Goal: Task Accomplishment & Management: Manage account settings

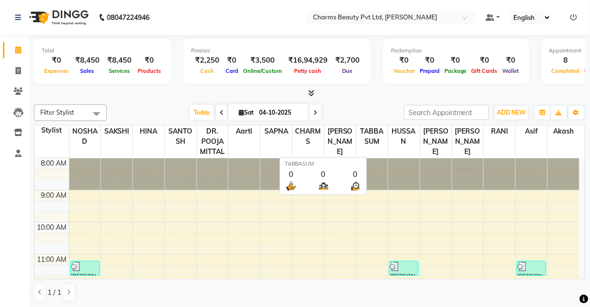
scroll to position [158, 0]
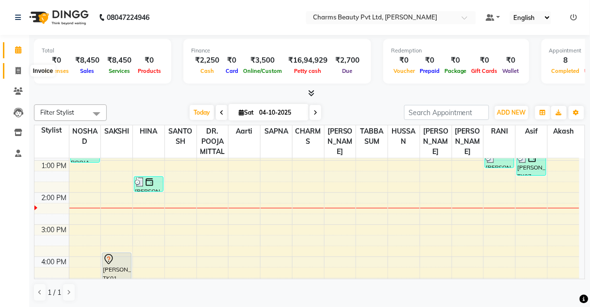
click at [16, 69] on icon at bounding box center [18, 70] width 5 height 7
select select "service"
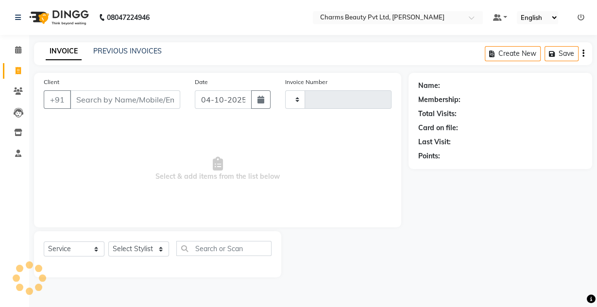
type input "2770"
select select "3743"
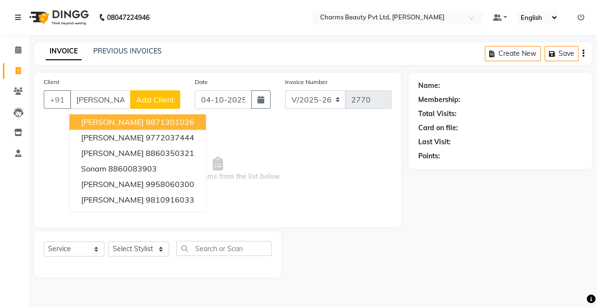
click at [125, 125] on span "Sonam Paruthra" at bounding box center [112, 122] width 63 height 10
type input "9871301026"
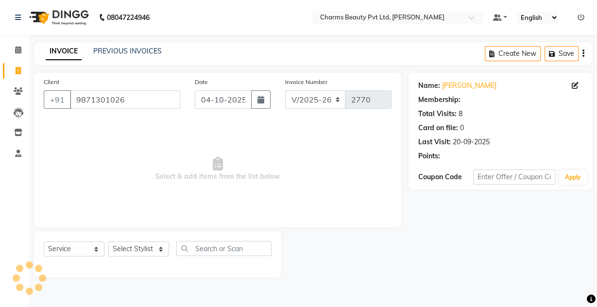
select select "1: Object"
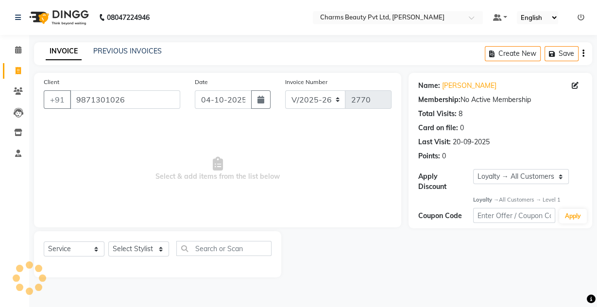
drag, startPoint x: 132, startPoint y: 257, endPoint x: 134, endPoint y: 248, distance: 9.4
click at [134, 248] on div "Select Service Product Membership Package Voucher Prepaid Gift Card Select Styl…" at bounding box center [158, 252] width 228 height 23
click at [135, 247] on select "Select Stylist Aarti Akash Asif BOBBY CHARMAYNE CHARMS DR. POOJA MITTAL HINA HU…" at bounding box center [138, 248] width 61 height 15
click at [108, 241] on select "Select Stylist Aarti Akash Asif BOBBY CHARMAYNE CHARMS DR. POOJA MITTAL HINA HU…" at bounding box center [138, 248] width 61 height 15
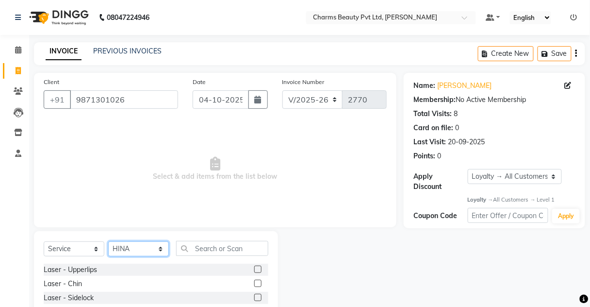
click at [149, 242] on select "Select Stylist Aarti Akash Asif BOBBY CHARMAYNE CHARMS DR. POOJA MITTAL HINA HU…" at bounding box center [138, 248] width 61 height 15
click at [108, 241] on select "Select Stylist Aarti Akash Asif BOBBY CHARMAYNE CHARMS DR. POOJA MITTAL HINA HU…" at bounding box center [138, 248] width 61 height 15
click at [129, 249] on select "Select Stylist Aarti Akash Asif BOBBY CHARMAYNE CHARMS DR. POOJA MITTAL HINA HU…" at bounding box center [138, 248] width 61 height 15
click at [108, 241] on select "Select Stylist Aarti Akash Asif BOBBY CHARMAYNE CHARMS DR. POOJA MITTAL HINA HU…" at bounding box center [138, 248] width 61 height 15
drag, startPoint x: 143, startPoint y: 247, endPoint x: 143, endPoint y: 242, distance: 5.3
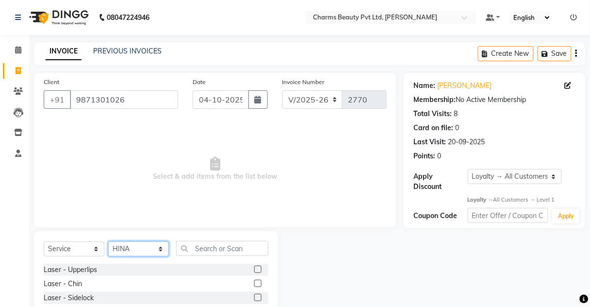
click at [143, 246] on select "Select Stylist Aarti Akash Asif BOBBY CHARMAYNE CHARMS DR. POOJA MITTAL HINA HU…" at bounding box center [138, 248] width 61 height 15
click at [108, 241] on select "Select Stylist Aarti Akash Asif BOBBY CHARMAYNE CHARMS DR. POOJA MITTAL HINA HU…" at bounding box center [138, 248] width 61 height 15
click at [143, 248] on select "Select Stylist Aarti Akash Asif BOBBY CHARMAYNE CHARMS DR. POOJA MITTAL HINA HU…" at bounding box center [138, 248] width 61 height 15
select select "17842"
click at [108, 241] on select "Select Stylist Aarti Akash Asif BOBBY CHARMAYNE CHARMS DR. POOJA MITTAL HINA HU…" at bounding box center [138, 248] width 61 height 15
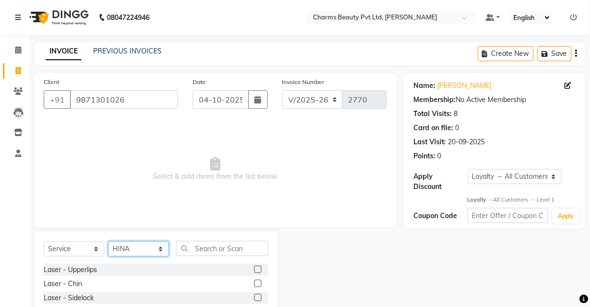
click at [146, 250] on select "Select Stylist Aarti Akash Asif BOBBY CHARMAYNE CHARMS DR. POOJA MITTAL HINA HU…" at bounding box center [138, 248] width 61 height 15
click at [108, 241] on select "Select Stylist Aarti Akash Asif BOBBY CHARMAYNE CHARMS DR. POOJA MITTAL HINA HU…" at bounding box center [138, 248] width 61 height 15
click at [208, 241] on input "text" at bounding box center [222, 248] width 92 height 15
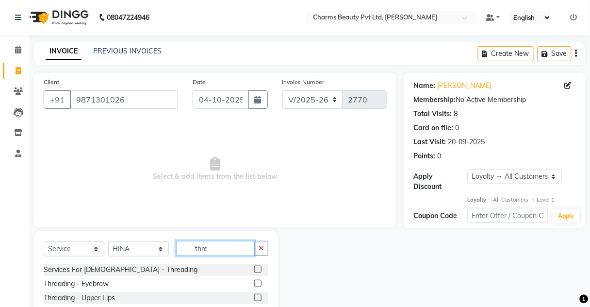
type input "thre"
click at [254, 284] on label at bounding box center [257, 283] width 7 height 7
click at [254, 284] on input "checkbox" at bounding box center [257, 284] width 6 height 6
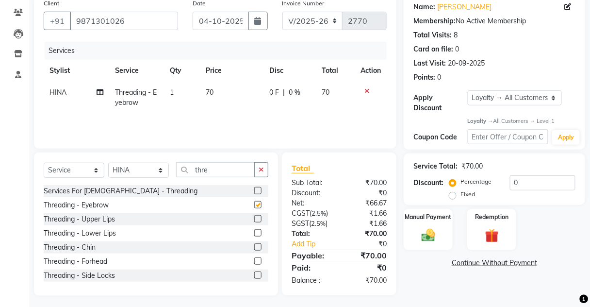
checkbox input "false"
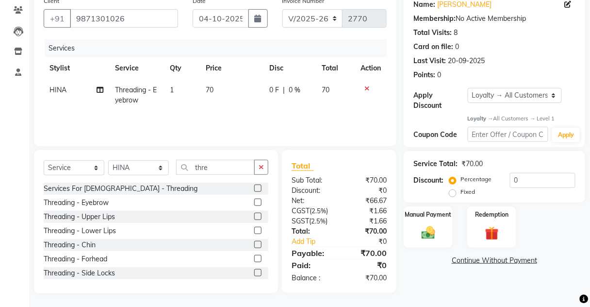
click at [254, 216] on label at bounding box center [257, 216] width 7 height 7
click at [254, 216] on input "checkbox" at bounding box center [257, 217] width 6 height 6
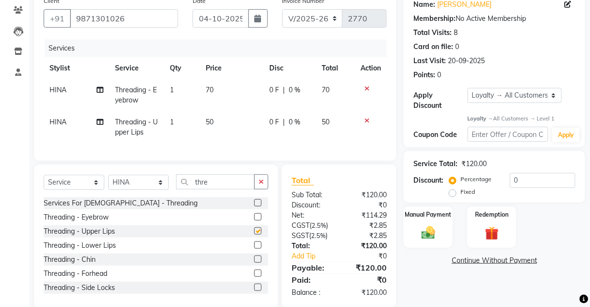
checkbox input "false"
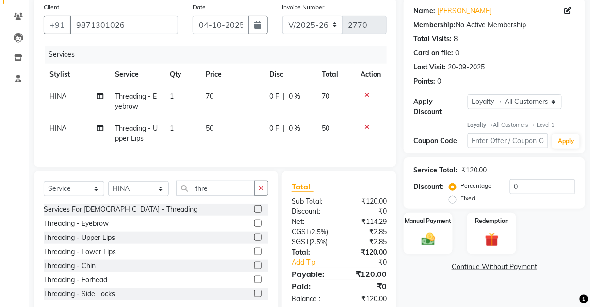
scroll to position [101, 0]
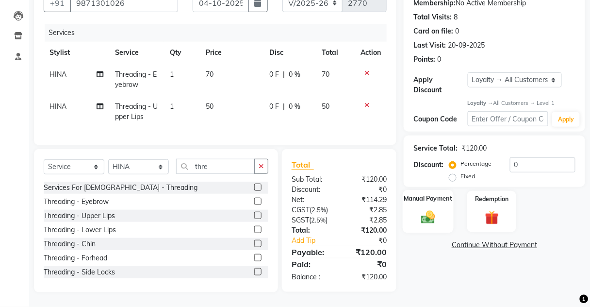
click at [421, 209] on img at bounding box center [428, 217] width 23 height 17
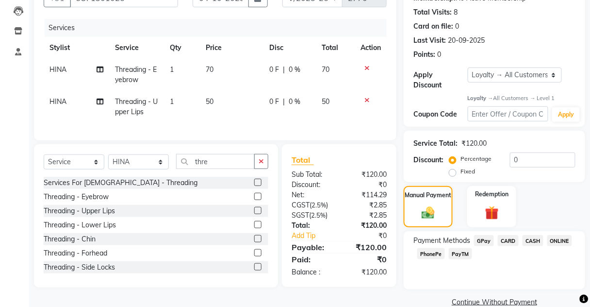
click at [531, 237] on span "CASH" at bounding box center [533, 240] width 21 height 11
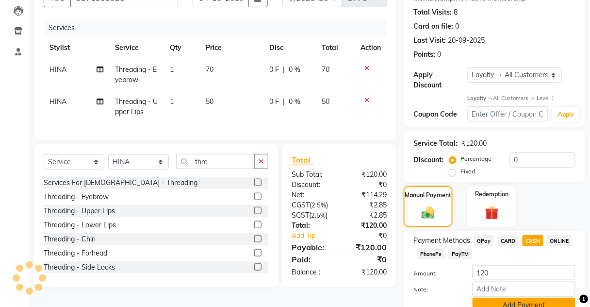
click at [506, 298] on button "Add Payment" at bounding box center [524, 305] width 103 height 15
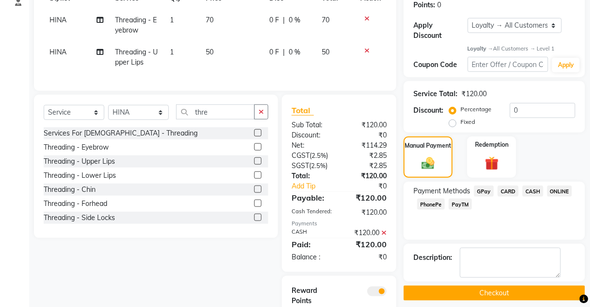
scroll to position [179, 0]
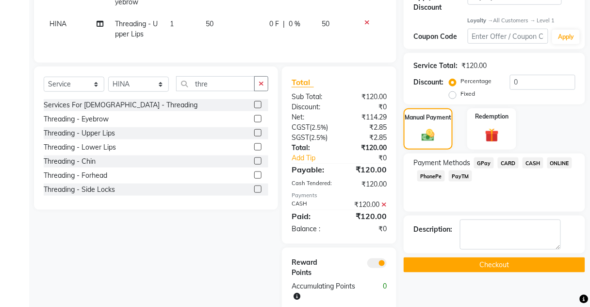
click at [474, 262] on button "Checkout" at bounding box center [495, 264] width 182 height 15
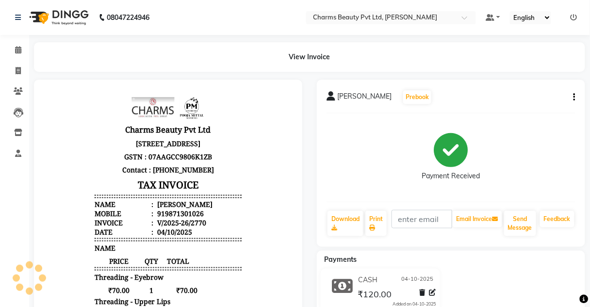
click at [175, 211] on div "919871301026" at bounding box center [179, 212] width 49 height 9
drag, startPoint x: 22, startPoint y: 69, endPoint x: 35, endPoint y: 76, distance: 14.8
click at [22, 69] on span at bounding box center [18, 71] width 17 height 11
select select "service"
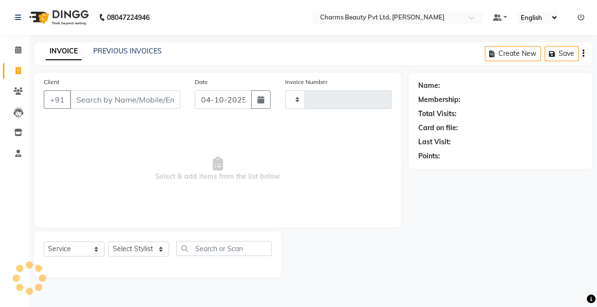
type input "2771"
select select "3743"
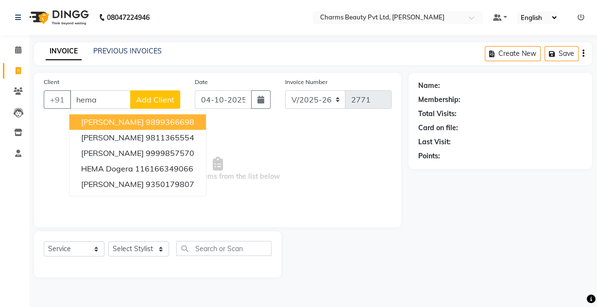
click at [96, 122] on span "Hema Sharma" at bounding box center [112, 122] width 63 height 10
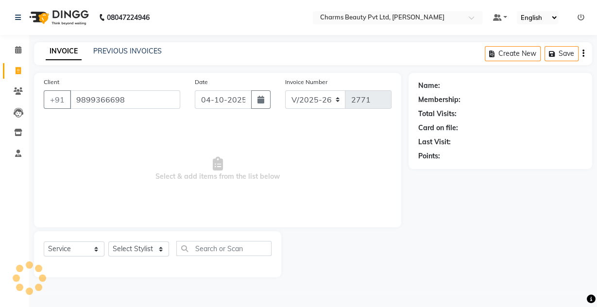
type input "9899366698"
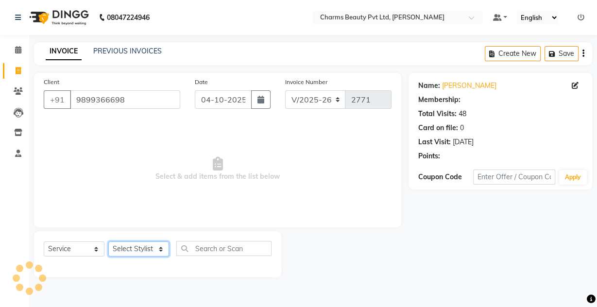
click at [147, 248] on select "Select Stylist Aarti Akash Asif BOBBY CHARMAYNE CHARMS DR. POOJA MITTAL HINA HU…" at bounding box center [138, 248] width 61 height 15
select select "1: Object"
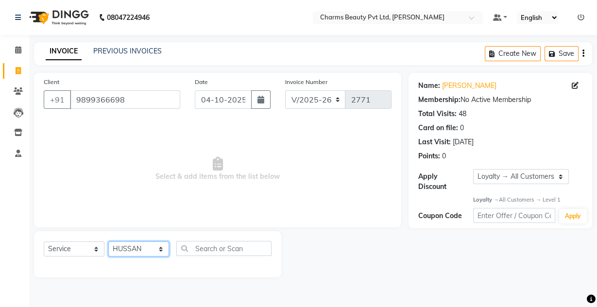
click at [108, 241] on select "Select Stylist Aarti Akash Asif BOBBY CHARMAYNE CHARMS DR. POOJA MITTAL HINA HU…" at bounding box center [138, 248] width 61 height 15
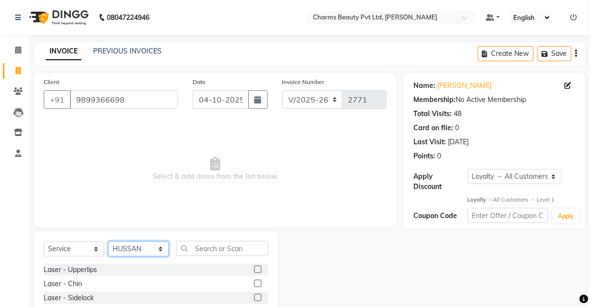
click at [158, 250] on select "Select Stylist Aarti Akash Asif BOBBY CHARMAYNE CHARMS DR. POOJA MITTAL HINA HU…" at bounding box center [138, 248] width 61 height 15
click at [108, 241] on select "Select Stylist Aarti Akash Asif BOBBY CHARMAYNE CHARMS DR. POOJA MITTAL HINA HU…" at bounding box center [138, 248] width 61 height 15
click at [158, 244] on div "Select Service Product Membership Package Voucher Prepaid Gift Card Select Styl…" at bounding box center [156, 302] width 244 height 143
click at [158, 248] on select "Select Stylist Aarti Akash Asif BOBBY CHARMAYNE CHARMS DR. POOJA MITTAL HINA HU…" at bounding box center [138, 248] width 61 height 15
select select "17827"
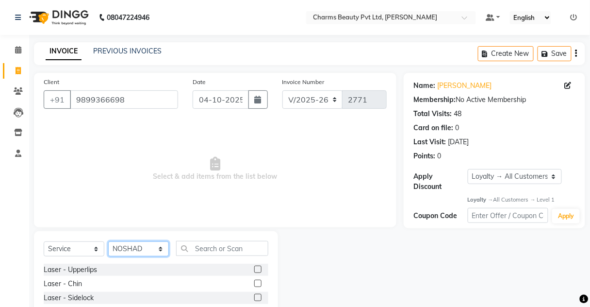
click at [108, 241] on select "Select Stylist Aarti Akash Asif BOBBY CHARMAYNE CHARMS DR. POOJA MITTAL HINA HU…" at bounding box center [138, 248] width 61 height 15
click at [206, 239] on div "Select Service Product Membership Package Voucher Prepaid Gift Card Select Styl…" at bounding box center [156, 302] width 244 height 143
click at [204, 252] on input "text" at bounding box center [222, 248] width 92 height 15
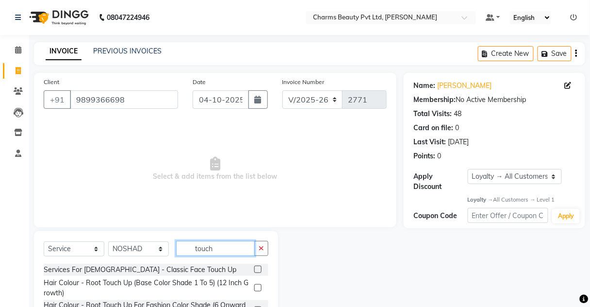
type input "touch"
click at [253, 286] on div "Hair Colour - Root Touch Up (Base Color Shade 1 To 5) (12 Inch Growth)" at bounding box center [156, 288] width 225 height 20
click at [258, 285] on label at bounding box center [257, 287] width 7 height 7
click at [258, 285] on input "checkbox" at bounding box center [257, 288] width 6 height 6
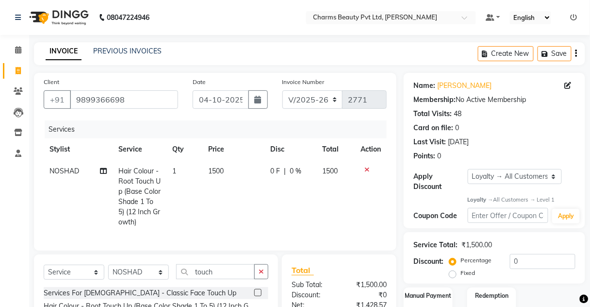
checkbox input "false"
drag, startPoint x: 246, startPoint y: 214, endPoint x: 238, endPoint y: 190, distance: 24.9
click at [245, 211] on td "1500" at bounding box center [233, 196] width 62 height 73
select select "17827"
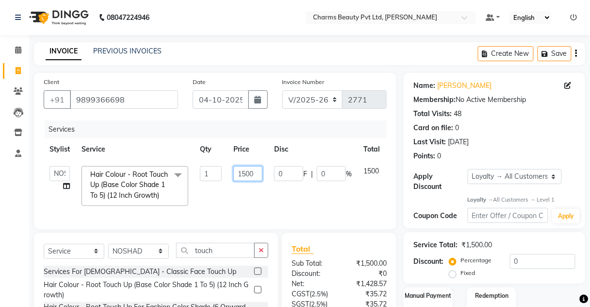
click at [246, 166] on input "1500" at bounding box center [247, 173] width 29 height 15
click at [242, 173] on input "1500" at bounding box center [247, 173] width 29 height 15
type input "2500"
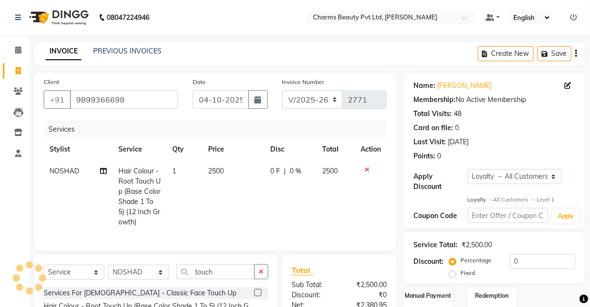
click at [251, 201] on td "2500" at bounding box center [233, 196] width 62 height 73
select select "17827"
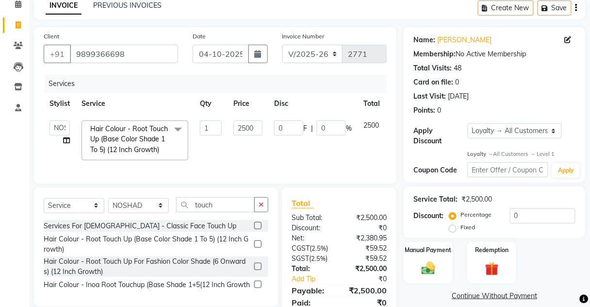
scroll to position [88, 0]
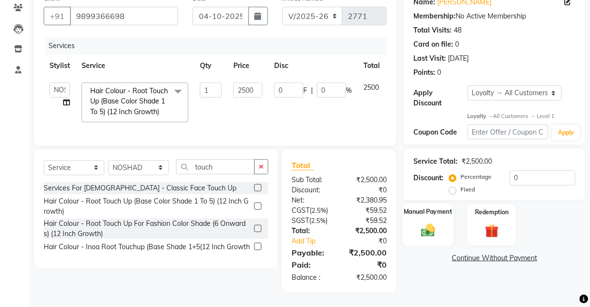
click at [441, 225] on div "Manual Payment" at bounding box center [428, 224] width 51 height 43
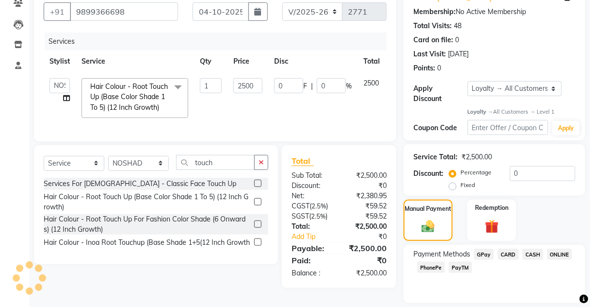
click at [525, 247] on div "Payment Methods GPay CARD CASH ONLINE PhonePe PayTM" at bounding box center [495, 274] width 182 height 58
click at [532, 250] on span "CASH" at bounding box center [533, 254] width 21 height 11
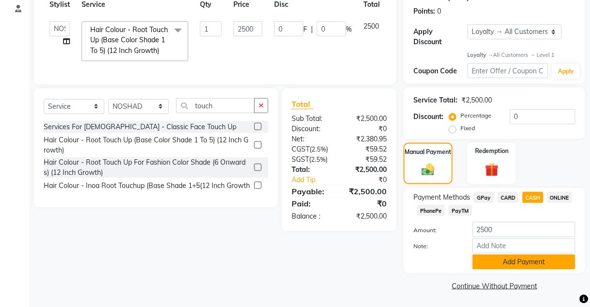
click at [519, 264] on button "Add Payment" at bounding box center [524, 261] width 103 height 15
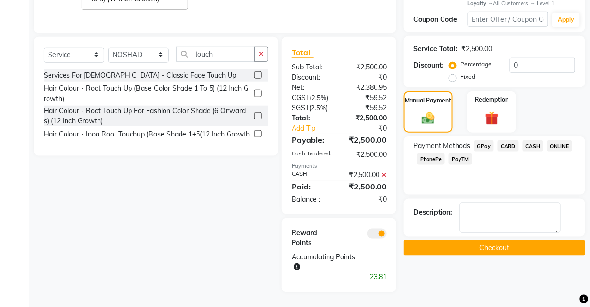
scroll to position [211, 0]
click at [510, 240] on div "Name: Hema Sharma Membership: No Active Membership Total Visits: 48 Card on fil…" at bounding box center [498, 84] width 189 height 415
click at [467, 243] on div "Name: Hema Sharma Membership: No Active Membership Total Visits: 48 Card on fil…" at bounding box center [498, 84] width 189 height 415
click at [472, 240] on button "Checkout" at bounding box center [495, 247] width 182 height 15
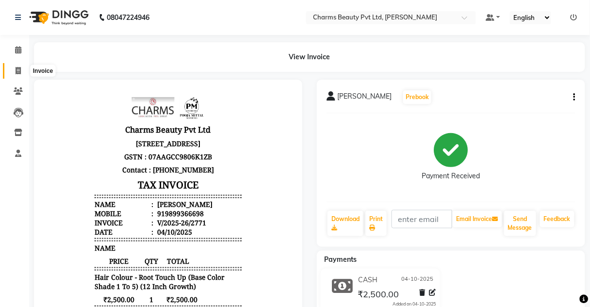
click at [20, 74] on icon at bounding box center [18, 70] width 5 height 7
select select "service"
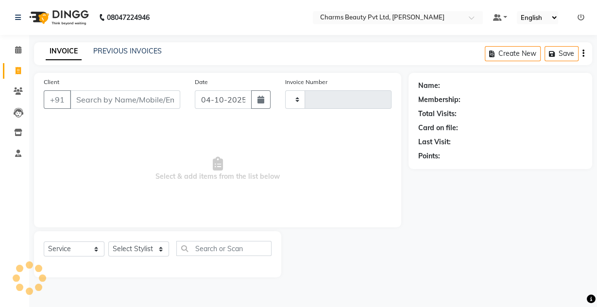
type input "2772"
select select "3743"
click at [5, 43] on link "Calendar" at bounding box center [14, 50] width 23 height 16
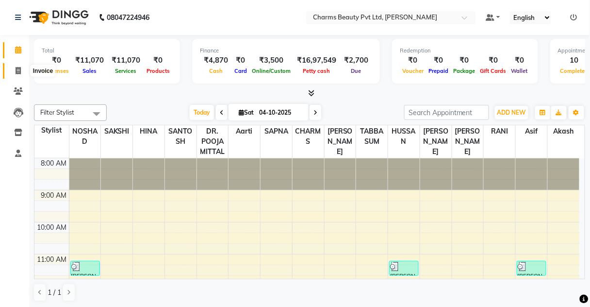
click at [16, 74] on span at bounding box center [18, 71] width 17 height 11
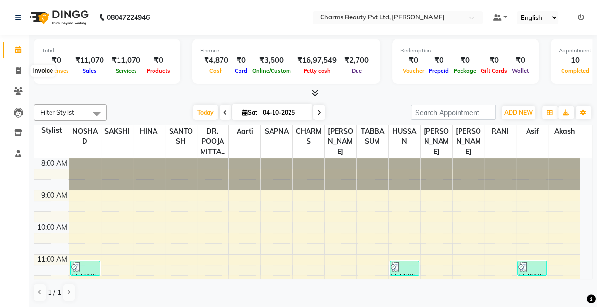
select select "3743"
select select "service"
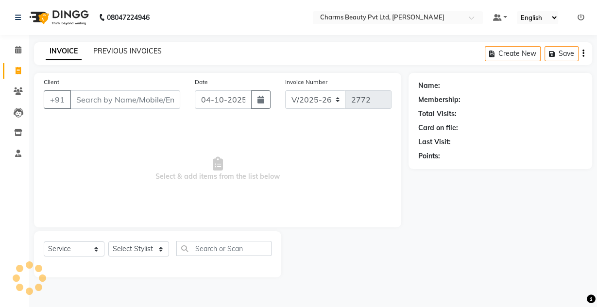
click at [140, 54] on link "PREVIOUS INVOICES" at bounding box center [127, 51] width 68 height 9
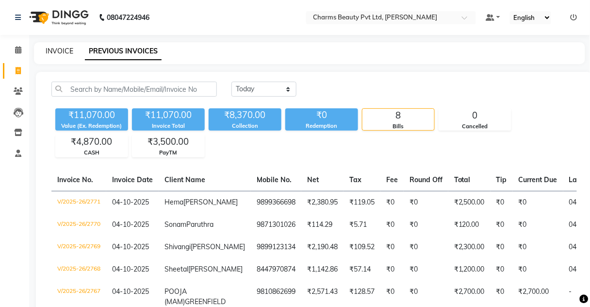
click at [56, 50] on link "INVOICE" at bounding box center [60, 51] width 28 height 9
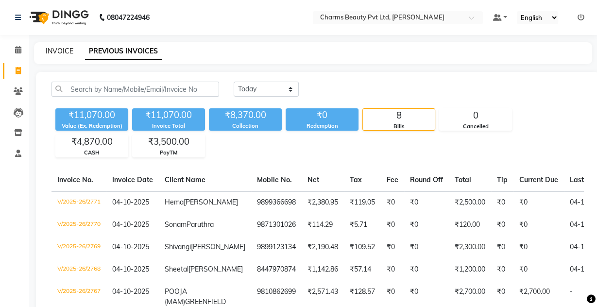
select select "3743"
select select "service"
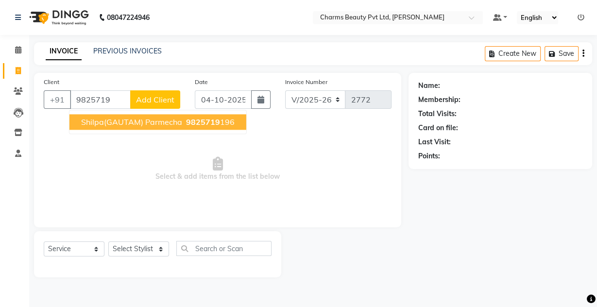
click at [181, 129] on button "Shilpa(GAUTAM) Parmecha 9825719 196" at bounding box center [157, 122] width 177 height 16
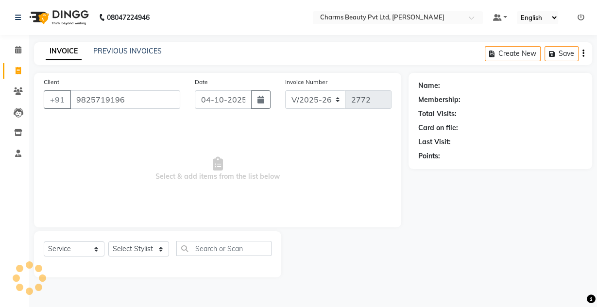
type input "9825719196"
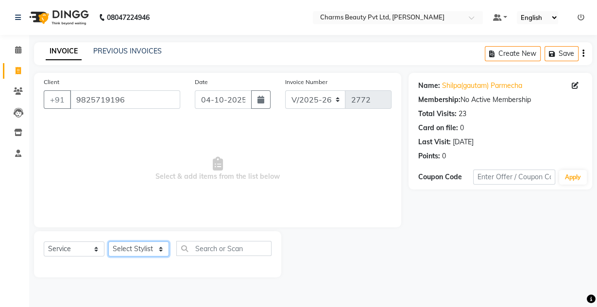
drag, startPoint x: 154, startPoint y: 251, endPoint x: 154, endPoint y: 238, distance: 13.6
click at [154, 238] on div "Select Service Product Membership Package Voucher Prepaid Gift Card Select Styl…" at bounding box center [157, 254] width 247 height 46
select select "17827"
click at [108, 241] on select "Select Stylist Aarti Akash Asif BOBBY CHARMAYNE CHARMS DR. POOJA MITTAL HINA HU…" at bounding box center [138, 248] width 61 height 15
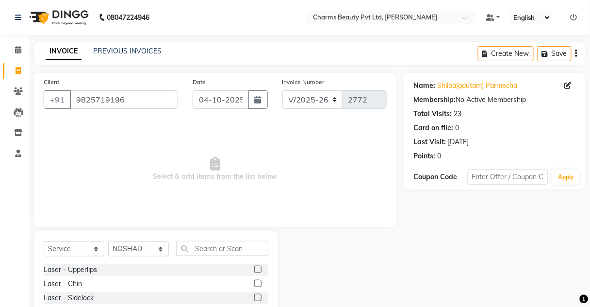
drag, startPoint x: 201, startPoint y: 236, endPoint x: 202, endPoint y: 250, distance: 13.6
click at [202, 250] on div "Select Service Product Membership Package Voucher Prepaid Gift Card Select Styl…" at bounding box center [156, 302] width 244 height 143
click at [202, 250] on input "text" at bounding box center [222, 248] width 92 height 15
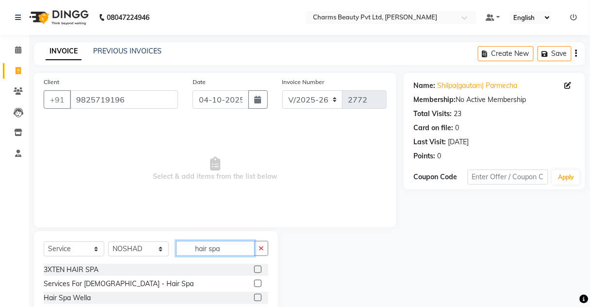
type input "hair spa"
click at [259, 270] on label at bounding box center [257, 269] width 7 height 7
click at [259, 270] on input "checkbox" at bounding box center [257, 269] width 6 height 6
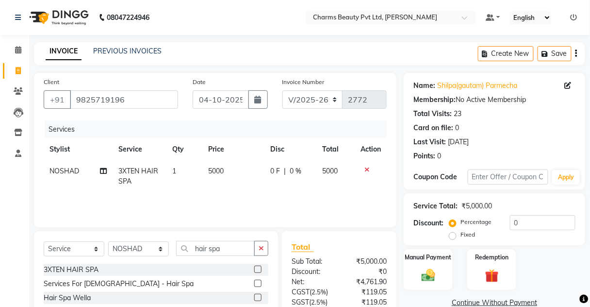
click at [259, 269] on label at bounding box center [257, 269] width 7 height 7
click at [259, 269] on input "checkbox" at bounding box center [257, 269] width 6 height 6
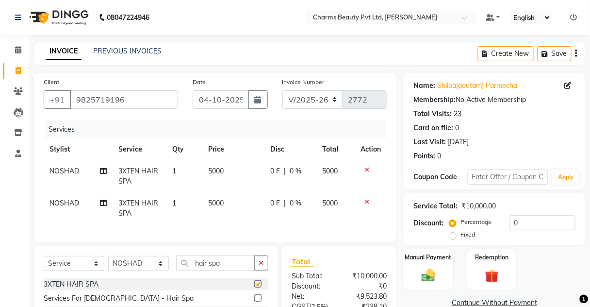
checkbox input "false"
click at [247, 213] on td "5000" at bounding box center [233, 208] width 62 height 32
select select "17827"
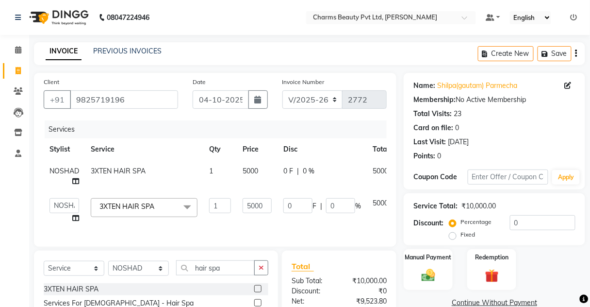
click at [258, 172] on span "5000" at bounding box center [251, 170] width 16 height 9
select select "17827"
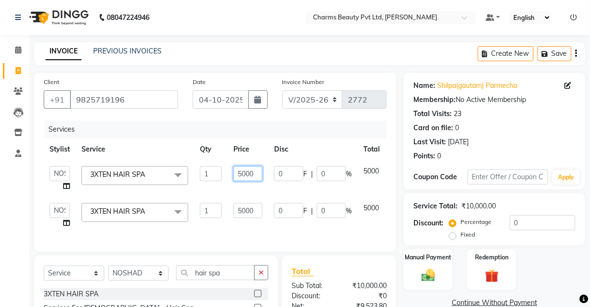
click at [245, 174] on input "5000" at bounding box center [247, 173] width 29 height 15
type input "3500"
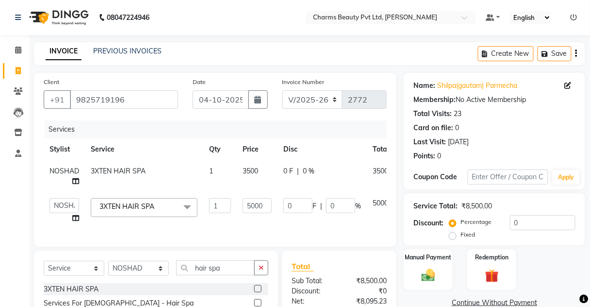
click at [248, 218] on td "5000" at bounding box center [257, 210] width 41 height 37
click at [254, 202] on input "5000" at bounding box center [257, 205] width 29 height 15
type input "3500"
click at [132, 187] on td "3XTEN HAIR SPA" at bounding box center [144, 176] width 118 height 32
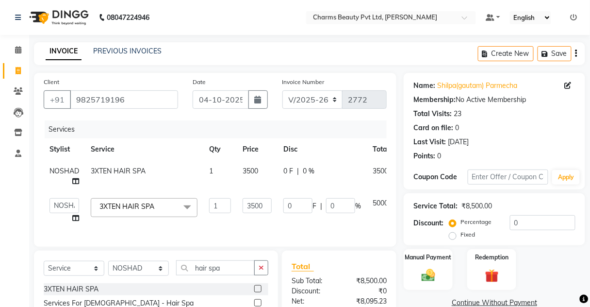
select select "17827"
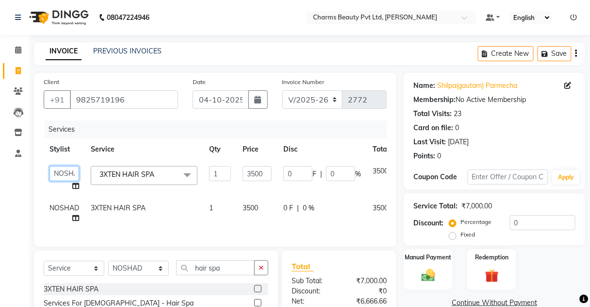
click at [61, 174] on select "Aarti Akash Asif BOBBY CHARMAYNE CHARMS DR. POOJA MITTAL HINA HUSSAN NOSHAD RAN…" at bounding box center [65, 173] width 30 height 15
click at [69, 184] on td "Aarti Akash Asif BOBBY CHARMAYNE CHARMS DR. POOJA MITTAL HINA HUSSAN NOSHAD RAN…" at bounding box center [64, 178] width 41 height 37
select select "17827"
click at [73, 185] on icon at bounding box center [75, 186] width 7 height 7
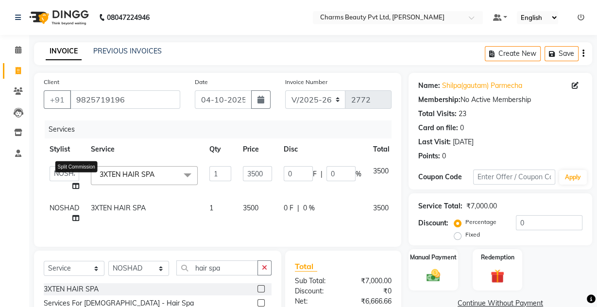
select select "17827"
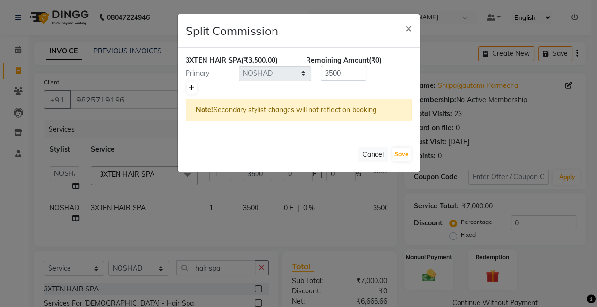
click at [189, 88] on icon at bounding box center [191, 88] width 5 height 6
type input "1750"
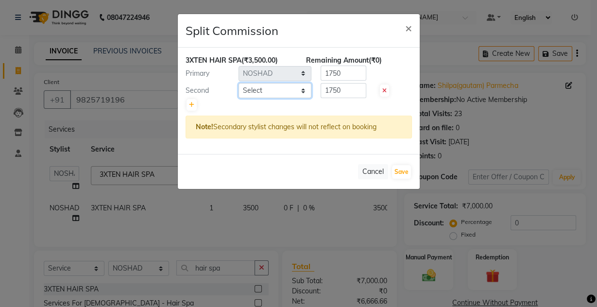
click at [266, 90] on select "Select Aarti Akash Asif BOBBY CHARMAYNE CHARMS DR. POOJA MITTAL HINA HUSSAN NOS…" at bounding box center [274, 90] width 73 height 15
select select "17828"
click at [238, 83] on select "Select Aarti Akash Asif BOBBY CHARMAYNE CHARMS DR. POOJA MITTAL HINA HUSSAN NOS…" at bounding box center [274, 90] width 73 height 15
click at [261, 91] on select "Select Aarti Akash Asif BOBBY CHARMAYNE CHARMS DR. POOJA MITTAL HINA HUSSAN NOS…" at bounding box center [274, 90] width 73 height 15
click at [199, 86] on div "Second" at bounding box center [208, 90] width 60 height 10
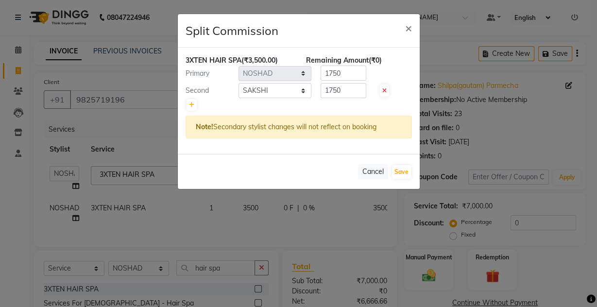
click at [382, 90] on icon at bounding box center [384, 91] width 4 height 6
type input "3500"
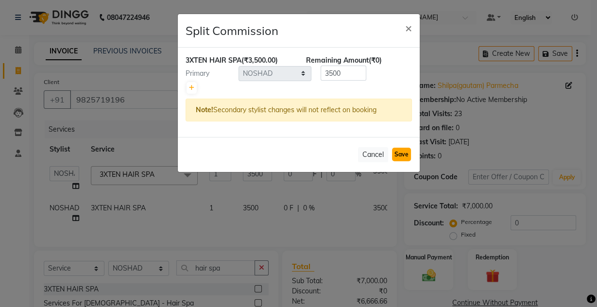
click at [399, 152] on button "Save" at bounding box center [401, 155] width 19 height 14
select select "Select"
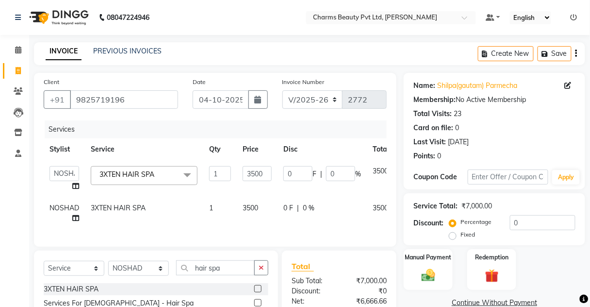
click at [65, 206] on span "NOSHAD" at bounding box center [65, 207] width 30 height 9
select select "17827"
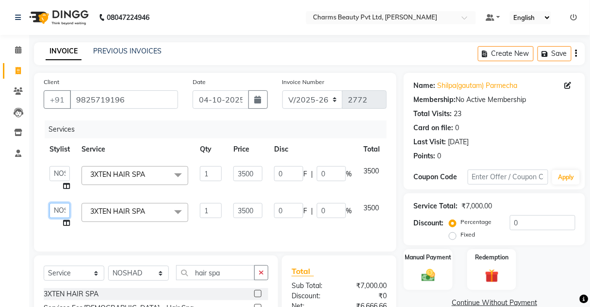
click at [64, 209] on select "Aarti Akash Asif BOBBY CHARMAYNE CHARMS DR. POOJA MITTAL HINA HUSSAN NOSHAD RAN…" at bounding box center [60, 210] width 20 height 15
select select "88835"
click at [159, 280] on select "Select Stylist Aarti Akash Asif BOBBY CHARMAYNE CHARMS DR. POOJA MITTAL HINA HU…" at bounding box center [138, 273] width 61 height 15
select select "17842"
click at [108, 271] on select "Select Stylist Aarti Akash Asif BOBBY CHARMAYNE CHARMS DR. POOJA MITTAL HINA HU…" at bounding box center [138, 273] width 61 height 15
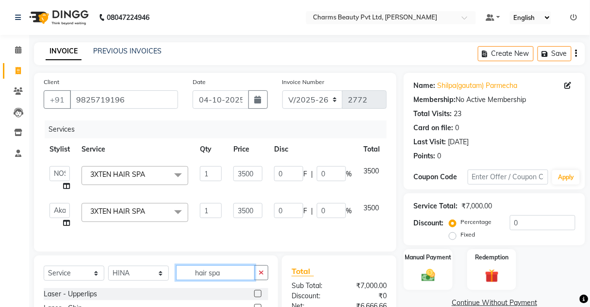
click at [225, 276] on input "hair spa" at bounding box center [215, 272] width 79 height 15
type input "h"
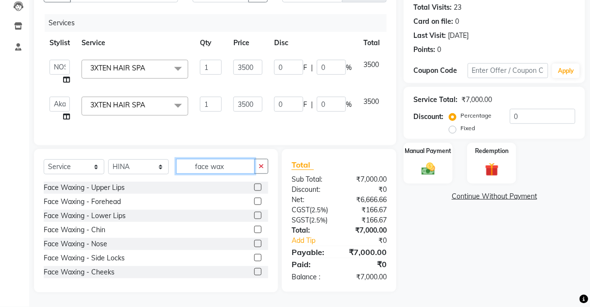
type input "face wax"
click at [254, 185] on label at bounding box center [257, 186] width 7 height 7
click at [254, 185] on input "checkbox" at bounding box center [257, 187] width 6 height 6
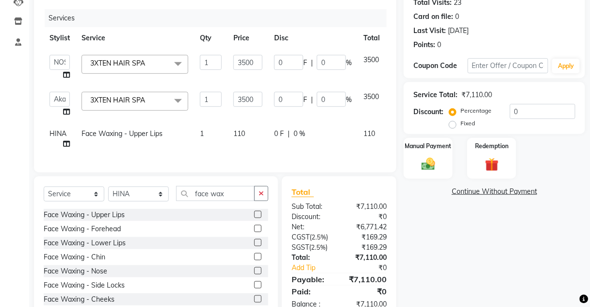
click at [254, 217] on label at bounding box center [257, 214] width 7 height 7
click at [254, 217] on input "checkbox" at bounding box center [257, 215] width 6 height 6
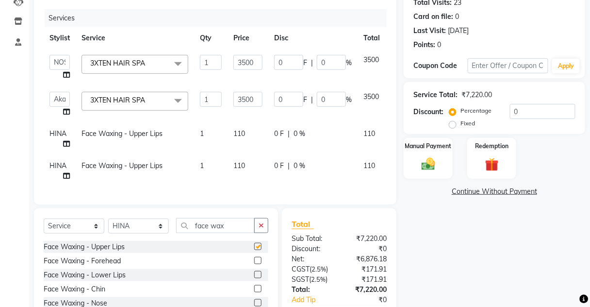
checkbox input "false"
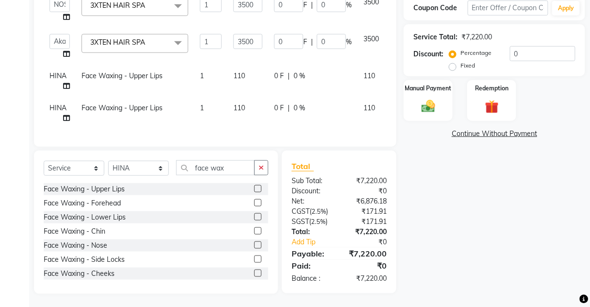
scroll to position [176, 0]
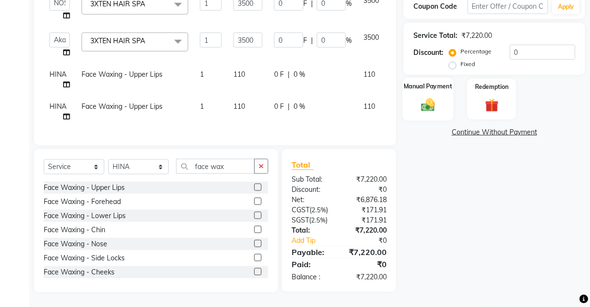
click at [418, 97] on img at bounding box center [428, 105] width 23 height 17
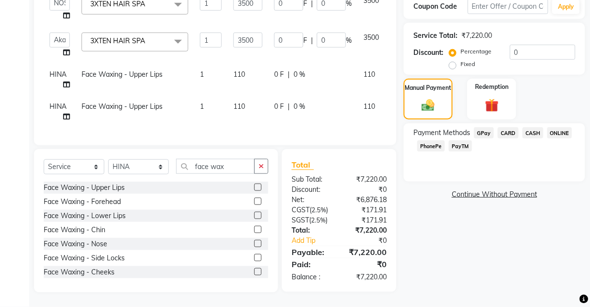
click at [462, 140] on span "PayTM" at bounding box center [460, 145] width 23 height 11
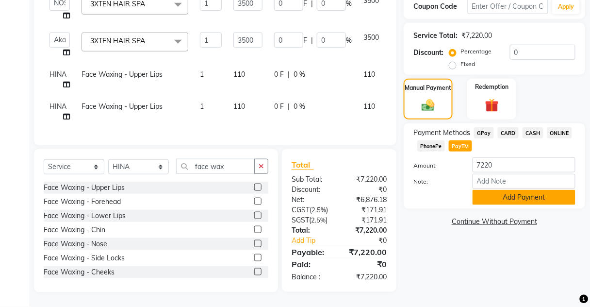
click at [481, 192] on button "Add Payment" at bounding box center [524, 197] width 103 height 15
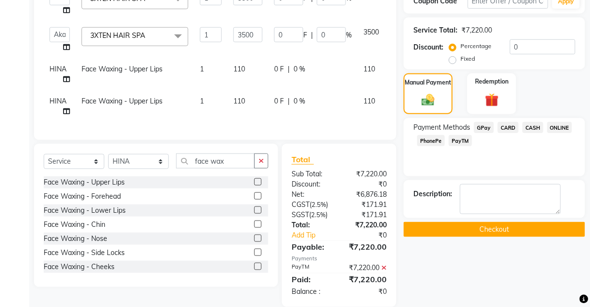
click at [385, 271] on icon at bounding box center [384, 267] width 5 height 7
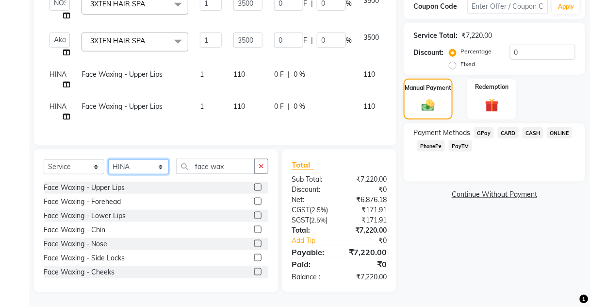
click at [149, 172] on select "Select Stylist Aarti Akash Asif BOBBY CHARMAYNE CHARMS DR. POOJA MITTAL HINA HU…" at bounding box center [138, 166] width 61 height 15
select select "17827"
click at [108, 160] on select "Select Stylist Aarti Akash Asif BOBBY CHARMAYNE CHARMS DR. POOJA MITTAL HINA HU…" at bounding box center [138, 166] width 61 height 15
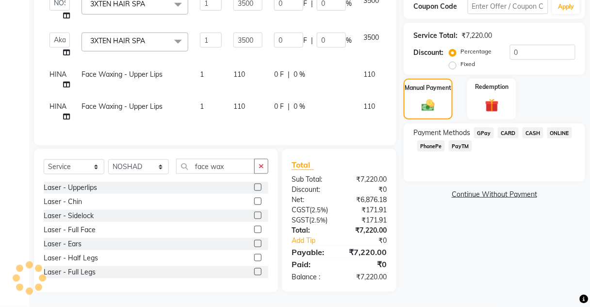
click at [227, 174] on div "Select Service Product Membership Package Voucher Prepaid Gift Card Select Styl…" at bounding box center [156, 170] width 225 height 23
click at [227, 169] on input "face wax" at bounding box center [215, 166] width 79 height 15
type input "f"
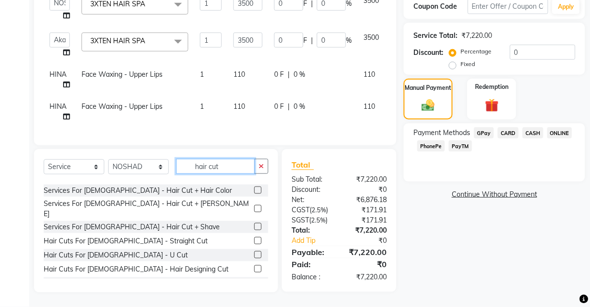
scroll to position [39, 0]
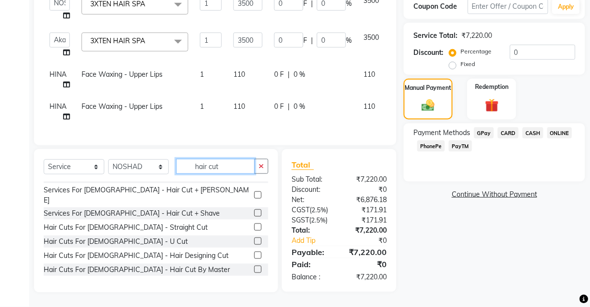
type input "hair cut"
click at [254, 251] on label at bounding box center [257, 254] width 7 height 7
click at [254, 252] on input "checkbox" at bounding box center [257, 255] width 6 height 6
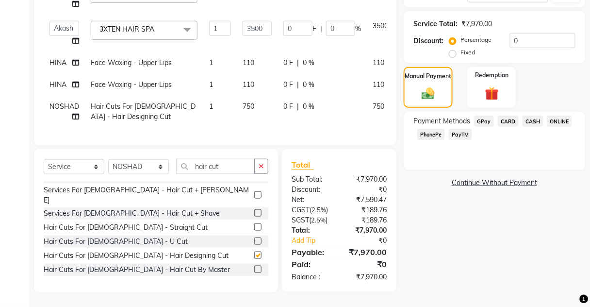
checkbox input "false"
click at [453, 129] on span "PayTM" at bounding box center [460, 134] width 23 height 11
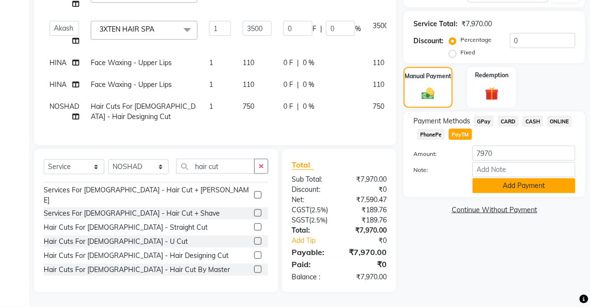
click at [495, 187] on button "Add Payment" at bounding box center [524, 185] width 103 height 15
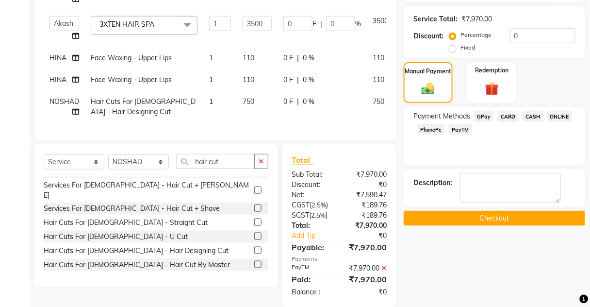
click at [488, 220] on button "Checkout" at bounding box center [495, 218] width 182 height 15
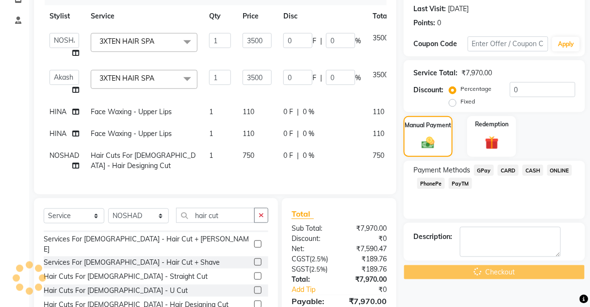
scroll to position [70, 0]
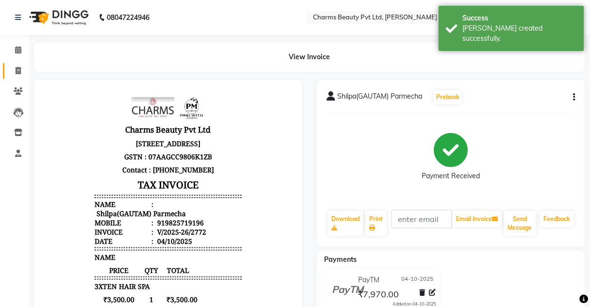
click at [17, 71] on icon at bounding box center [18, 70] width 5 height 7
select select "service"
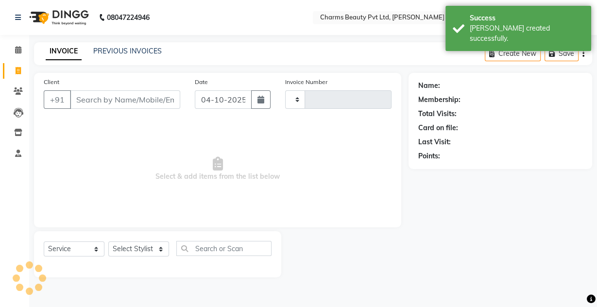
type input "2773"
select select "3743"
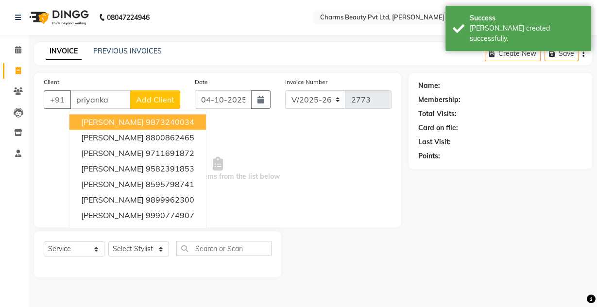
click at [98, 119] on span "Priyanka Sharma" at bounding box center [112, 122] width 63 height 10
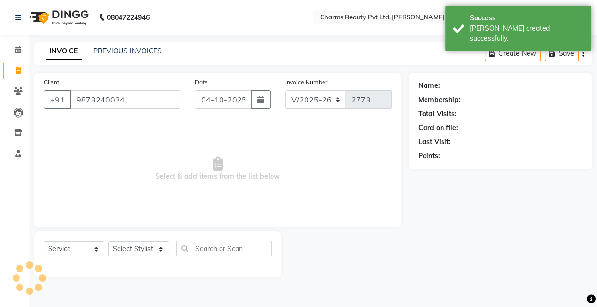
type input "9873240034"
select select "1: Object"
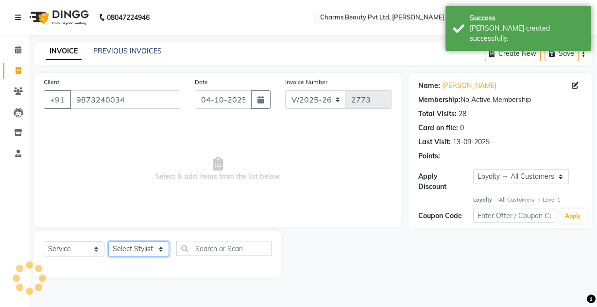
click at [140, 243] on select "Select Stylist Aarti Akash Asif BOBBY CHARMAYNE CHARMS DR. POOJA MITTAL HINA HU…" at bounding box center [138, 248] width 61 height 15
click at [108, 241] on select "Select Stylist Aarti Akash Asif BOBBY CHARMAYNE CHARMS DR. POOJA MITTAL HINA HU…" at bounding box center [138, 248] width 61 height 15
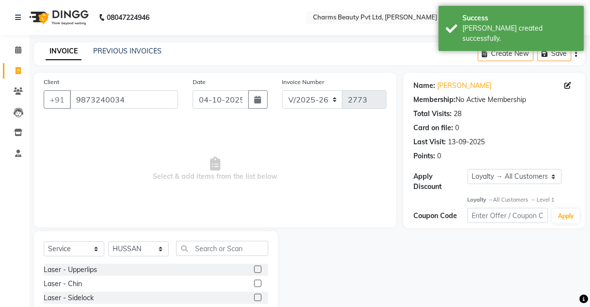
click at [148, 242] on div "Select Service Product Membership Package Voucher Prepaid Gift Card Select Styl…" at bounding box center [156, 302] width 244 height 143
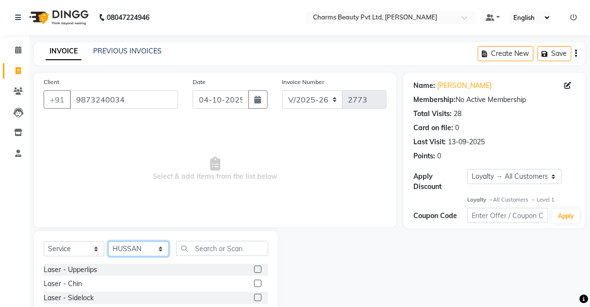
click at [148, 248] on select "Select Stylist Aarti Akash Asif BOBBY CHARMAYNE CHARMS DR. POOJA MITTAL HINA HU…" at bounding box center [138, 248] width 61 height 15
select select "17827"
click at [108, 241] on select "Select Stylist Aarti Akash Asif BOBBY CHARMAYNE CHARMS DR. POOJA MITTAL HINA HU…" at bounding box center [138, 248] width 61 height 15
click at [209, 247] on input "text" at bounding box center [222, 248] width 92 height 15
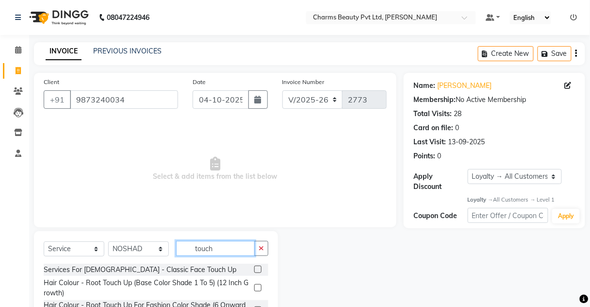
click at [231, 250] on input "touch" at bounding box center [215, 248] width 79 height 15
type input "touch"
click at [260, 285] on label at bounding box center [257, 287] width 7 height 7
click at [260, 285] on input "checkbox" at bounding box center [257, 288] width 6 height 6
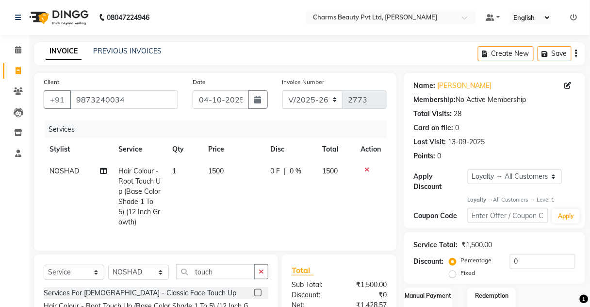
checkbox input "false"
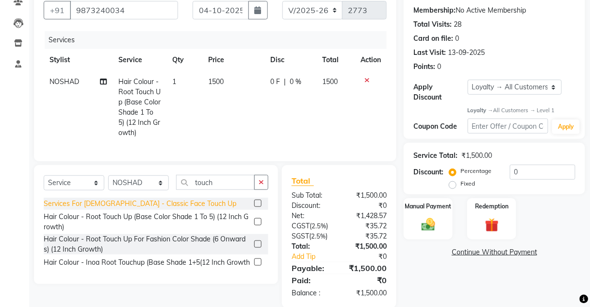
scroll to position [110, 0]
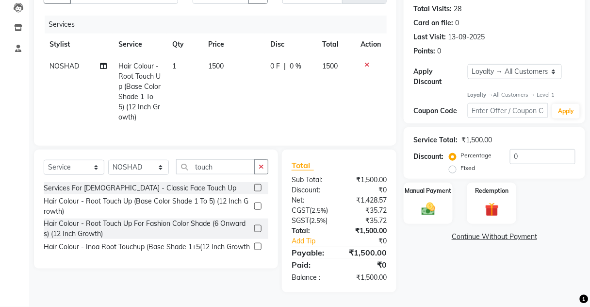
click at [243, 69] on td "1500" at bounding box center [233, 91] width 62 height 73
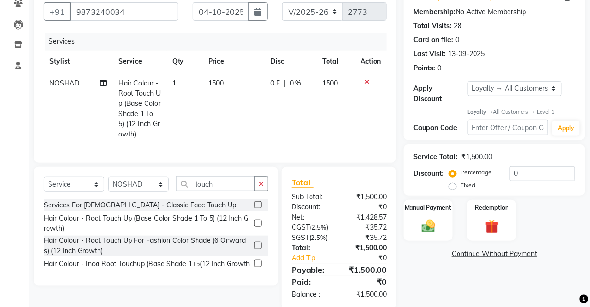
select select "17827"
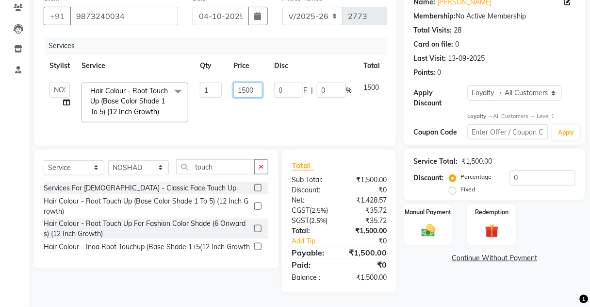
drag, startPoint x: 240, startPoint y: 84, endPoint x: 252, endPoint y: 85, distance: 12.2
click at [242, 84] on input "1500" at bounding box center [247, 90] width 29 height 15
click at [252, 85] on input "1500" at bounding box center [247, 90] width 29 height 15
click at [249, 85] on input "1500" at bounding box center [247, 90] width 29 height 15
click at [248, 84] on input "1500" at bounding box center [247, 90] width 29 height 15
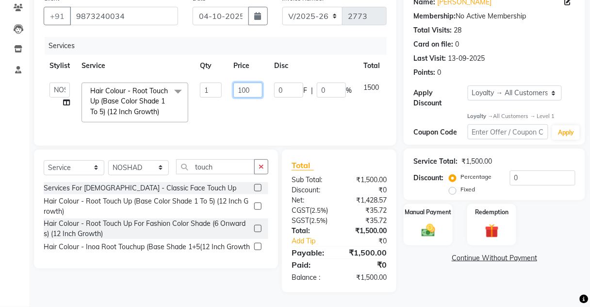
type input "1100"
drag, startPoint x: 240, startPoint y: 100, endPoint x: 228, endPoint y: 117, distance: 21.6
click at [237, 106] on td "1100" at bounding box center [248, 102] width 41 height 51
select select "17827"
click at [135, 170] on select "Select Stylist Aarti Akash Asif BOBBY CHARMAYNE CHARMS DR. POOJA MITTAL HINA HU…" at bounding box center [138, 167] width 61 height 15
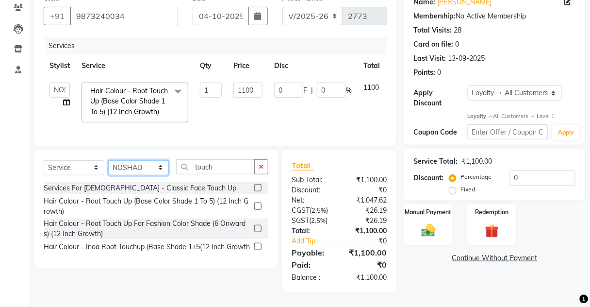
select select "87460"
click at [108, 161] on select "Select Stylist Aarti Akash Asif BOBBY CHARMAYNE CHARMS DR. POOJA MITTAL HINA HU…" at bounding box center [138, 167] width 61 height 15
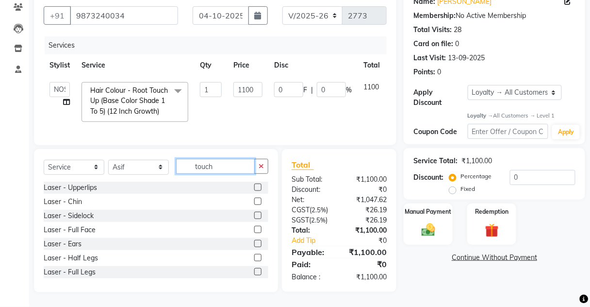
drag, startPoint x: 221, startPoint y: 161, endPoint x: 220, endPoint y: 168, distance: 6.9
click at [220, 168] on div "Client +91 9873240034 Date 04-10-2025 Invoice Number V/2025 V/2025-26 2773 Serv…" at bounding box center [215, 140] width 377 height 303
click at [220, 168] on input "touch" at bounding box center [215, 166] width 79 height 15
type input "t"
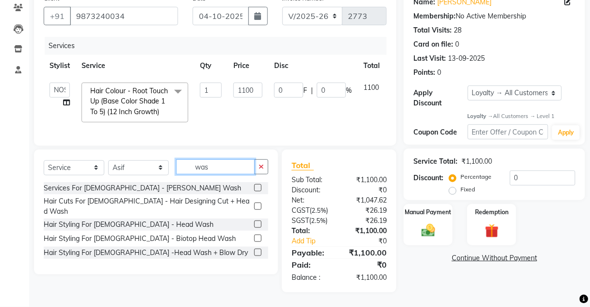
type input "was"
click at [259, 220] on label at bounding box center [257, 223] width 7 height 7
click at [259, 221] on input "checkbox" at bounding box center [257, 224] width 6 height 6
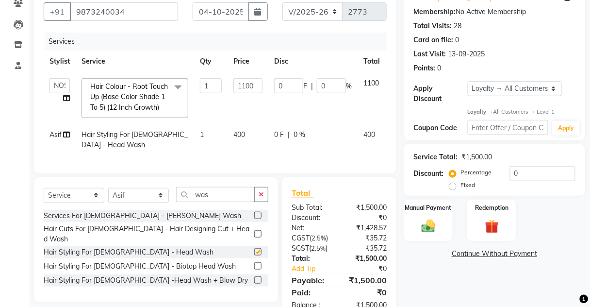
checkbox input "false"
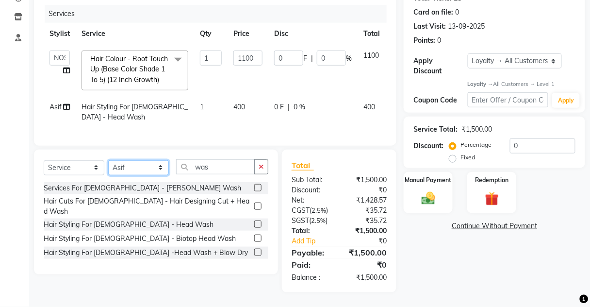
click at [146, 167] on select "Select Stylist Aarti Akash Asif BOBBY CHARMAYNE CHARMS DR. POOJA MITTAL HINA HU…" at bounding box center [138, 167] width 61 height 15
select select "19798"
click at [108, 161] on select "Select Stylist Aarti Akash Asif BOBBY CHARMAYNE CHARMS DR. POOJA MITTAL HINA HU…" at bounding box center [138, 167] width 61 height 15
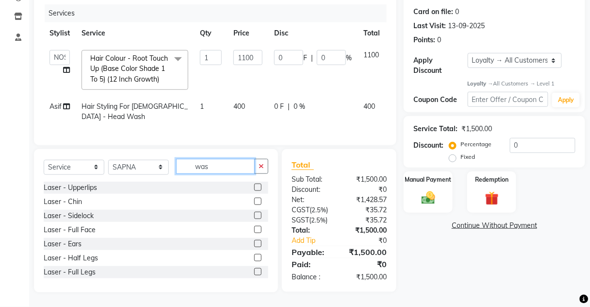
click at [223, 167] on input "was" at bounding box center [215, 166] width 79 height 15
type input "w"
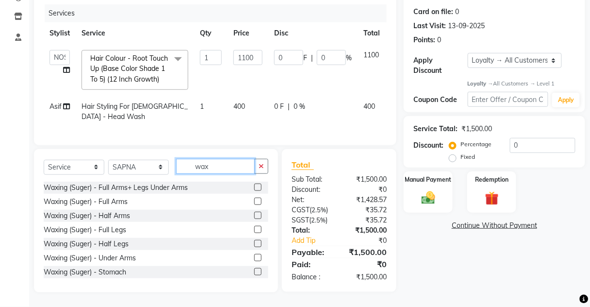
type input "wax"
click at [254, 189] on label at bounding box center [257, 186] width 7 height 7
click at [254, 189] on input "checkbox" at bounding box center [257, 187] width 6 height 6
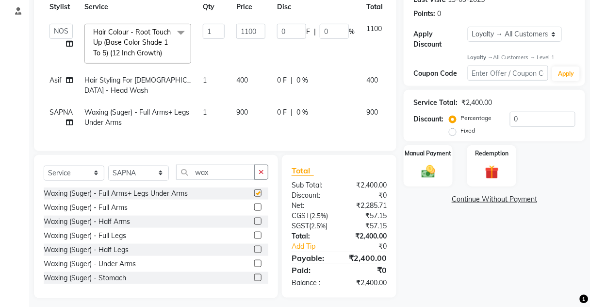
checkbox input "false"
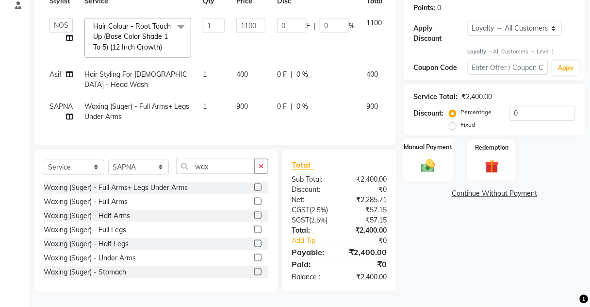
click at [431, 165] on img at bounding box center [428, 166] width 23 height 17
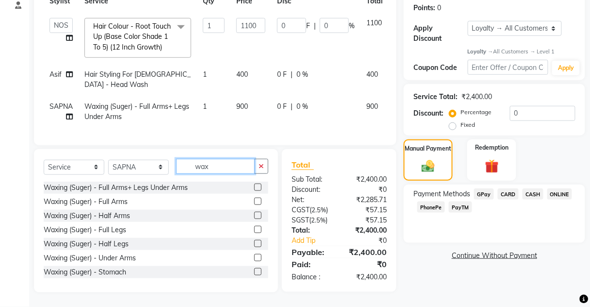
click at [230, 173] on input "wax" at bounding box center [215, 166] width 79 height 15
type input "w"
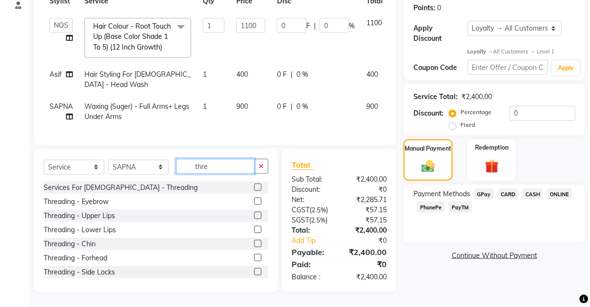
type input "thre"
click at [149, 166] on select "Select Stylist Aarti Akash Asif BOBBY CHARMAYNE CHARMS DR. POOJA MITTAL HINA HU…" at bounding box center [138, 167] width 61 height 15
select select "72250"
click at [108, 160] on select "Select Stylist Aarti Akash Asif BOBBY CHARMAYNE CHARMS DR. POOJA MITTAL HINA HU…" at bounding box center [138, 167] width 61 height 15
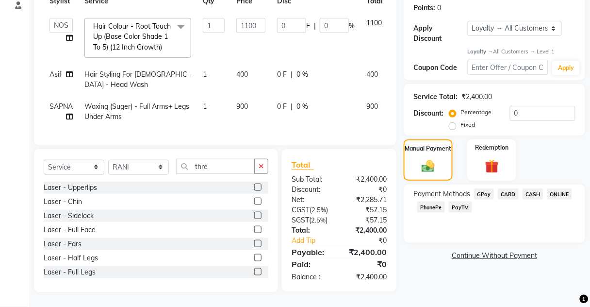
click at [231, 177] on div "Select Service Product Membership Package Voucher Prepaid Gift Card Select Styl…" at bounding box center [156, 170] width 225 height 23
click at [227, 172] on input "thre" at bounding box center [215, 166] width 79 height 15
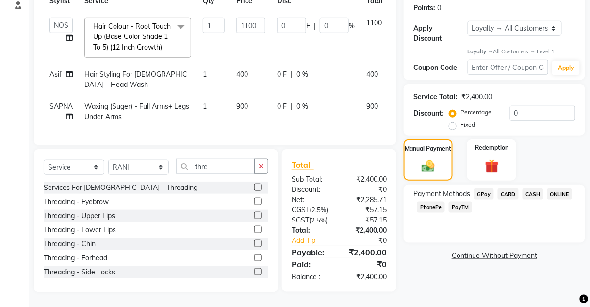
click at [254, 202] on label at bounding box center [257, 201] width 7 height 7
click at [254, 202] on input "checkbox" at bounding box center [257, 202] width 6 height 6
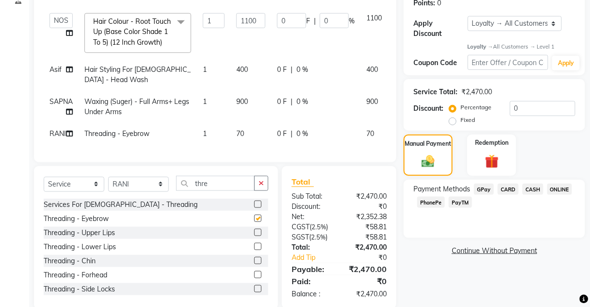
checkbox input "false"
click at [254, 236] on label at bounding box center [257, 232] width 7 height 7
click at [254, 236] on input "checkbox" at bounding box center [257, 233] width 6 height 6
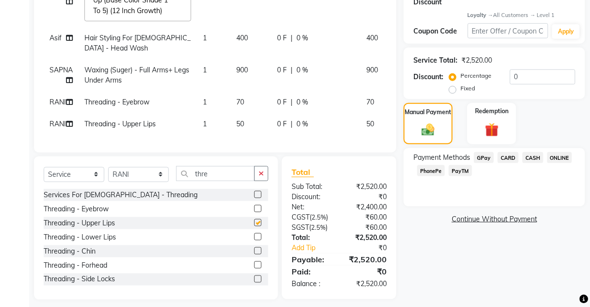
checkbox input "false"
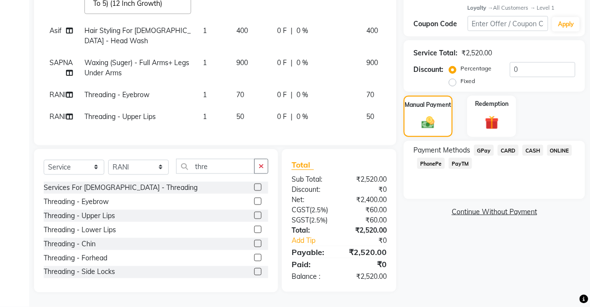
click at [468, 158] on span "PayTM" at bounding box center [460, 163] width 23 height 11
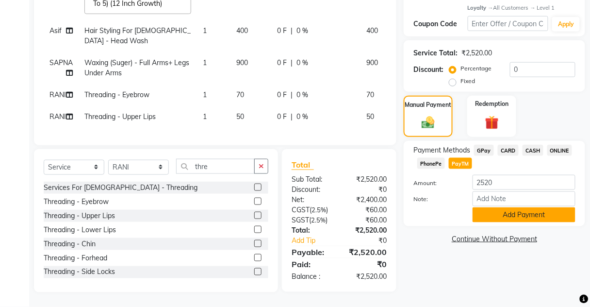
click at [495, 214] on button "Add Payment" at bounding box center [524, 214] width 103 height 15
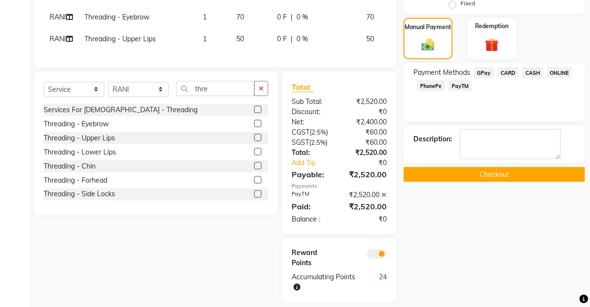
scroll to position [274, 0]
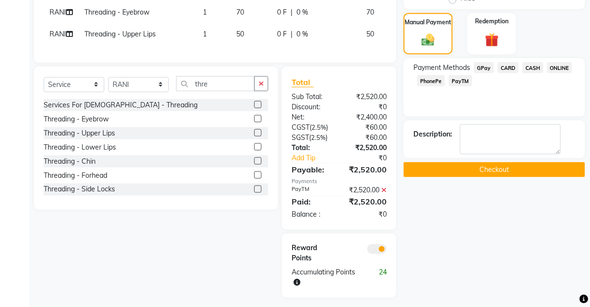
click at [475, 165] on button "Checkout" at bounding box center [495, 169] width 182 height 15
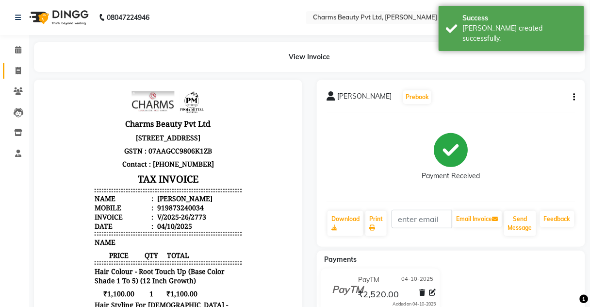
scroll to position [8, 0]
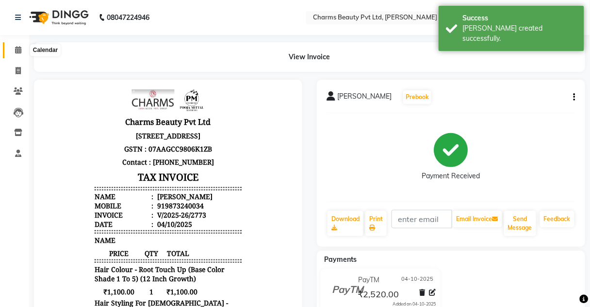
click at [13, 53] on span at bounding box center [18, 50] width 17 height 11
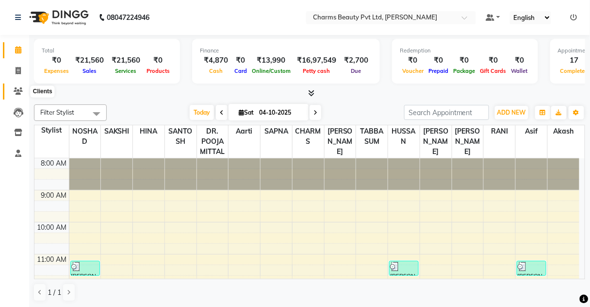
click at [13, 88] on span at bounding box center [18, 91] width 17 height 11
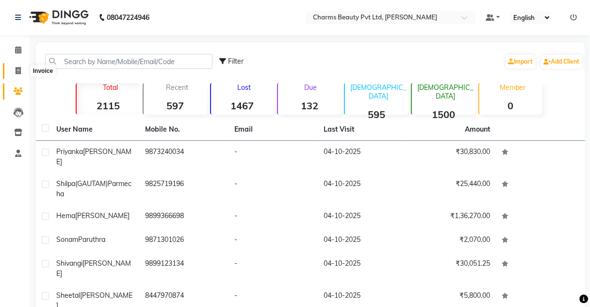
click at [14, 67] on span at bounding box center [18, 71] width 17 height 11
select select "service"
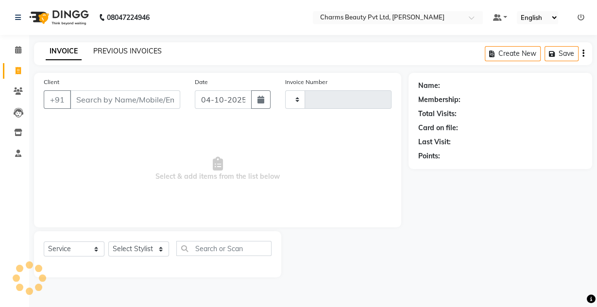
click at [117, 47] on link "PREVIOUS INVOICES" at bounding box center [127, 51] width 68 height 9
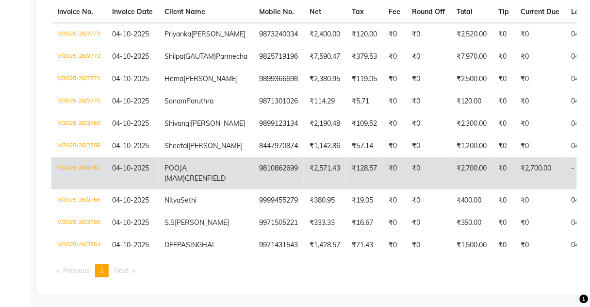
scroll to position [204, 0]
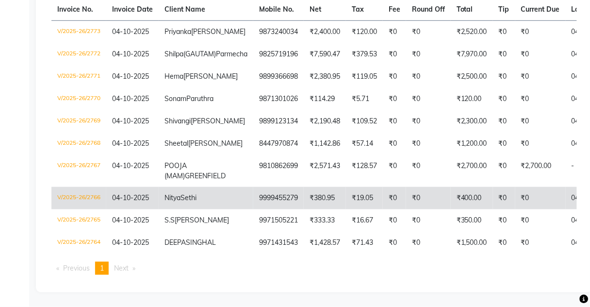
click at [210, 187] on td "Nitya Sethi" at bounding box center [206, 198] width 95 height 22
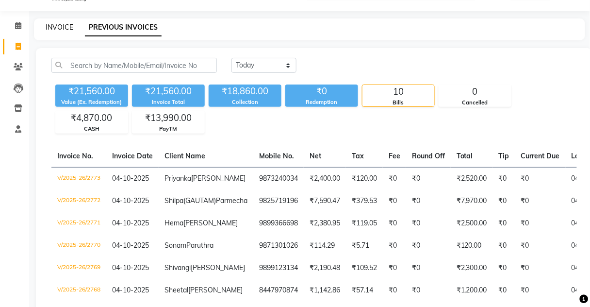
scroll to position [0, 0]
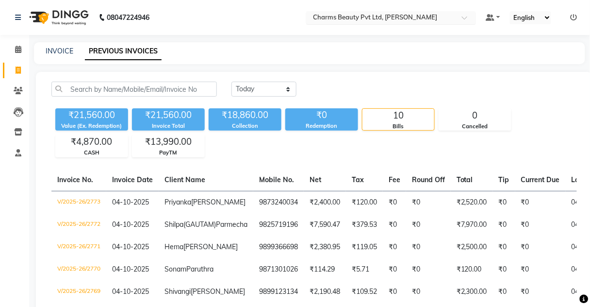
click at [397, 21] on input "text" at bounding box center [381, 19] width 141 height 10
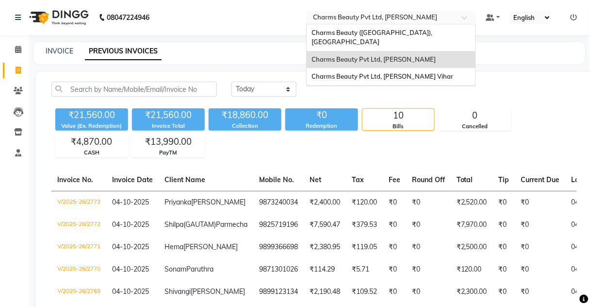
click at [378, 55] on span "Charms Beauty Pvt Ltd, [PERSON_NAME]" at bounding box center [374, 59] width 124 height 8
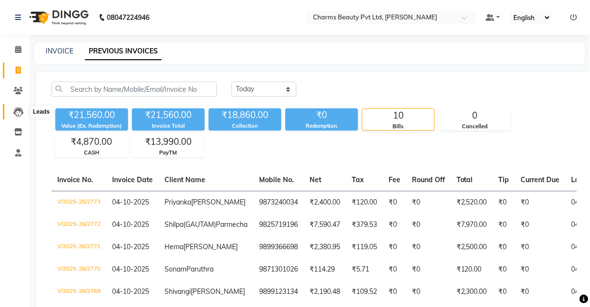
click at [24, 112] on span at bounding box center [18, 111] width 17 height 11
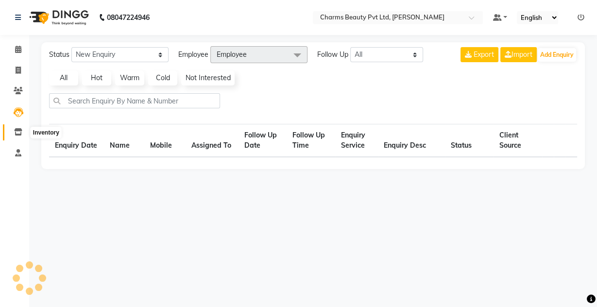
click at [20, 131] on icon at bounding box center [18, 131] width 8 height 7
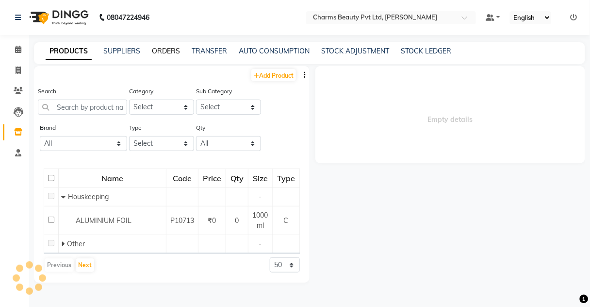
click at [174, 54] on link "ORDERS" at bounding box center [166, 51] width 28 height 9
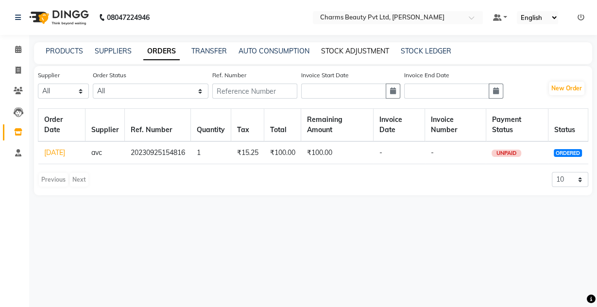
click at [337, 49] on link "STOCK ADJUSTMENT" at bounding box center [355, 51] width 68 height 9
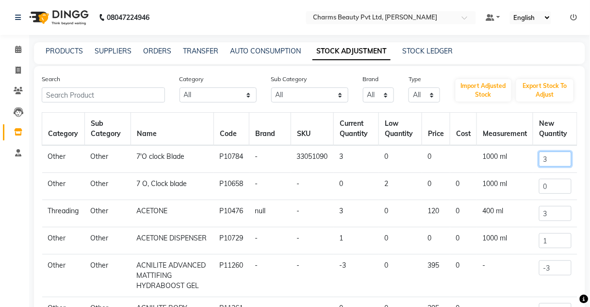
click at [550, 156] on input "3" at bounding box center [555, 158] width 33 height 15
click at [554, 129] on th "New Quantity" at bounding box center [555, 129] width 44 height 33
click at [546, 163] on input "3" at bounding box center [555, 158] width 33 height 15
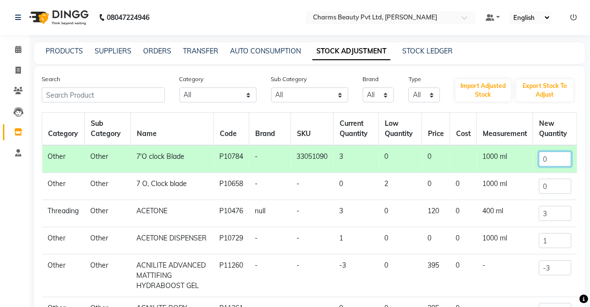
type input "0"
click at [556, 192] on input "0" at bounding box center [555, 186] width 33 height 15
click at [551, 211] on input "3" at bounding box center [555, 213] width 33 height 15
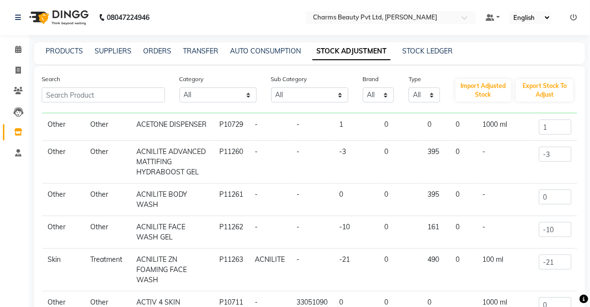
scroll to position [64, 0]
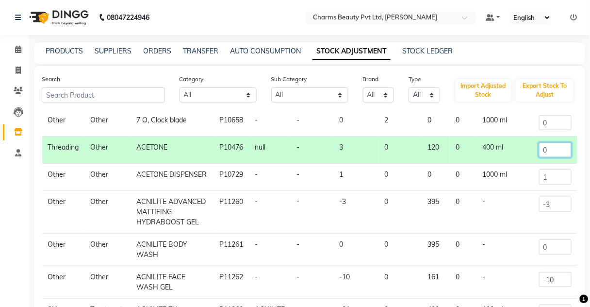
type input "0"
click at [547, 182] on input "1" at bounding box center [555, 176] width 33 height 15
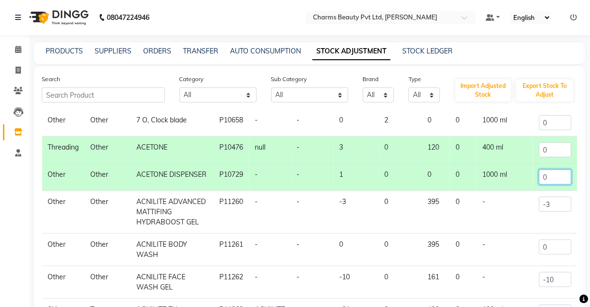
type input "0"
click at [547, 202] on input "-3" at bounding box center [555, 204] width 33 height 15
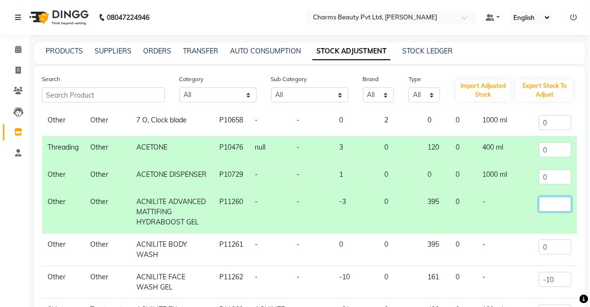
type input "-0"
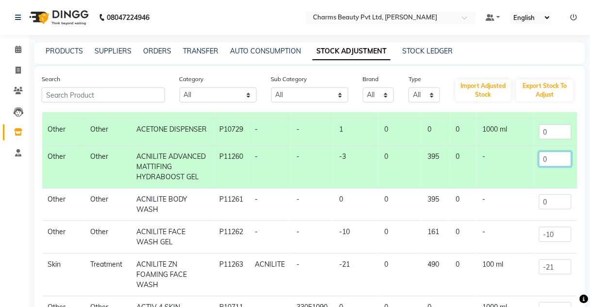
scroll to position [141, 0]
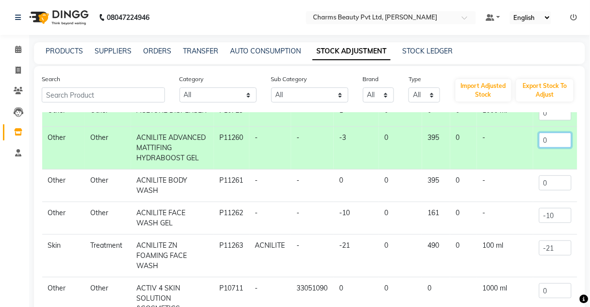
type input "0"
click at [547, 188] on input "0" at bounding box center [555, 182] width 33 height 15
click at [552, 210] on input "-10" at bounding box center [555, 215] width 33 height 15
type input "-1"
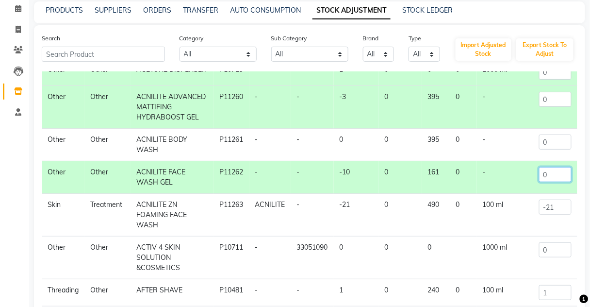
scroll to position [78, 0]
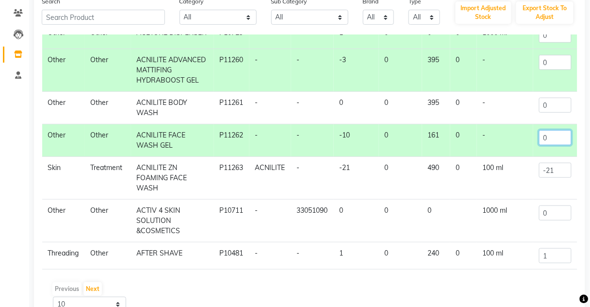
type input "0"
click at [555, 163] on td "-21" at bounding box center [555, 178] width 44 height 43
click at [554, 165] on input "-21" at bounding box center [555, 170] width 33 height 15
type input "-2"
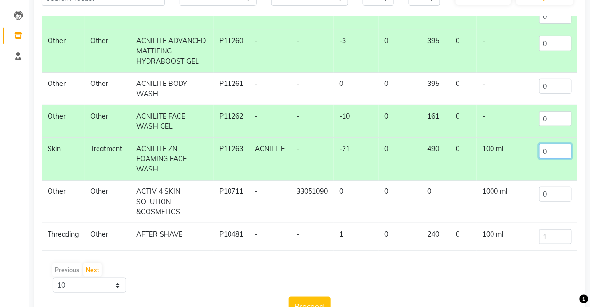
scroll to position [127, 0]
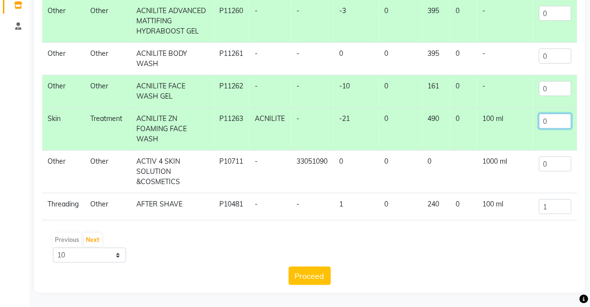
type input "0"
click at [553, 161] on input "0" at bounding box center [555, 163] width 33 height 15
click at [551, 206] on input "1" at bounding box center [555, 206] width 33 height 15
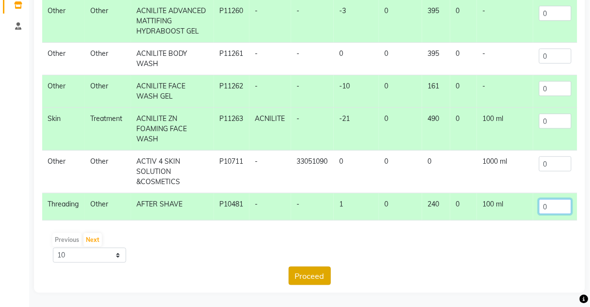
type input "0"
click at [308, 273] on button "Proceed" at bounding box center [310, 275] width 42 height 18
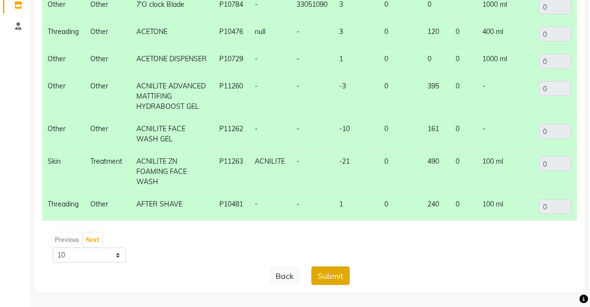
click at [335, 275] on button "Submit" at bounding box center [331, 275] width 38 height 18
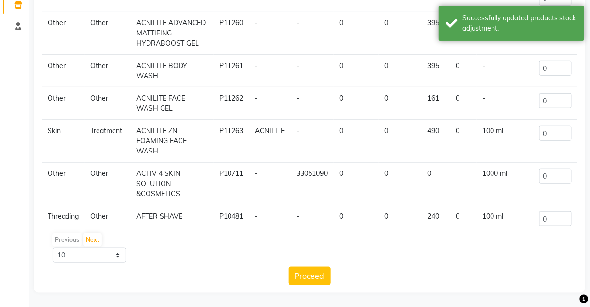
scroll to position [102, 0]
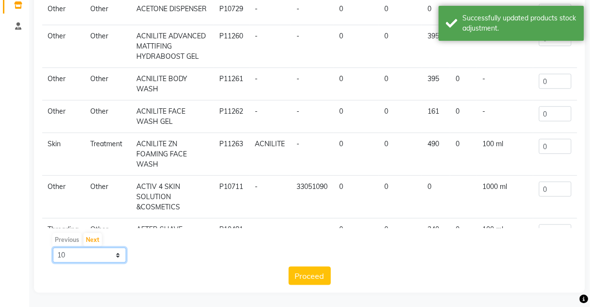
click at [93, 250] on select "10 50 100" at bounding box center [89, 255] width 73 height 15
select select "100"
click at [53, 248] on select "10 50 100" at bounding box center [89, 255] width 73 height 15
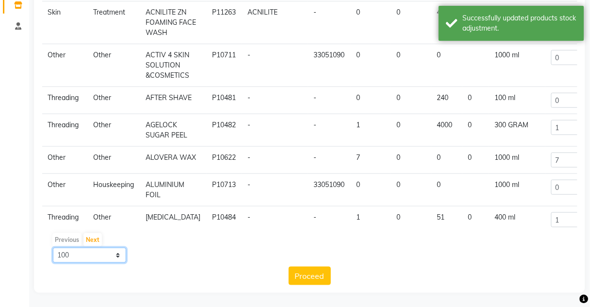
scroll to position [258, 0]
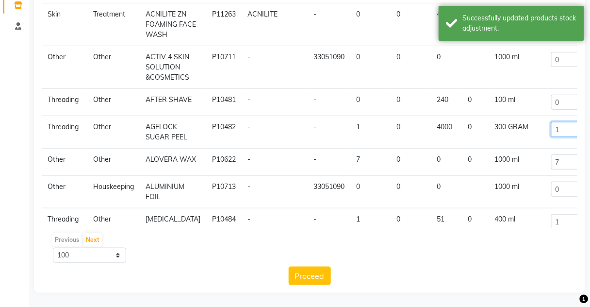
click at [551, 125] on input "1" at bounding box center [565, 129] width 29 height 15
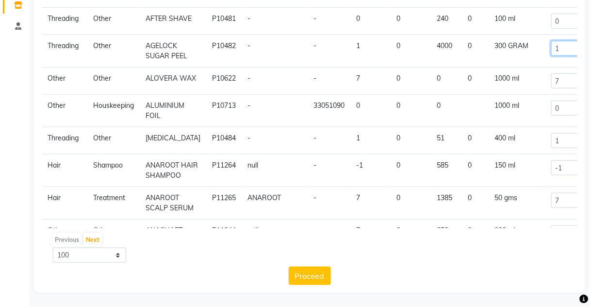
scroll to position [335, 0]
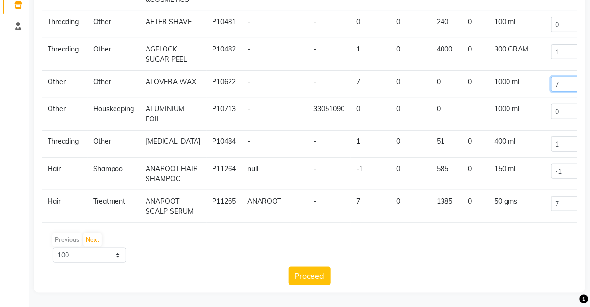
click at [551, 80] on input "7" at bounding box center [565, 84] width 29 height 15
click at [556, 54] on input "1" at bounding box center [565, 51] width 29 height 15
click at [551, 82] on input "7" at bounding box center [565, 84] width 29 height 15
drag, startPoint x: 555, startPoint y: 112, endPoint x: 555, endPoint y: 130, distance: 18.4
click at [555, 115] on input "0" at bounding box center [565, 111] width 29 height 15
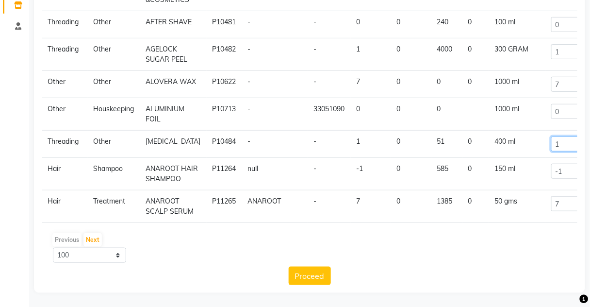
click at [553, 137] on input "1" at bounding box center [565, 143] width 29 height 15
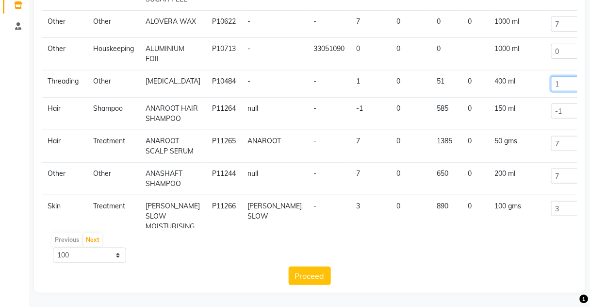
scroll to position [413, 0]
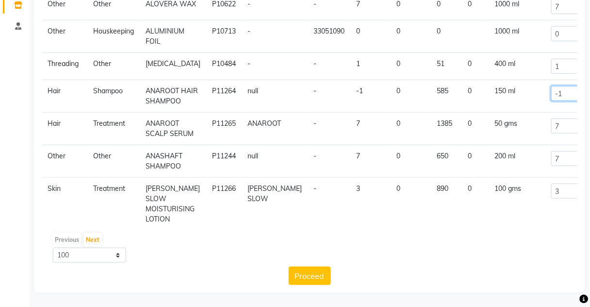
click at [554, 87] on input "-1" at bounding box center [565, 93] width 29 height 15
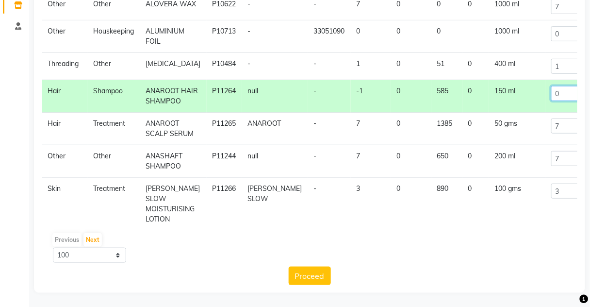
type input "0"
click at [556, 118] on input "7" at bounding box center [565, 125] width 29 height 15
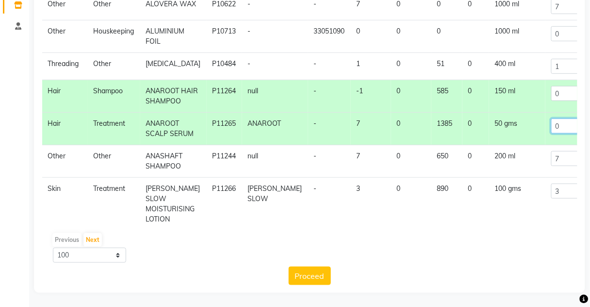
type input "0"
click at [551, 155] on input "7" at bounding box center [565, 158] width 29 height 15
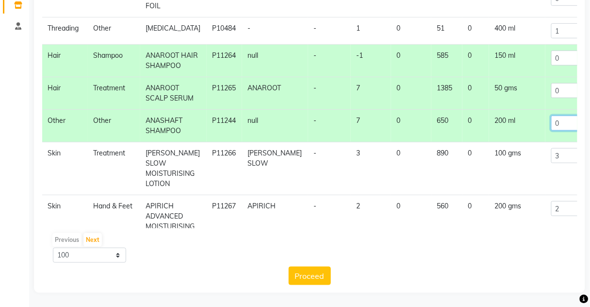
scroll to position [491, 0]
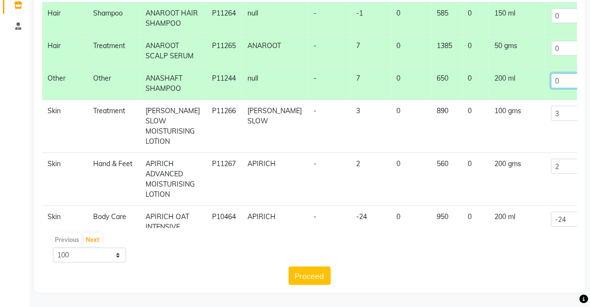
type input "0"
click at [551, 106] on input "3" at bounding box center [565, 113] width 29 height 15
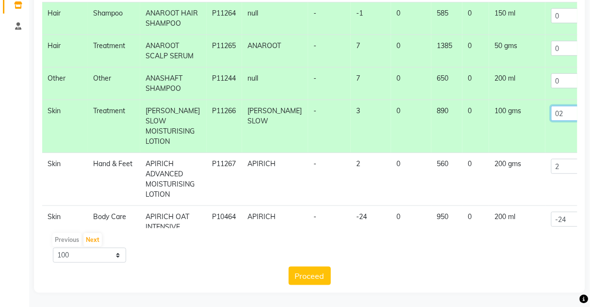
type input "0"
click at [558, 159] on input "2" at bounding box center [565, 166] width 29 height 15
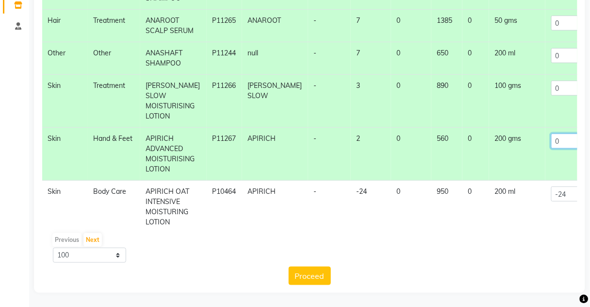
scroll to position [530, 0]
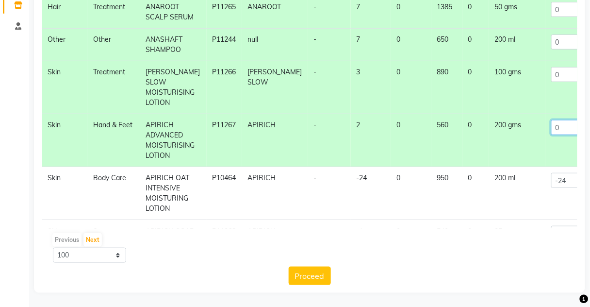
type input "0"
click at [563, 173] on input "-24" at bounding box center [565, 180] width 29 height 15
type input "-2"
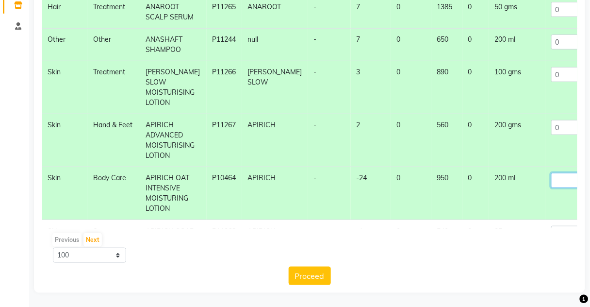
type input "2"
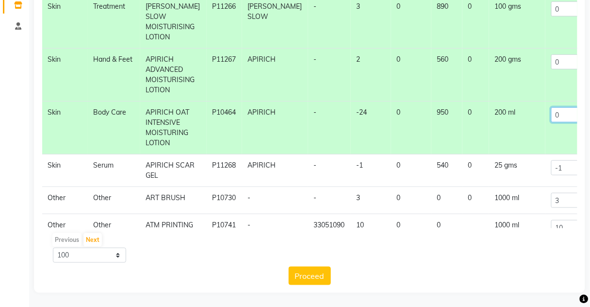
scroll to position [646, 0]
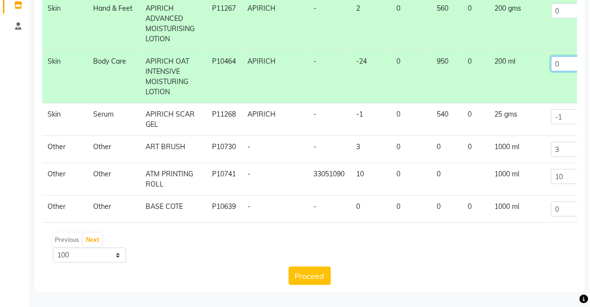
type input "0"
click at [555, 109] on input "-1" at bounding box center [565, 116] width 29 height 15
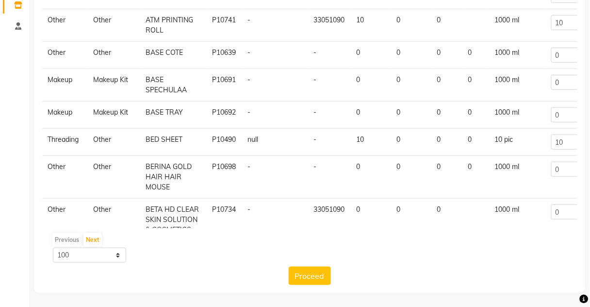
scroll to position [801, 0]
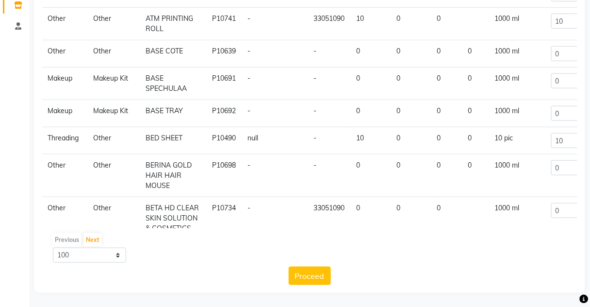
type input "0"
click at [555, 133] on input "10" at bounding box center [565, 140] width 29 height 15
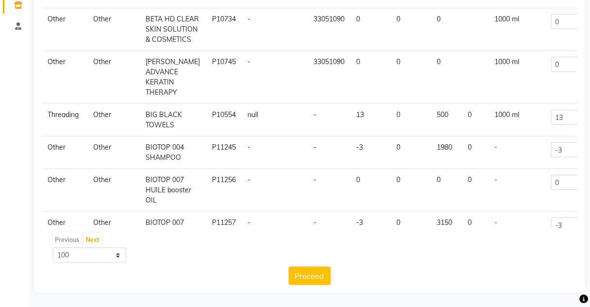
scroll to position [996, 0]
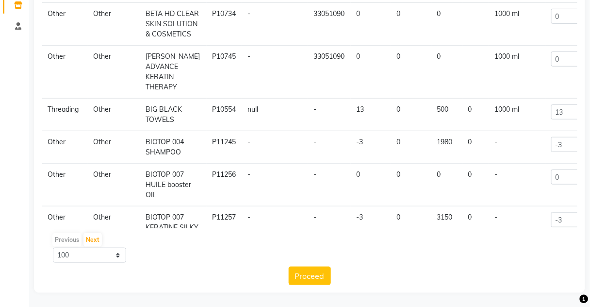
click at [569, 131] on td "-3" at bounding box center [566, 147] width 40 height 33
click at [562, 137] on input "-3" at bounding box center [565, 144] width 29 height 15
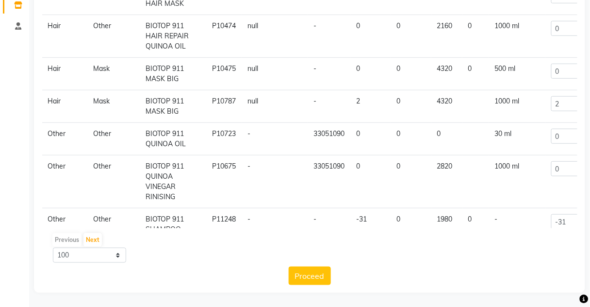
scroll to position [1500, 0]
click at [555, 96] on input "2" at bounding box center [565, 103] width 29 height 15
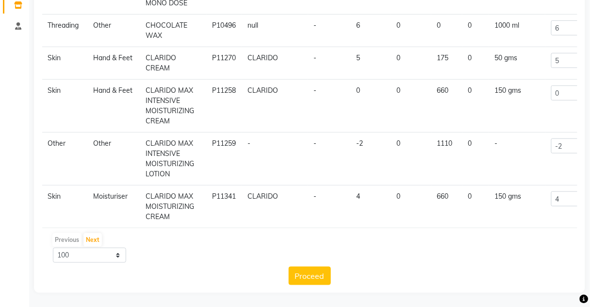
scroll to position [2355, 0]
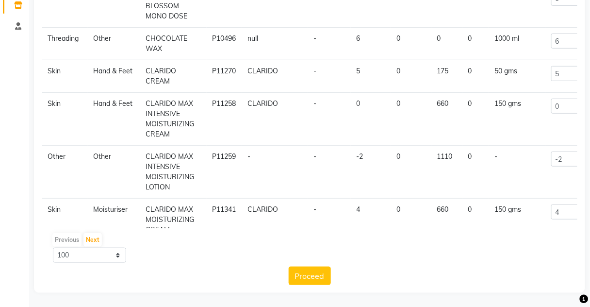
click at [517, 146] on td "-" at bounding box center [517, 172] width 56 height 53
click at [551, 99] on input "0" at bounding box center [565, 106] width 29 height 15
click at [551, 66] on input "5" at bounding box center [565, 73] width 29 height 15
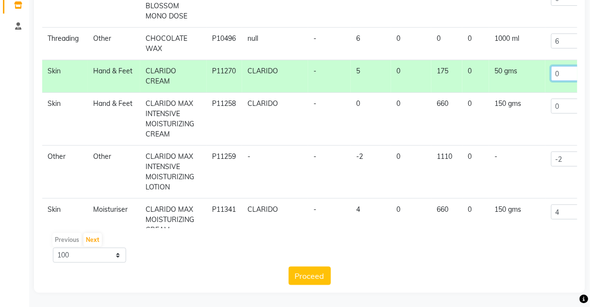
type input "0"
click at [555, 151] on input "-2" at bounding box center [565, 158] width 29 height 15
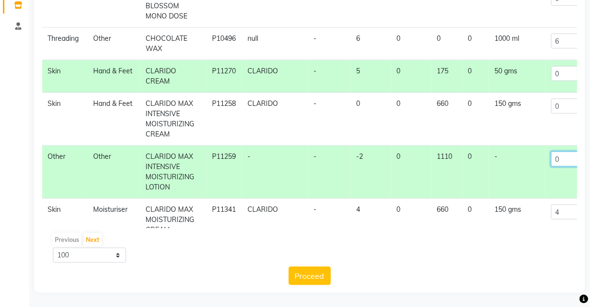
type input "0"
click at [551, 204] on input "4" at bounding box center [565, 211] width 29 height 15
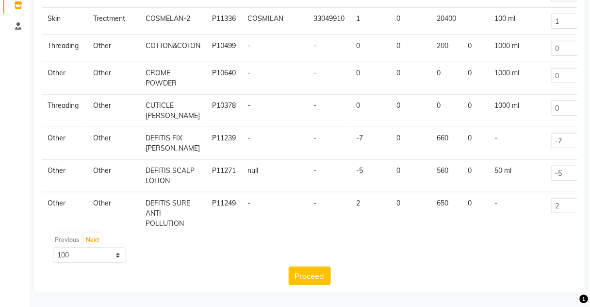
scroll to position [2859, 0]
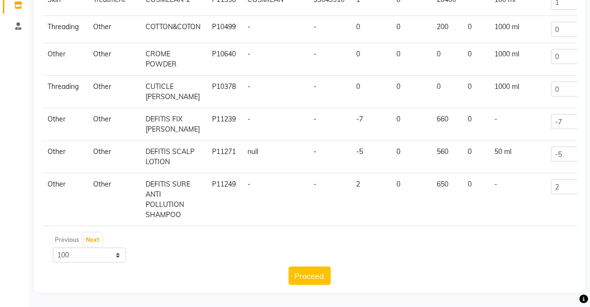
type input "0"
click at [557, 114] on input "-7" at bounding box center [565, 121] width 29 height 15
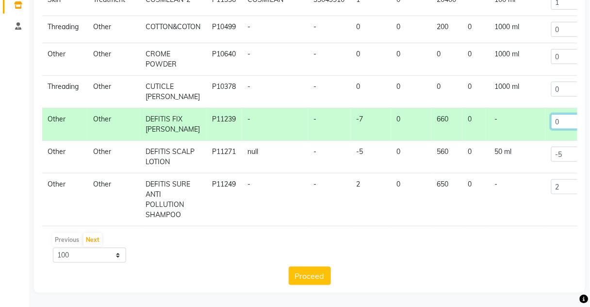
type input "0"
click at [554, 147] on input "-5" at bounding box center [565, 154] width 29 height 15
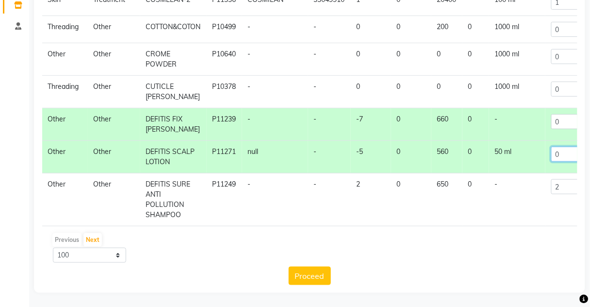
type input "0"
click at [552, 179] on input "2" at bounding box center [565, 186] width 29 height 15
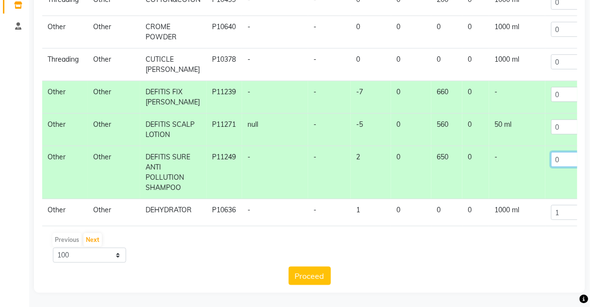
scroll to position [3015, 0]
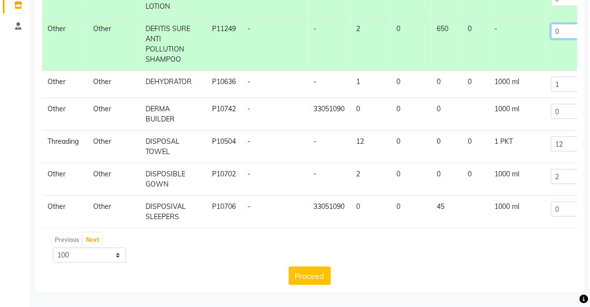
type input "0"
click at [552, 136] on input "12" at bounding box center [565, 143] width 29 height 15
click at [553, 169] on input "2" at bounding box center [565, 176] width 29 height 15
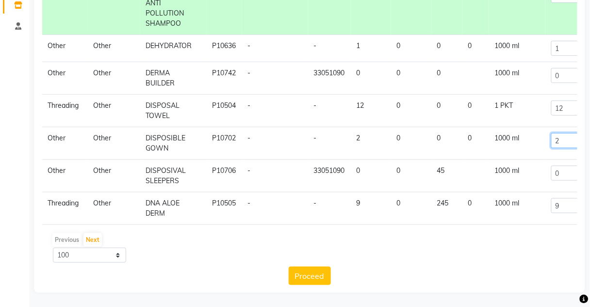
scroll to position [3092, 0]
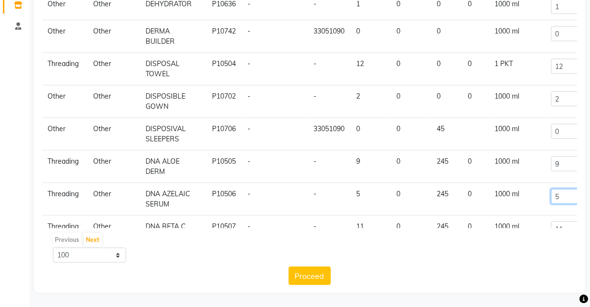
click at [556, 189] on input "5" at bounding box center [565, 196] width 29 height 15
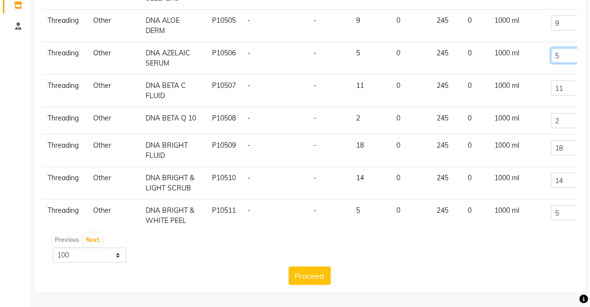
scroll to position [3245, 0]
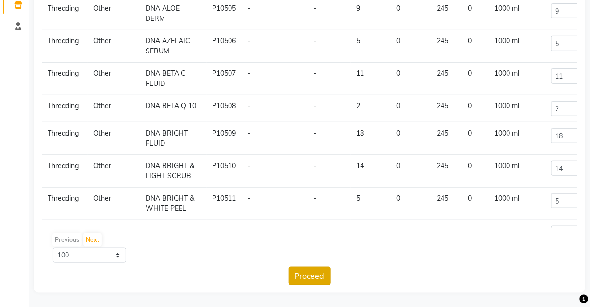
click at [314, 280] on button "Proceed" at bounding box center [310, 275] width 42 height 18
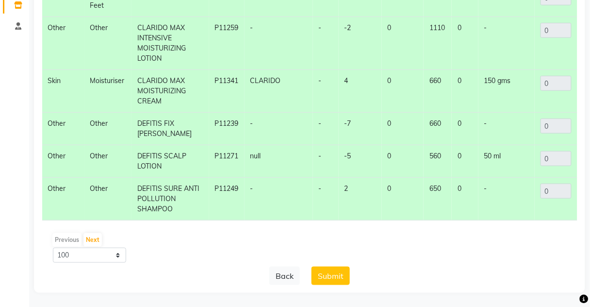
scroll to position [280, 0]
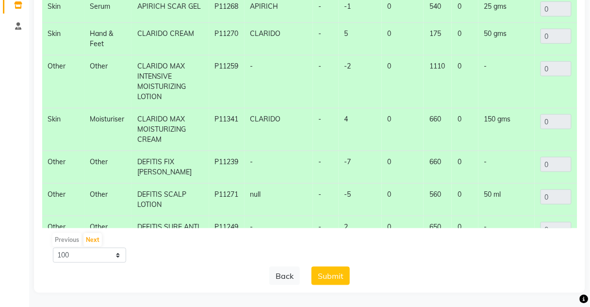
click at [328, 272] on button "Submit" at bounding box center [331, 275] width 38 height 18
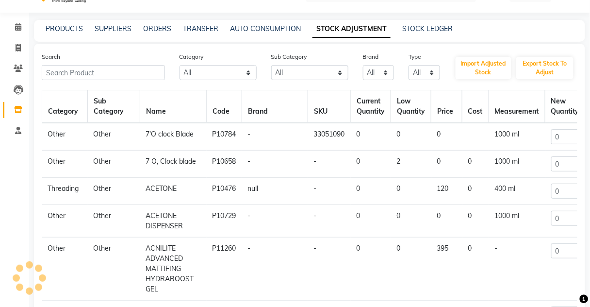
scroll to position [0, 0]
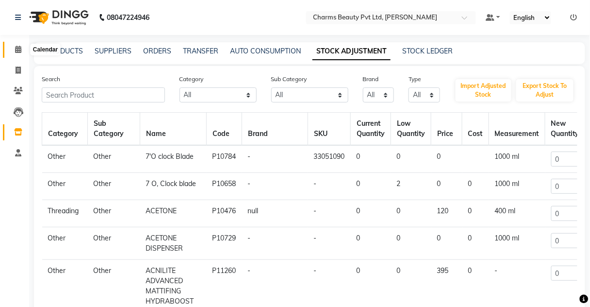
click at [12, 52] on span at bounding box center [18, 49] width 17 height 11
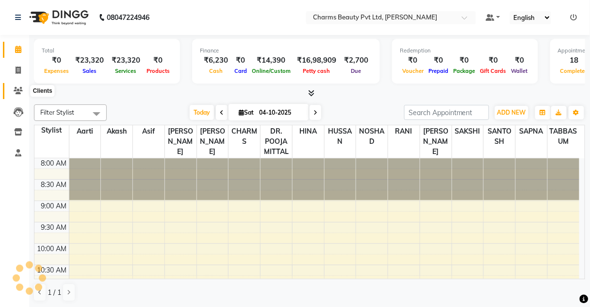
click at [21, 87] on icon at bounding box center [18, 90] width 9 height 7
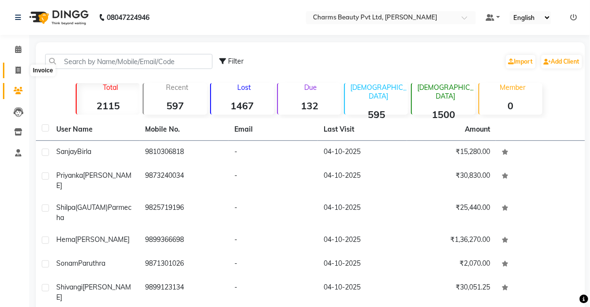
click at [13, 67] on span at bounding box center [18, 70] width 17 height 11
select select "service"
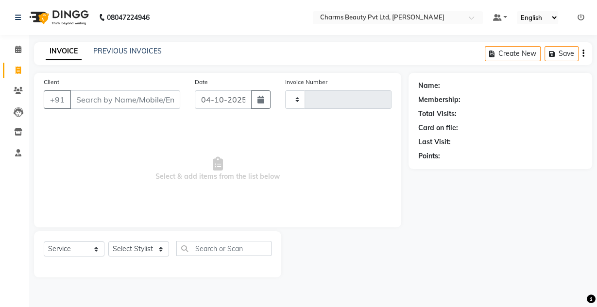
type input "2775"
select select "3743"
click at [75, 94] on input "Client" at bounding box center [125, 99] width 110 height 18
click at [106, 103] on input "Client" at bounding box center [125, 99] width 110 height 18
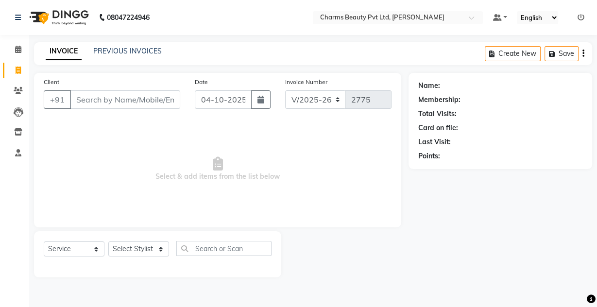
click at [106, 103] on input "Client" at bounding box center [125, 99] width 110 height 18
click at [18, 90] on icon at bounding box center [18, 90] width 9 height 7
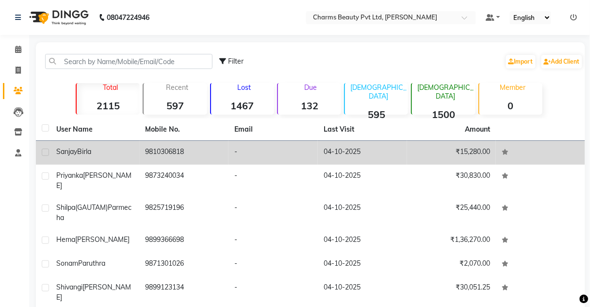
click at [122, 154] on div "Sanjay Birla" at bounding box center [95, 152] width 78 height 10
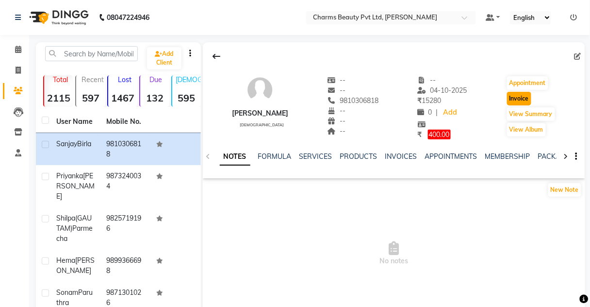
click at [517, 96] on button "Invoice" at bounding box center [519, 99] width 24 height 14
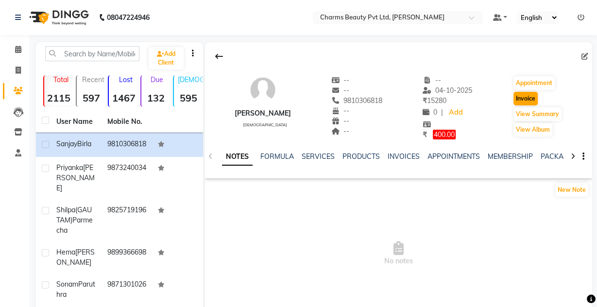
select select "3743"
select select "service"
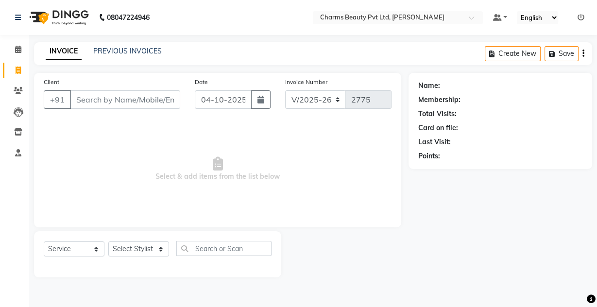
type input "9810306818"
click at [156, 253] on select "Select Stylist" at bounding box center [138, 248] width 61 height 15
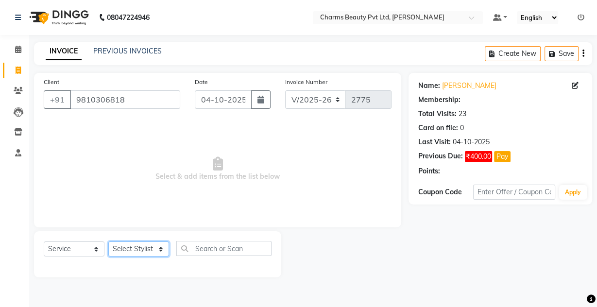
select select "1: Object"
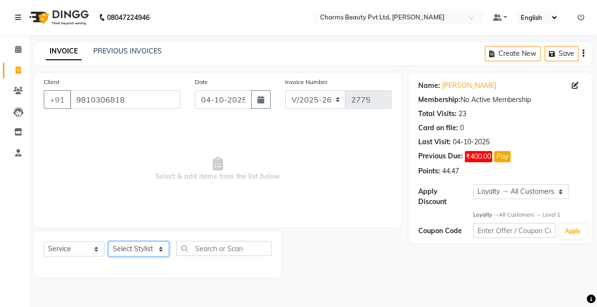
select select "22839"
click at [108, 241] on select "Select Stylist Aarti Akash Asif BOBBY CHARMAYNE CHARMS DR. POOJA MITTAL HINA HU…" at bounding box center [138, 248] width 61 height 15
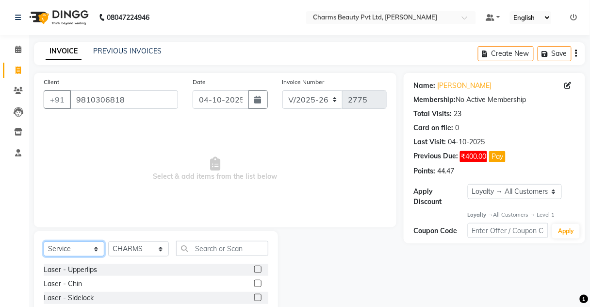
click at [57, 247] on select "Select Service Product Membership Package Voucher Prepaid Gift Card" at bounding box center [74, 248] width 61 height 15
select select "product"
click at [44, 241] on select "Select Service Product Membership Package Voucher Prepaid Gift Card" at bounding box center [74, 248] width 61 height 15
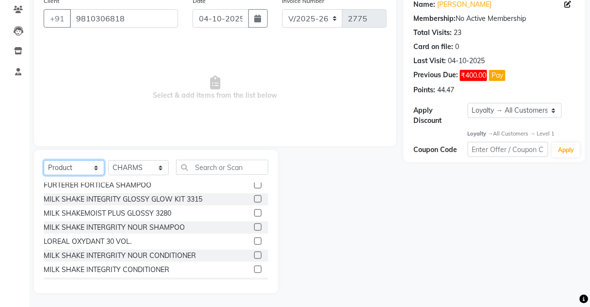
scroll to position [116, 0]
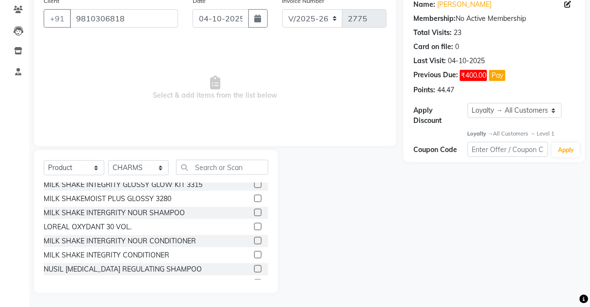
click at [254, 241] on label at bounding box center [257, 240] width 7 height 7
click at [254, 241] on input "checkbox" at bounding box center [257, 241] width 6 height 6
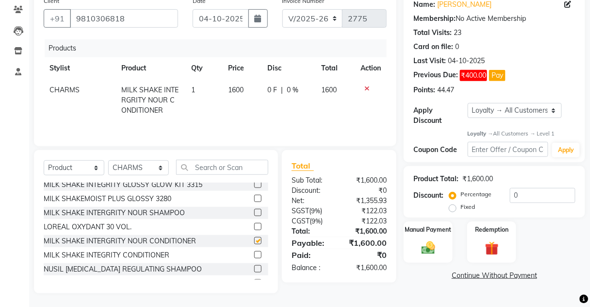
checkbox input "false"
click at [365, 85] on icon at bounding box center [367, 88] width 5 height 7
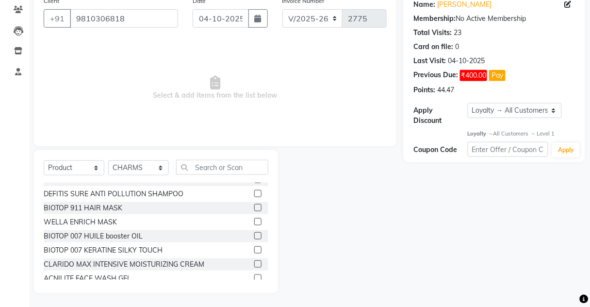
scroll to position [606, 0]
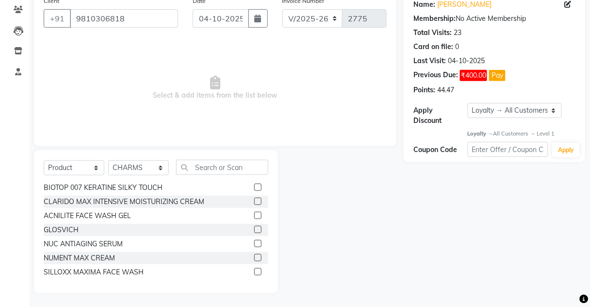
click at [248, 242] on div "NUC ANTIAGING SERUM" at bounding box center [156, 244] width 225 height 12
click at [254, 241] on label at bounding box center [257, 243] width 7 height 7
click at [254, 241] on input "checkbox" at bounding box center [257, 244] width 6 height 6
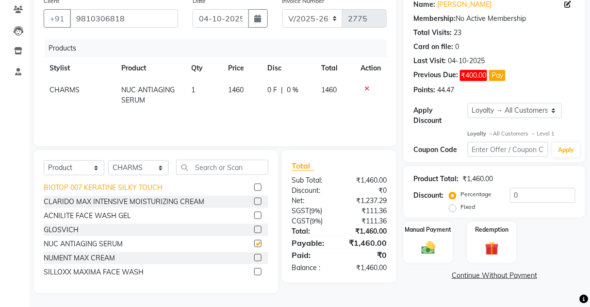
checkbox input "false"
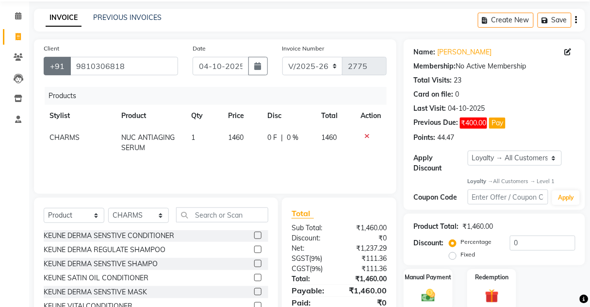
scroll to position [0, 0]
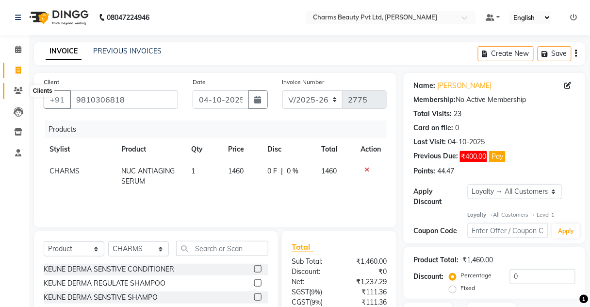
click at [15, 95] on span at bounding box center [18, 90] width 17 height 11
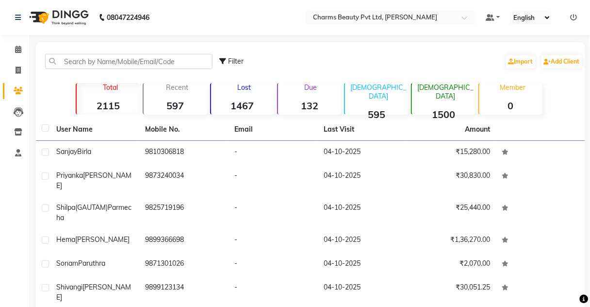
click at [18, 124] on li "Inventory" at bounding box center [14, 132] width 29 height 21
click at [18, 131] on icon at bounding box center [18, 131] width 8 height 7
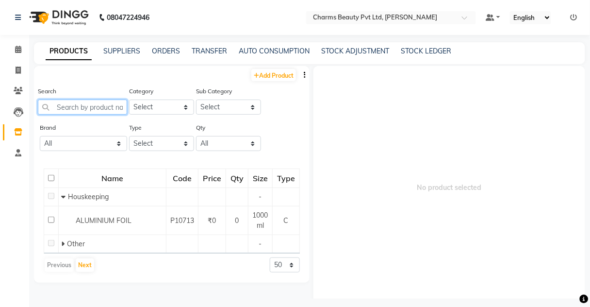
click at [88, 100] on input "text" at bounding box center [82, 107] width 89 height 15
type input "a"
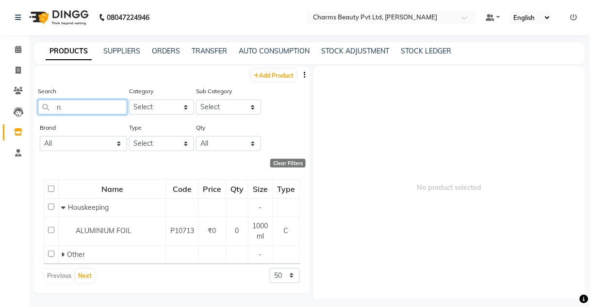
click at [93, 101] on input "n" at bounding box center [82, 107] width 89 height 15
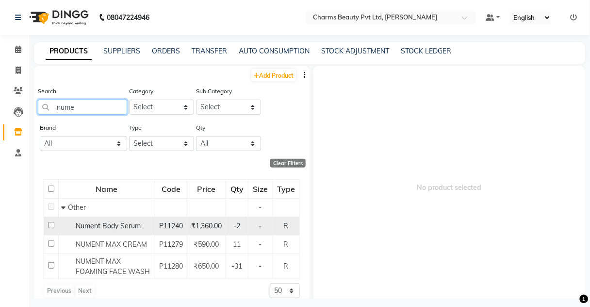
type input "nume"
click at [207, 224] on span "₹1,360.00" at bounding box center [206, 225] width 31 height 9
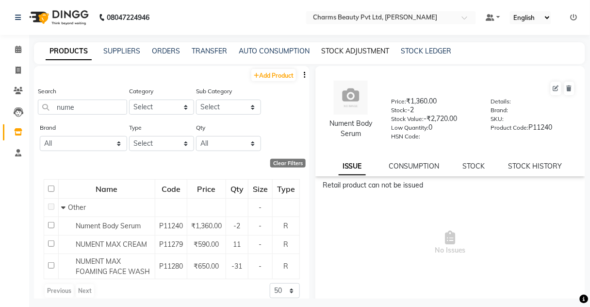
click at [365, 54] on link "STOCK ADJUSTMENT" at bounding box center [355, 51] width 68 height 9
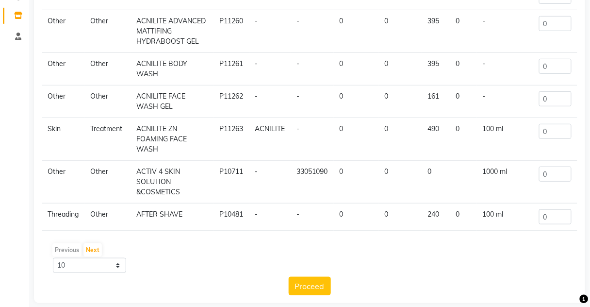
scroll to position [127, 0]
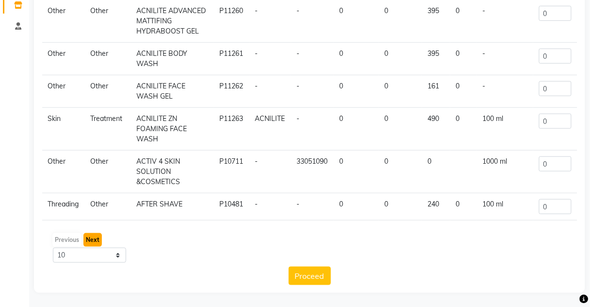
drag, startPoint x: 89, startPoint y: 245, endPoint x: 91, endPoint y: 259, distance: 14.8
click at [89, 245] on button "Next" at bounding box center [92, 240] width 18 height 14
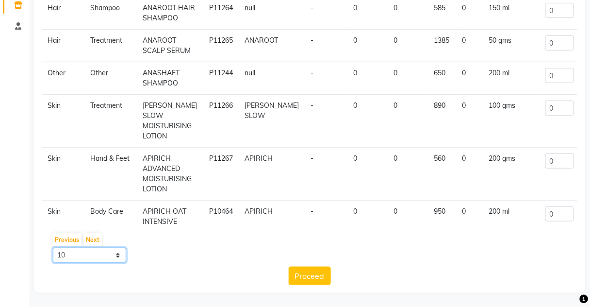
click at [92, 259] on select "10 50 100" at bounding box center [89, 255] width 73 height 15
select select "100"
click at [53, 248] on select "10 50 100" at bounding box center [89, 255] width 73 height 15
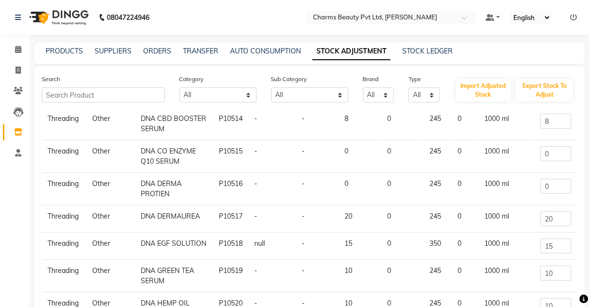
scroll to position [0, 0]
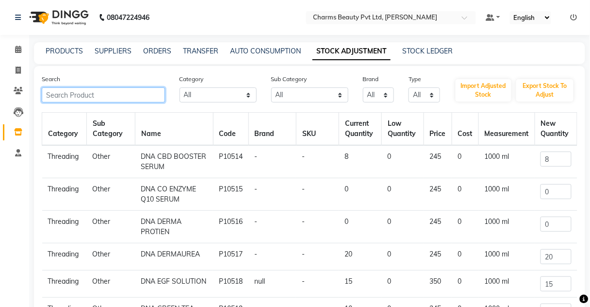
click at [114, 96] on input "text" at bounding box center [103, 94] width 123 height 15
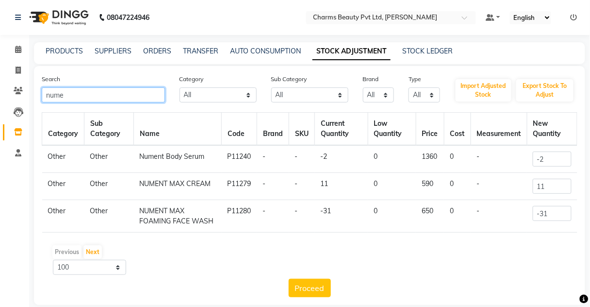
type input "nume"
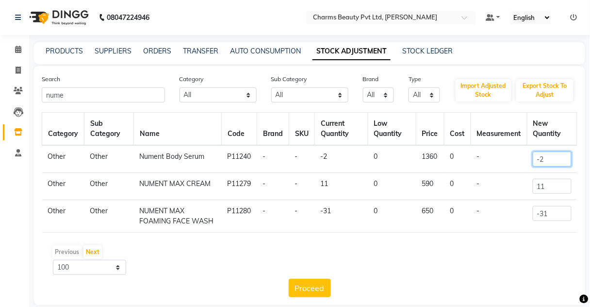
click at [557, 161] on input "-2" at bounding box center [552, 158] width 38 height 15
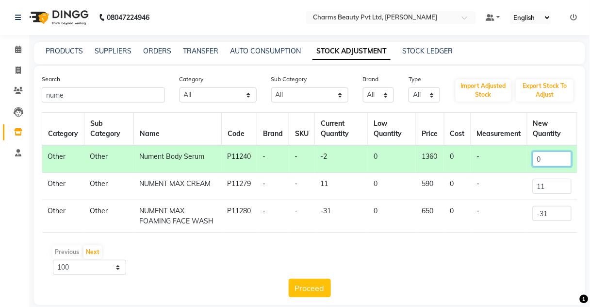
type input "0"
click at [553, 181] on input "11" at bounding box center [552, 186] width 38 height 15
type input "1"
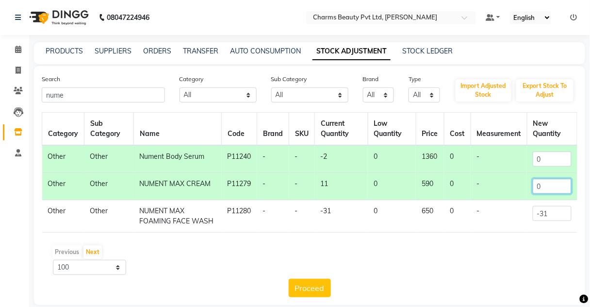
type input "0"
drag, startPoint x: 576, startPoint y: 220, endPoint x: 564, endPoint y: 217, distance: 12.5
click at [569, 219] on td "-31" at bounding box center [552, 216] width 50 height 33
click at [558, 214] on input "-31" at bounding box center [552, 213] width 38 height 15
type input "-3"
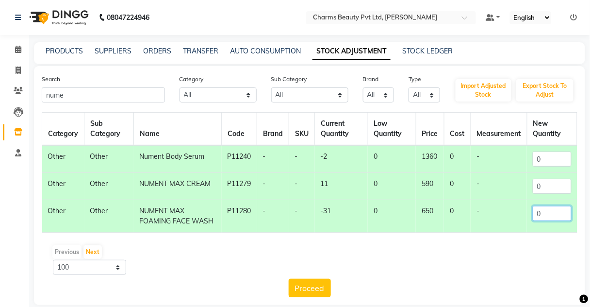
type input "0"
click at [460, 266] on div "Previous Next 10 50 100" at bounding box center [310, 259] width 528 height 31
click at [308, 281] on button "Proceed" at bounding box center [310, 288] width 42 height 18
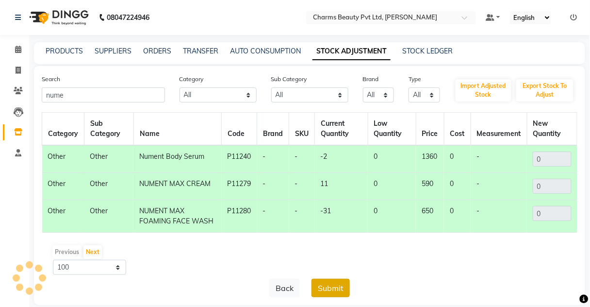
click at [337, 287] on button "Submit" at bounding box center [331, 288] width 38 height 18
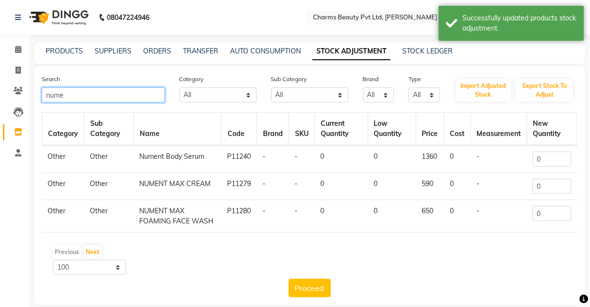
click at [83, 93] on input "nume" at bounding box center [103, 94] width 123 height 15
type input "n"
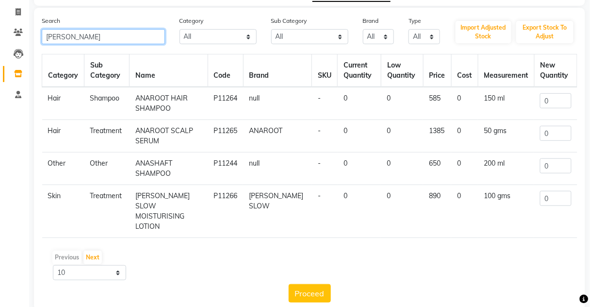
scroll to position [65, 0]
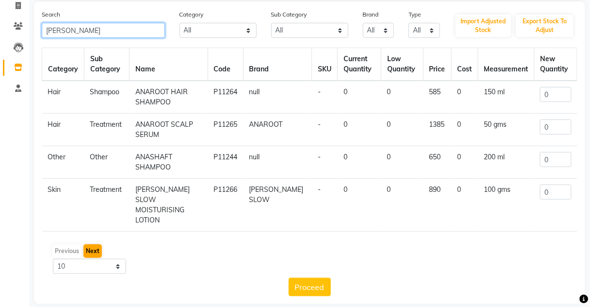
type input "ana"
click at [95, 244] on button "Next" at bounding box center [92, 251] width 18 height 14
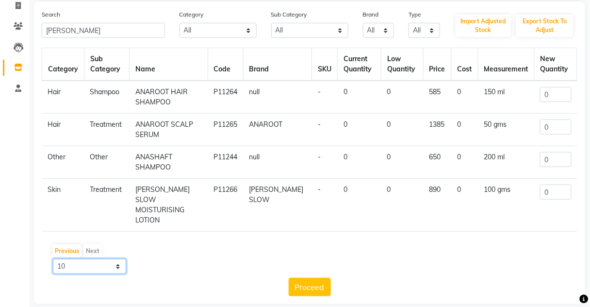
click at [95, 259] on select "10 50 100" at bounding box center [89, 266] width 73 height 15
select select "50"
click at [53, 259] on select "10 50 100" at bounding box center [89, 266] width 73 height 15
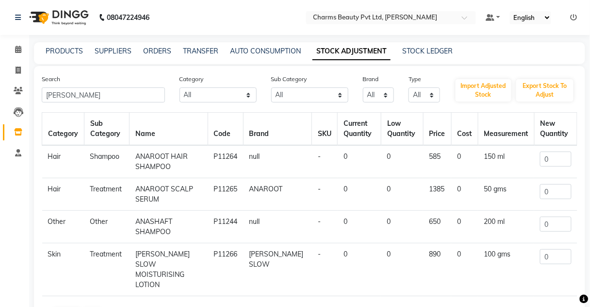
scroll to position [0, 0]
click at [202, 98] on select "All Hair Skin Makeup Personal Care Appliances Beard Waxing Disposable Threading…" at bounding box center [218, 94] width 77 height 15
click at [217, 82] on div "Category All Hair Skin Makeup Personal Care Appliances Beard Waxing Disposable …" at bounding box center [218, 88] width 92 height 29
click at [288, 95] on select "All Cream Houskeeping Loreal Retail Cheryls Retail Casmara Retail Cleanser Rill…" at bounding box center [309, 94] width 77 height 15
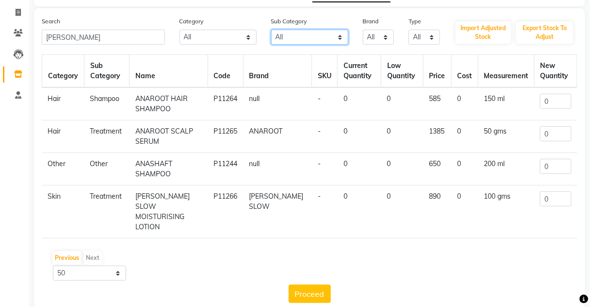
scroll to position [65, 0]
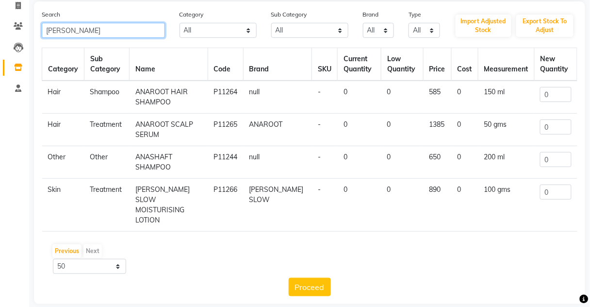
click at [91, 23] on input "ana" at bounding box center [103, 30] width 123 height 15
type input "a"
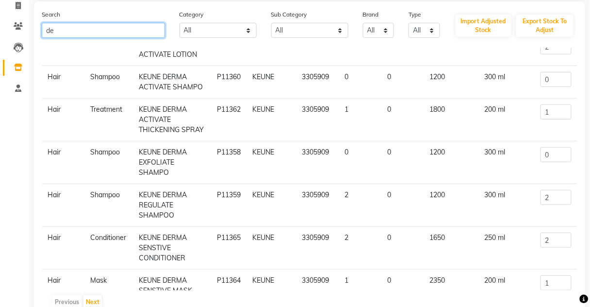
scroll to position [621, 0]
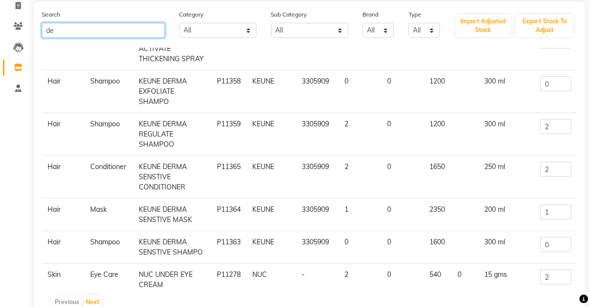
click at [128, 32] on input "de" at bounding box center [103, 30] width 123 height 15
type input "d"
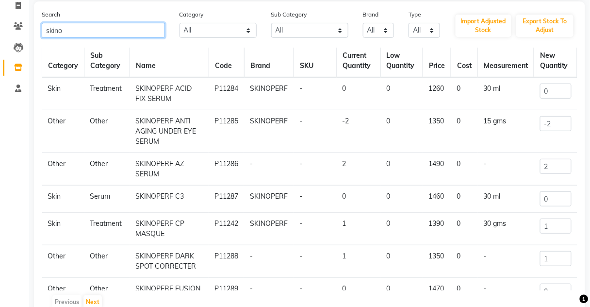
scroll to position [0, 0]
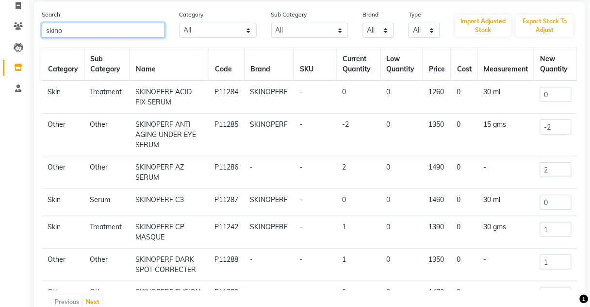
type input "skino"
drag, startPoint x: 543, startPoint y: 123, endPoint x: 548, endPoint y: 126, distance: 6.5
click at [543, 124] on input "-2" at bounding box center [556, 126] width 32 height 15
click at [554, 128] on input "-2" at bounding box center [556, 126] width 32 height 15
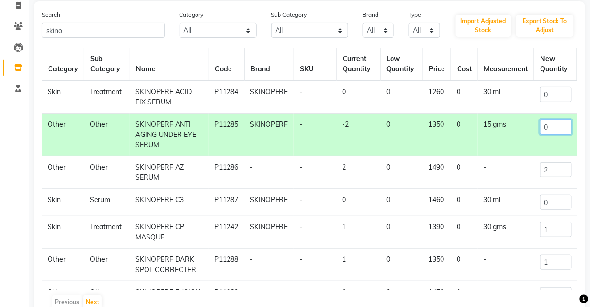
type input "0"
click at [534, 174] on td "2" at bounding box center [555, 172] width 43 height 33
click at [552, 172] on input "2" at bounding box center [556, 169] width 32 height 15
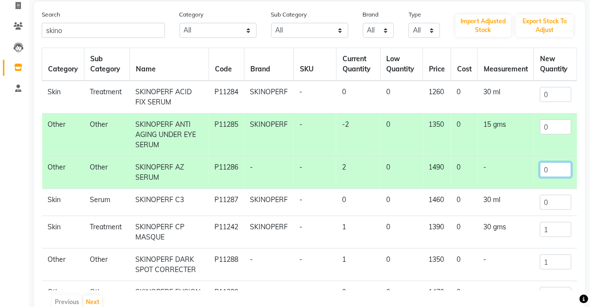
type input "0"
click at [552, 226] on input "1" at bounding box center [556, 229] width 32 height 15
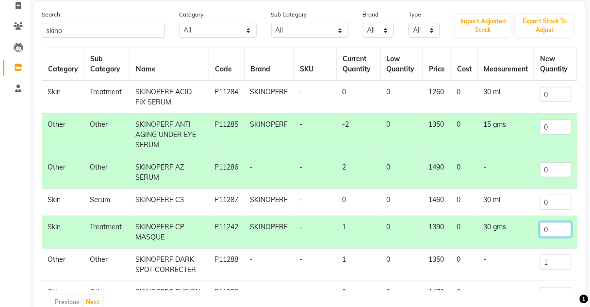
scroll to position [116, 0]
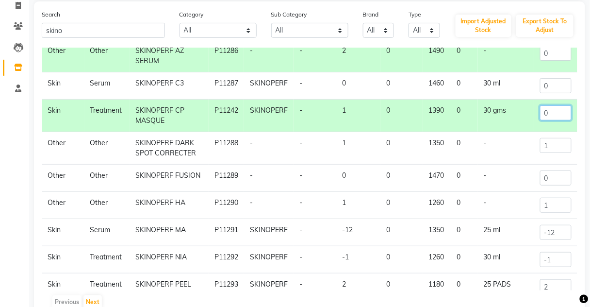
type input "0"
click at [552, 145] on input "1" at bounding box center [556, 145] width 32 height 15
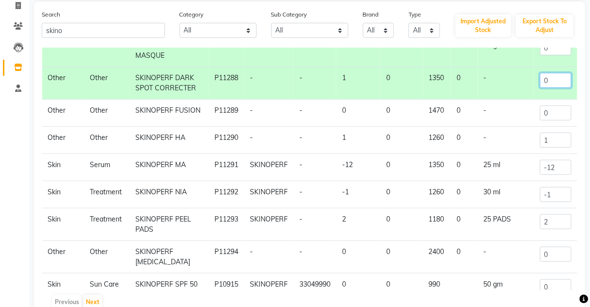
scroll to position [194, 0]
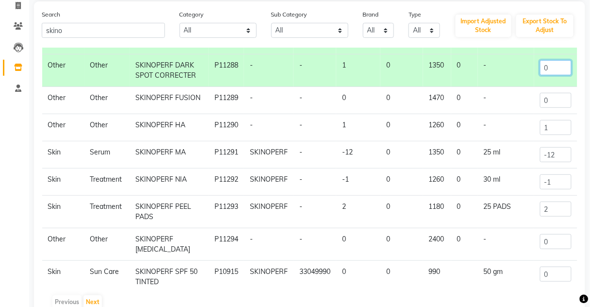
type input "0"
click at [558, 162] on input "-12" at bounding box center [556, 154] width 32 height 15
type input "-1"
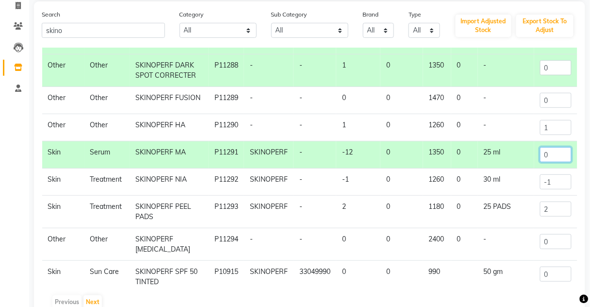
type input "0"
click at [551, 135] on input "1" at bounding box center [556, 127] width 32 height 15
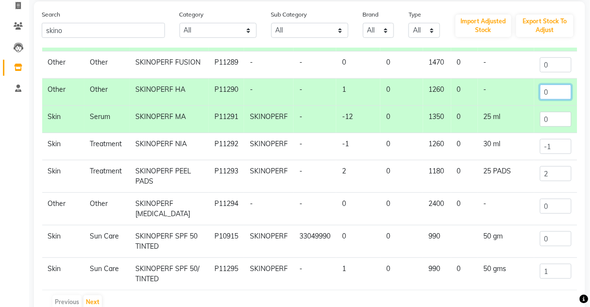
scroll to position [272, 0]
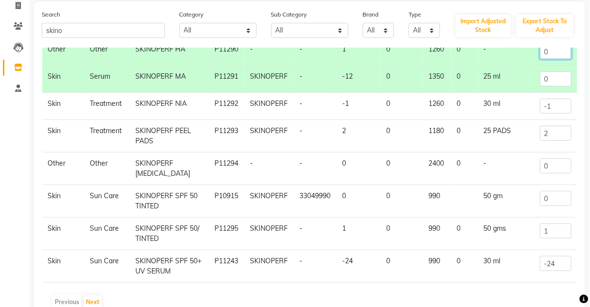
type input "0"
click at [553, 141] on input "2" at bounding box center [556, 133] width 32 height 15
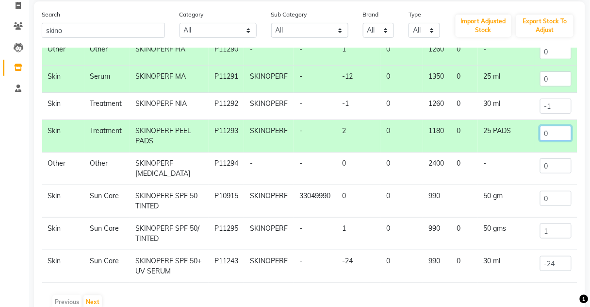
type input "0"
click at [555, 114] on input "-1" at bounding box center [556, 106] width 32 height 15
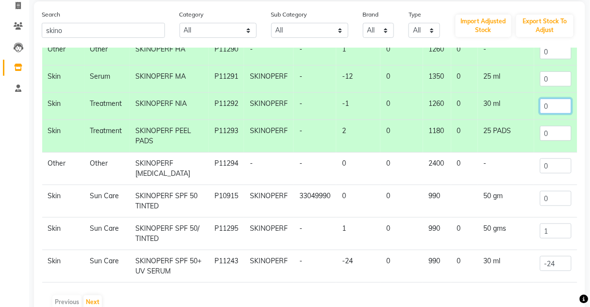
scroll to position [282, 0]
type input "0"
click at [543, 231] on input "1" at bounding box center [556, 230] width 32 height 15
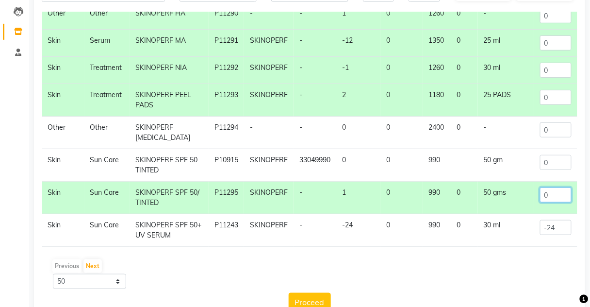
scroll to position [127, 0]
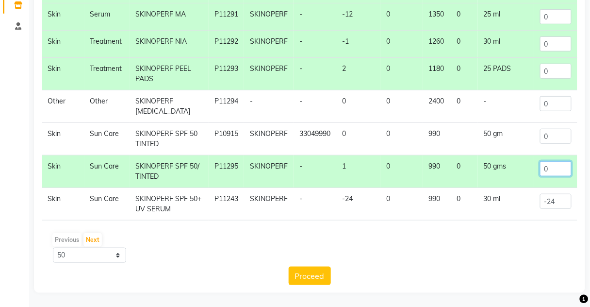
type input "0"
click at [556, 201] on input "-24" at bounding box center [556, 201] width 32 height 15
type input "-2"
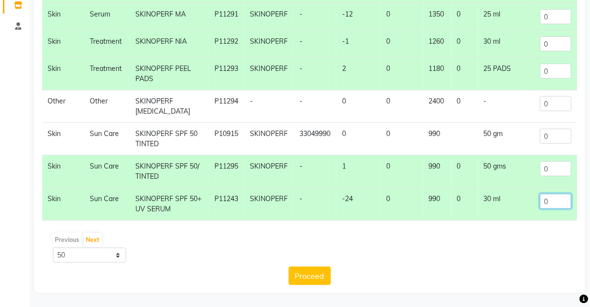
type input "0"
click at [309, 259] on div "Previous Next 10 50 100" at bounding box center [310, 247] width 528 height 31
click at [306, 266] on button "Proceed" at bounding box center [310, 275] width 42 height 18
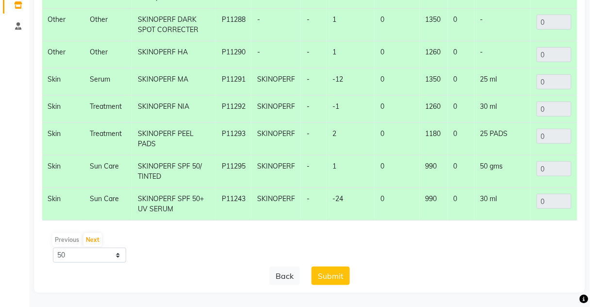
scroll to position [116, 0]
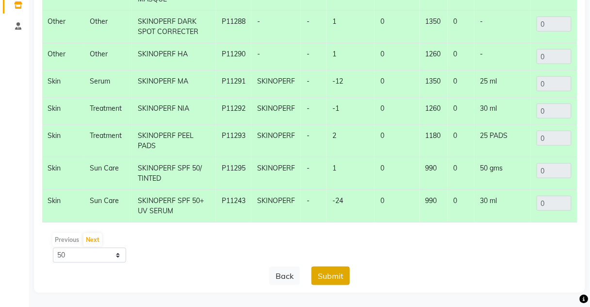
click at [328, 277] on button "Submit" at bounding box center [331, 275] width 38 height 18
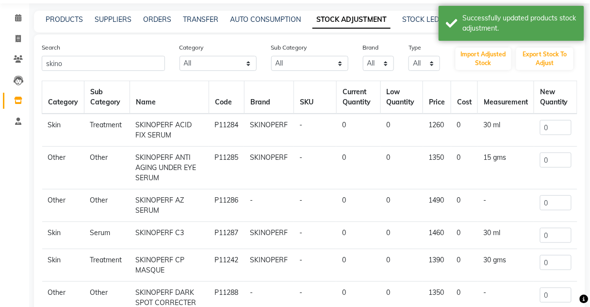
scroll to position [0, 0]
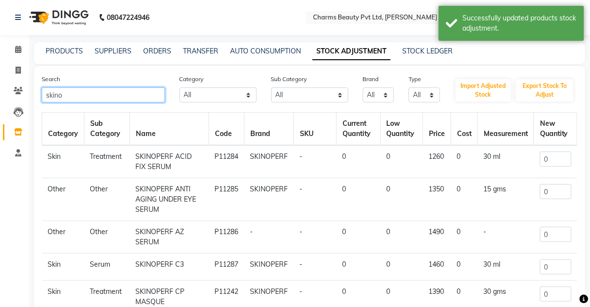
click at [107, 100] on input "skino" at bounding box center [103, 94] width 123 height 15
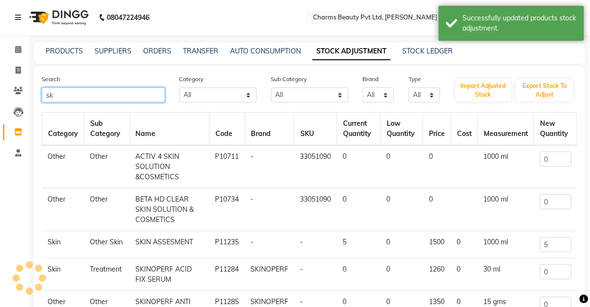
type input "s"
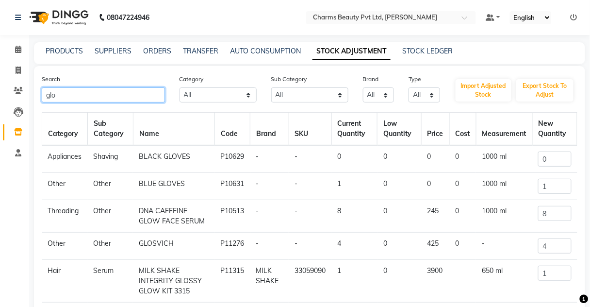
type input "glo"
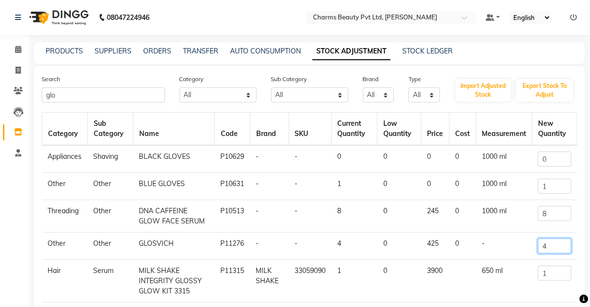
click at [549, 248] on input "4" at bounding box center [554, 245] width 33 height 15
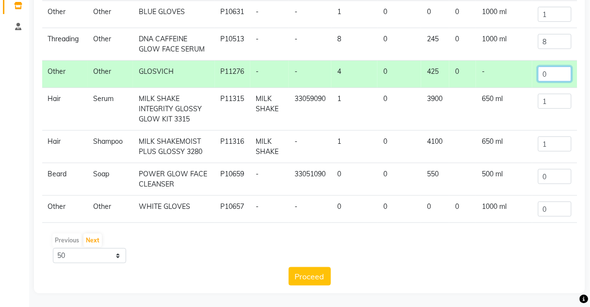
scroll to position [127, 0]
type input "0"
click at [311, 282] on button "Proceed" at bounding box center [310, 275] width 42 height 18
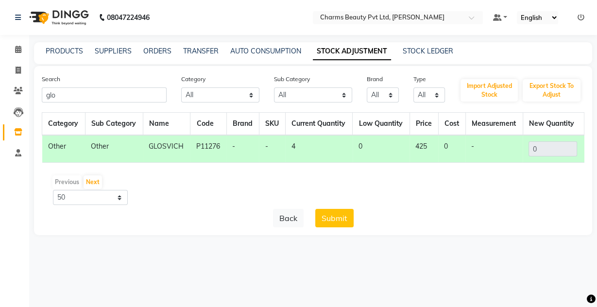
drag, startPoint x: 339, startPoint y: 216, endPoint x: 337, endPoint y: 220, distance: 5.1
click at [339, 216] on button "Submit" at bounding box center [334, 218] width 38 height 18
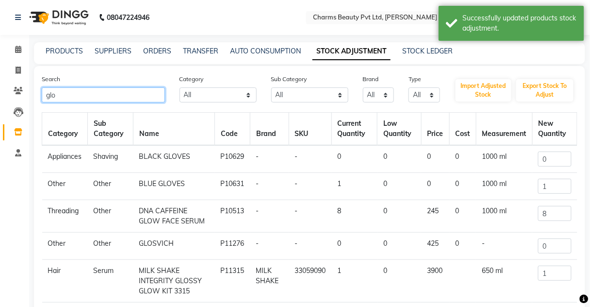
click at [132, 95] on input "glo" at bounding box center [103, 94] width 123 height 15
type input "g"
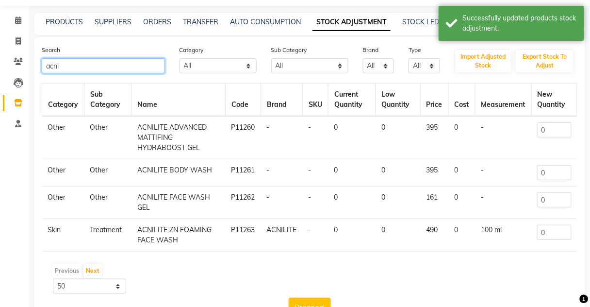
scroll to position [59, 0]
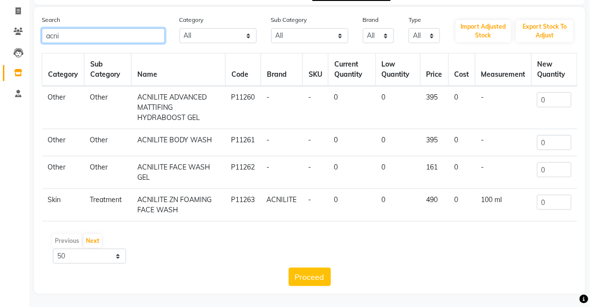
click at [110, 35] on input "acni" at bounding box center [103, 35] width 123 height 15
type input "a"
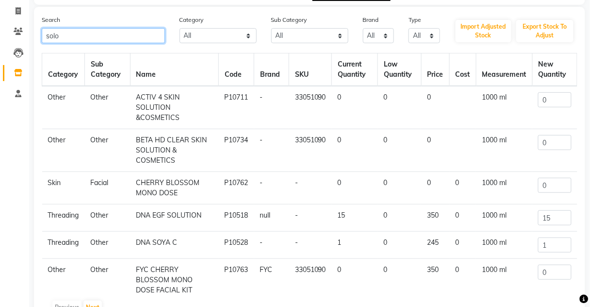
scroll to position [17, 0]
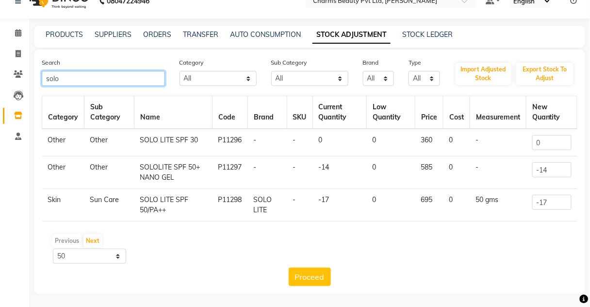
type input "solo"
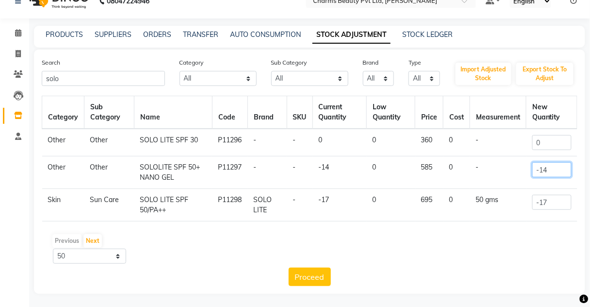
click at [555, 171] on input "-14" at bounding box center [551, 169] width 39 height 15
type input "-1"
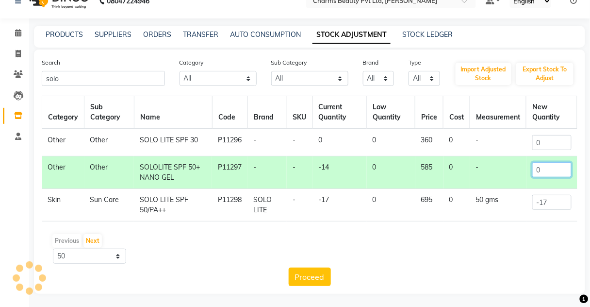
type input "0"
click at [558, 200] on input "-17" at bounding box center [551, 202] width 39 height 15
type input "-1"
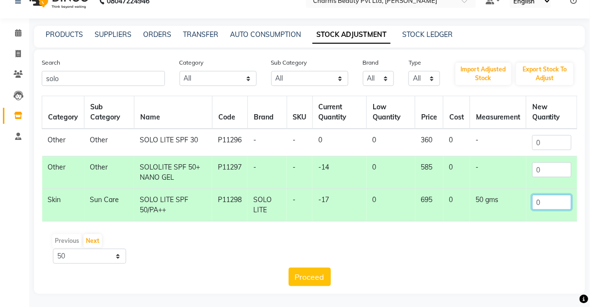
type input "0"
click at [313, 285] on div "Search solo Category All Hair Skin Makeup Personal Care Appliances Beard Waxing…" at bounding box center [309, 172] width 551 height 244
click at [309, 275] on button "Proceed" at bounding box center [310, 276] width 42 height 18
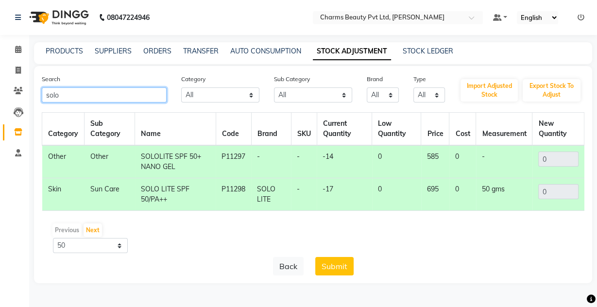
click at [103, 94] on input "solo" at bounding box center [104, 94] width 125 height 15
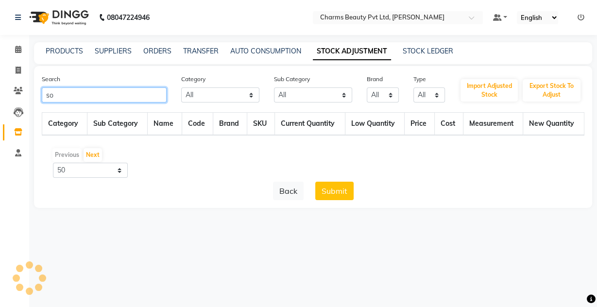
type input "s"
type input "a"
type input "A"
type input "C"
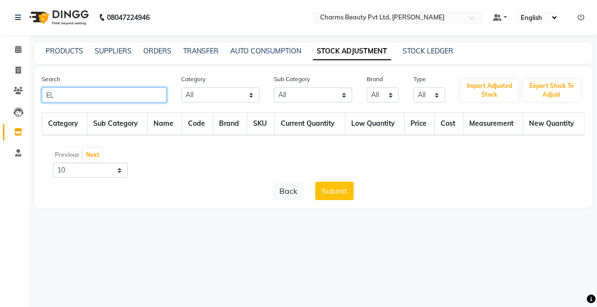
type input "E"
type input "N"
type input "SILLO"
click at [13, 71] on span at bounding box center [18, 70] width 17 height 11
select select "3743"
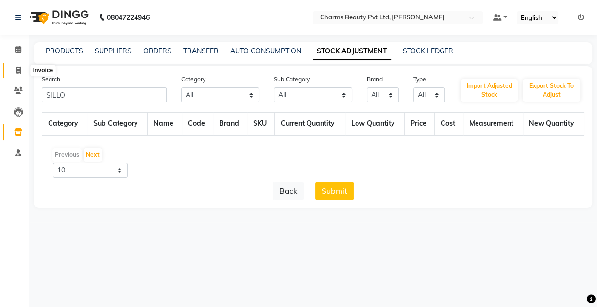
select select "service"
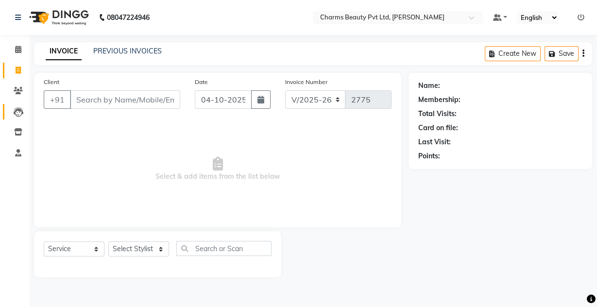
click at [7, 112] on link "Leads" at bounding box center [14, 112] width 23 height 16
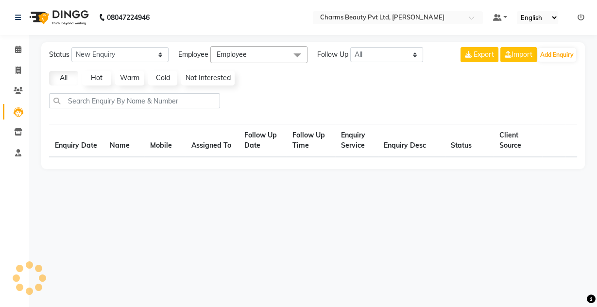
select select "10"
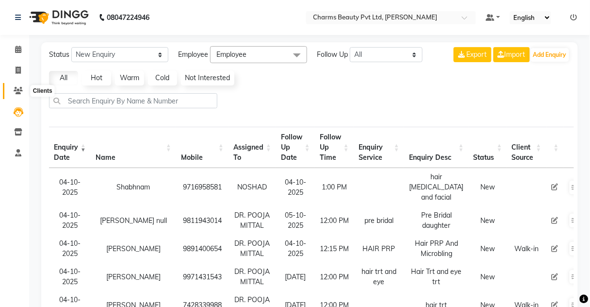
click at [20, 93] on icon at bounding box center [18, 90] width 9 height 7
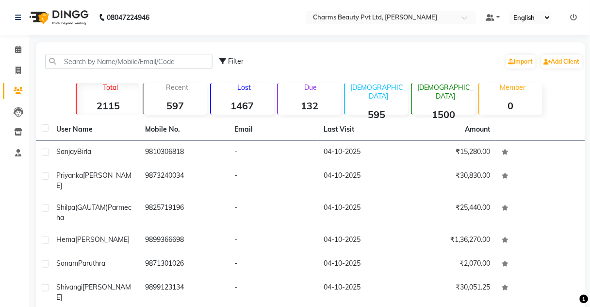
click at [105, 71] on div "Filter Import Add Client" at bounding box center [311, 61] width 546 height 31
click at [14, 66] on span at bounding box center [18, 70] width 17 height 11
select select "service"
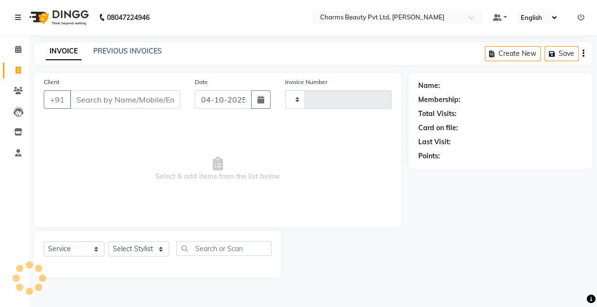
type input "2775"
select select "3743"
click at [14, 88] on icon at bounding box center [18, 90] width 9 height 7
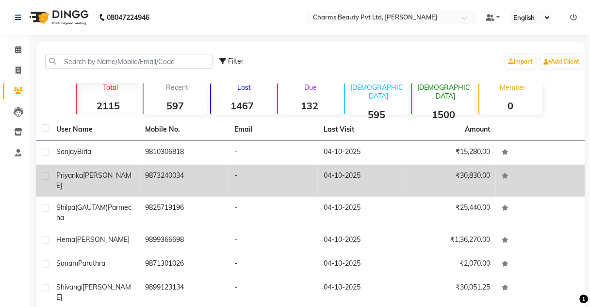
click at [168, 182] on td "9873240034" at bounding box center [184, 181] width 89 height 32
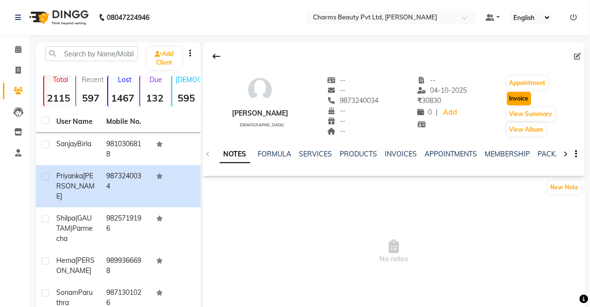
click at [513, 98] on button "Invoice" at bounding box center [519, 99] width 24 height 14
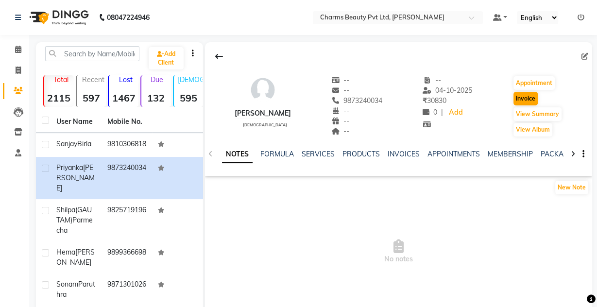
select select "3743"
select select "service"
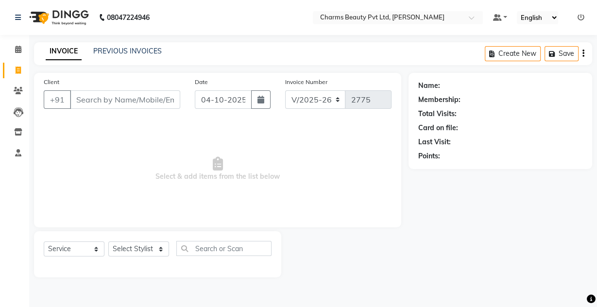
type input "9873240034"
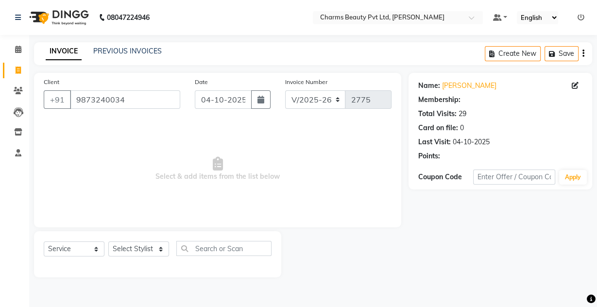
select select "1: Object"
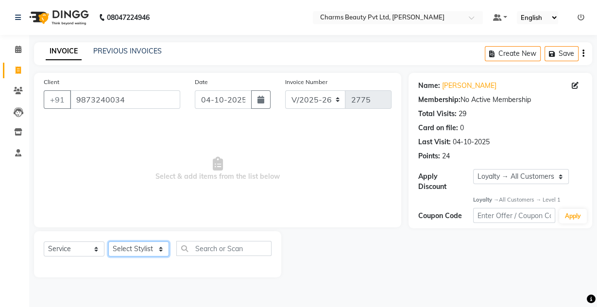
click at [153, 254] on select "Select Stylist Aarti Akash Asif BOBBY CHARMAYNE CHARMS DR. POOJA MITTAL HINA HU…" at bounding box center [138, 248] width 61 height 15
select select "22839"
click at [108, 241] on select "Select Stylist Aarti Akash Asif BOBBY CHARMAYNE CHARMS DR. POOJA MITTAL HINA HU…" at bounding box center [138, 248] width 61 height 15
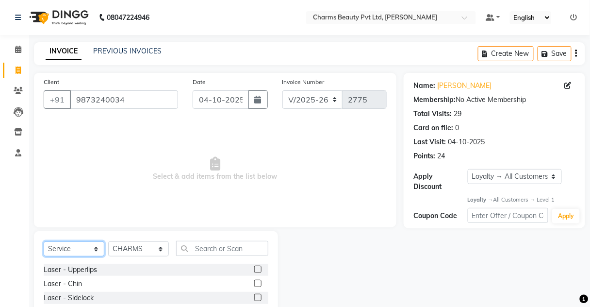
click at [93, 245] on select "Select Service Product Membership Package Voucher Prepaid Gift Card" at bounding box center [74, 248] width 61 height 15
select select "product"
click at [44, 241] on select "Select Service Product Membership Package Voucher Prepaid Gift Card" at bounding box center [74, 248] width 61 height 15
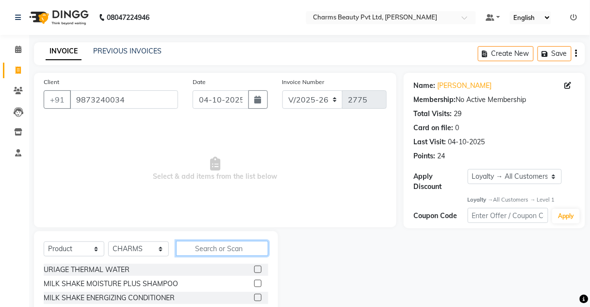
click at [236, 249] on input "text" at bounding box center [222, 248] width 92 height 15
drag, startPoint x: 8, startPoint y: 122, endPoint x: 10, endPoint y: 127, distance: 5.7
click at [10, 127] on li "Inventory" at bounding box center [14, 132] width 29 height 21
click at [10, 128] on span at bounding box center [18, 132] width 17 height 11
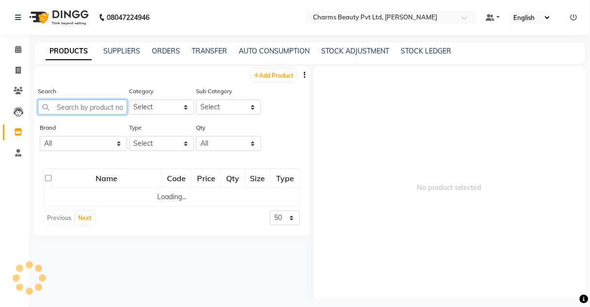
click at [75, 100] on input "text" at bounding box center [82, 107] width 89 height 15
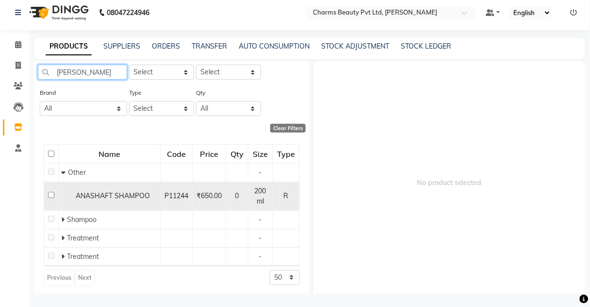
scroll to position [6, 0]
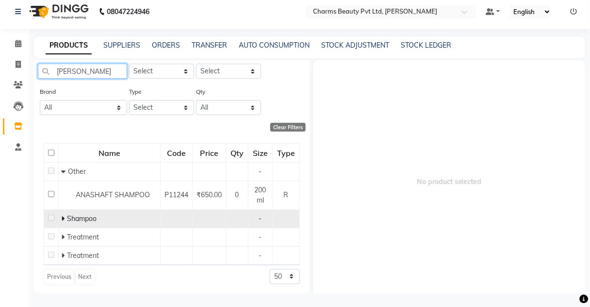
type input "ANA"
click at [97, 218] on span "Shampoo" at bounding box center [82, 218] width 30 height 9
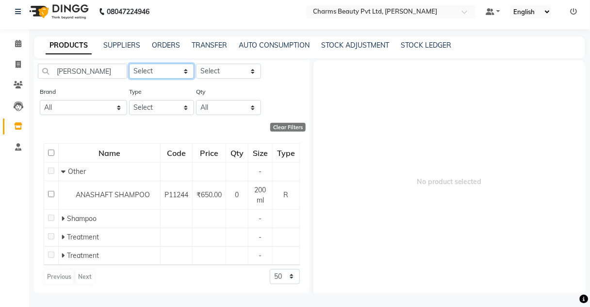
click at [154, 70] on select "Select Hair Skin Makeup Personal Care Appliances Beard Waxing Disposable Thread…" at bounding box center [161, 71] width 65 height 15
select select "1100"
click at [129, 64] on select "Select Hair Skin Makeup Personal Care Appliances Beard Waxing Disposable Thread…" at bounding box center [161, 71] width 65 height 15
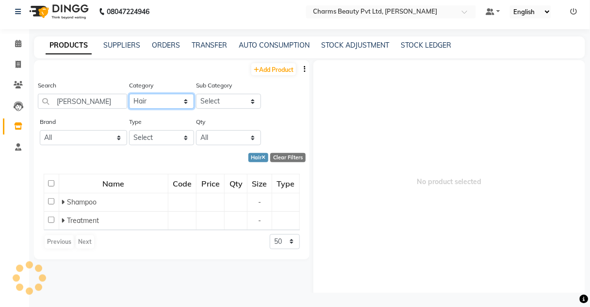
scroll to position [0, 0]
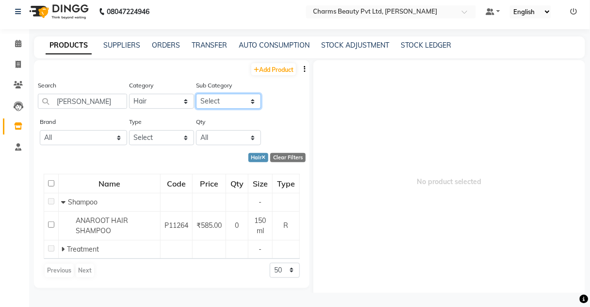
click at [210, 96] on select "Select Shampoo Conditioner Cream Mask Oil Serum Color Appliances Treatment Styl…" at bounding box center [228, 101] width 65 height 15
select select "1101"
click at [196, 94] on select "Select Shampoo Conditioner Cream Mask Oil Serum Color Appliances Treatment Styl…" at bounding box center [228, 101] width 65 height 15
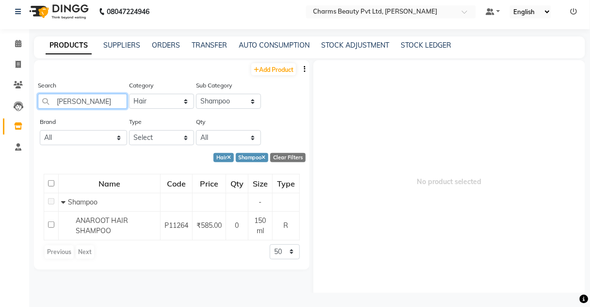
click at [92, 99] on input "ANA" at bounding box center [82, 101] width 89 height 15
type input "A"
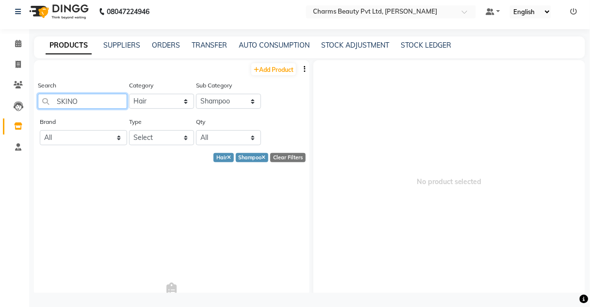
type input "SKINO"
click at [161, 96] on select "Select Hair Skin Makeup Personal Care Appliances Beard Waxing Disposable Thread…" at bounding box center [161, 101] width 65 height 15
select select "1150"
click at [129, 94] on select "Select Hair Skin Makeup Personal Care Appliances Beard Waxing Disposable Thread…" at bounding box center [161, 101] width 65 height 15
select select
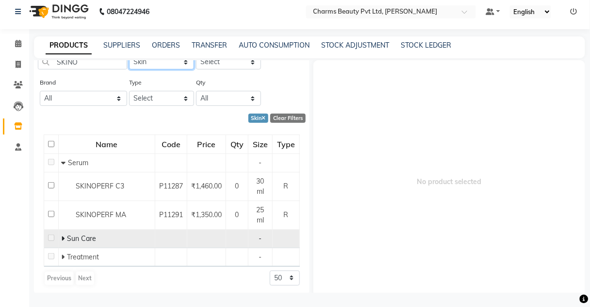
scroll to position [40, 0]
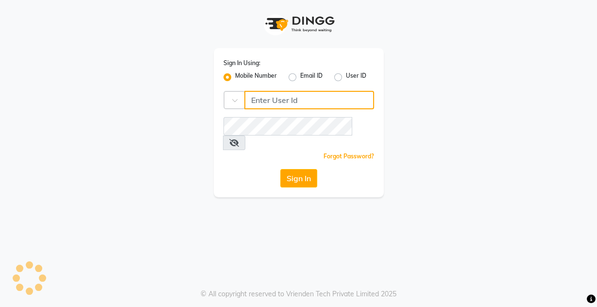
type input "9818655467"
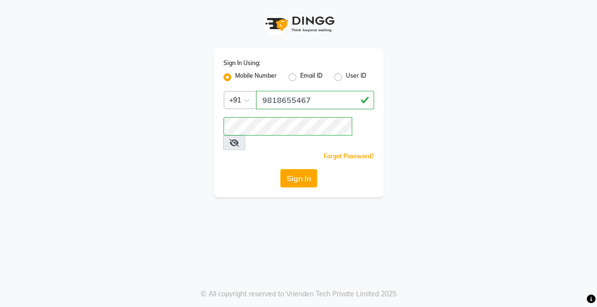
click at [226, 82] on div "Mobile Number" at bounding box center [249, 77] width 53 height 12
click at [235, 79] on label "Mobile Number" at bounding box center [256, 77] width 42 height 12
click at [235, 78] on input "Mobile Number" at bounding box center [238, 74] width 6 height 6
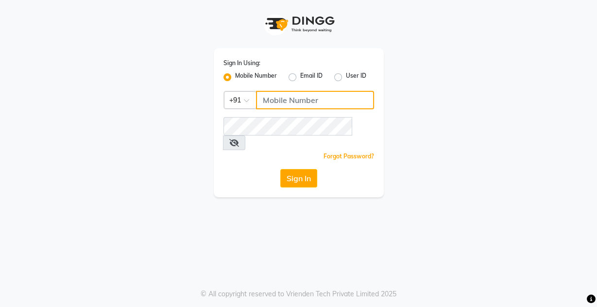
click at [272, 102] on input "Username" at bounding box center [315, 100] width 118 height 18
type input "9599343200"
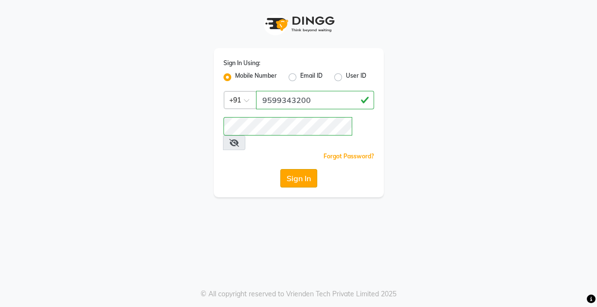
click at [288, 169] on button "Sign In" at bounding box center [298, 178] width 37 height 18
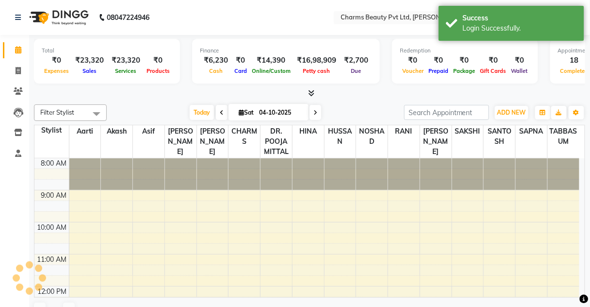
scroll to position [200, 0]
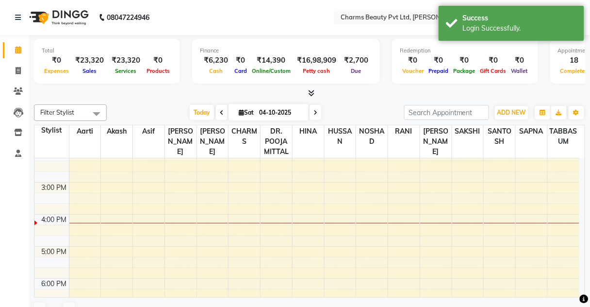
select select "en"
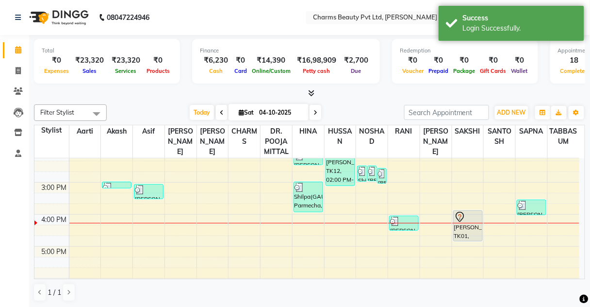
scroll to position [0, 0]
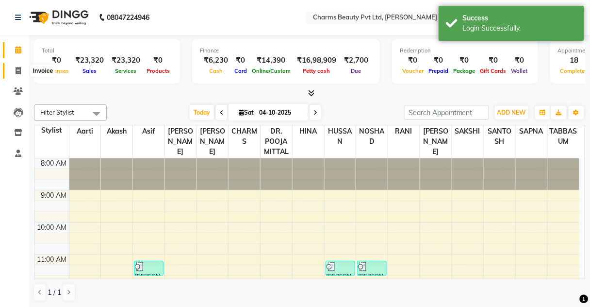
click at [10, 72] on span at bounding box center [18, 71] width 17 height 11
select select "3743"
select select "service"
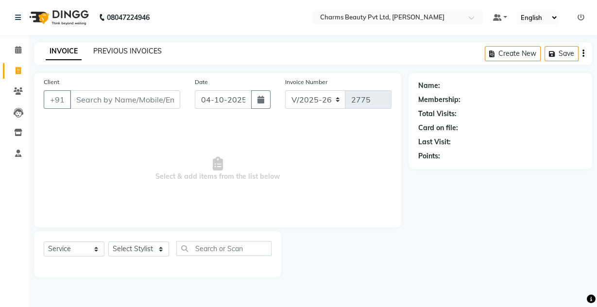
click at [111, 54] on link "PREVIOUS INVOICES" at bounding box center [127, 51] width 68 height 9
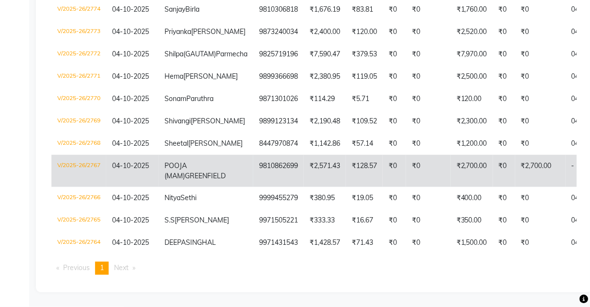
scroll to position [227, 0]
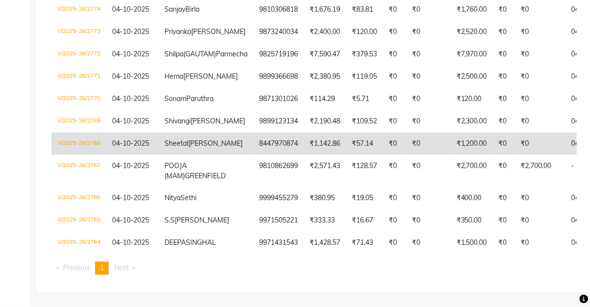
click at [253, 133] on td "8447970874" at bounding box center [278, 144] width 50 height 22
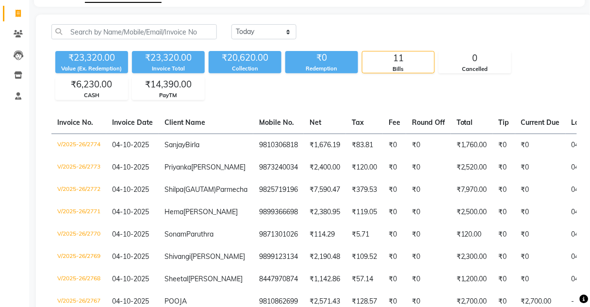
scroll to position [0, 0]
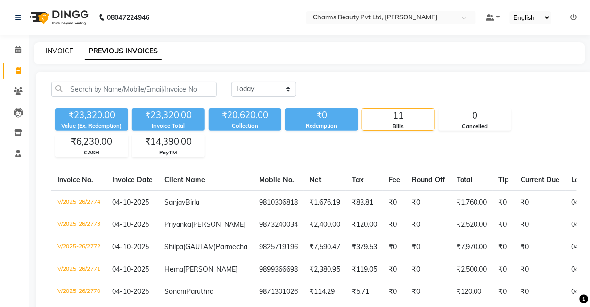
click at [55, 51] on link "INVOICE" at bounding box center [60, 51] width 28 height 9
select select "service"
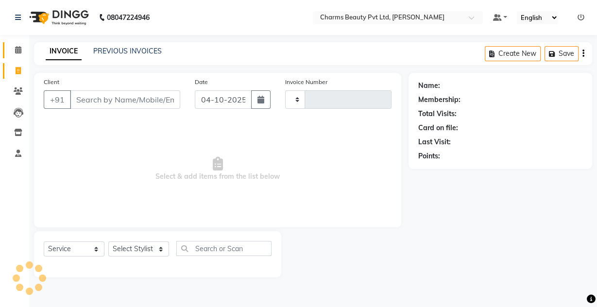
type input "2775"
select select "3743"
click at [18, 49] on icon at bounding box center [18, 49] width 6 height 7
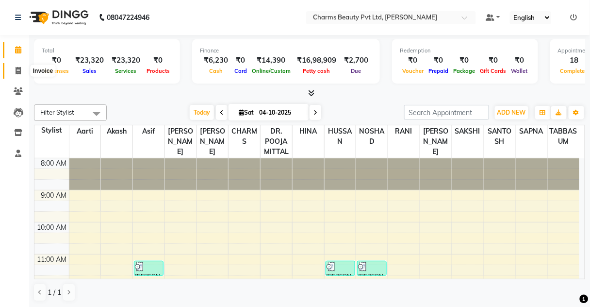
click at [21, 73] on span at bounding box center [18, 71] width 17 height 11
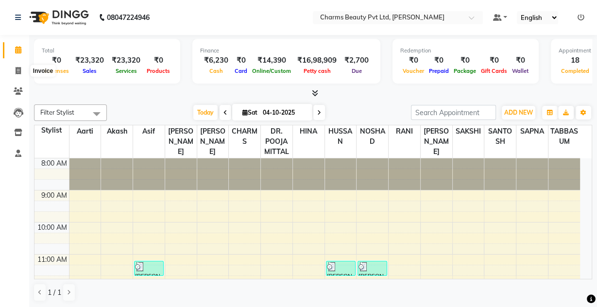
select select "3743"
select select "service"
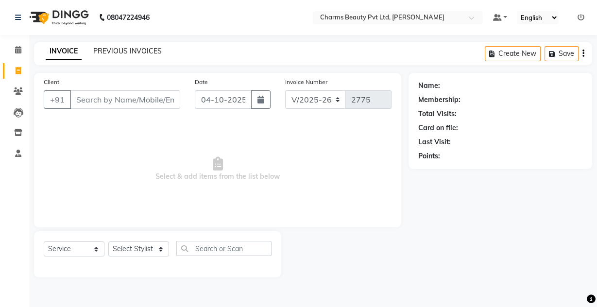
click at [143, 52] on link "PREVIOUS INVOICES" at bounding box center [127, 51] width 68 height 9
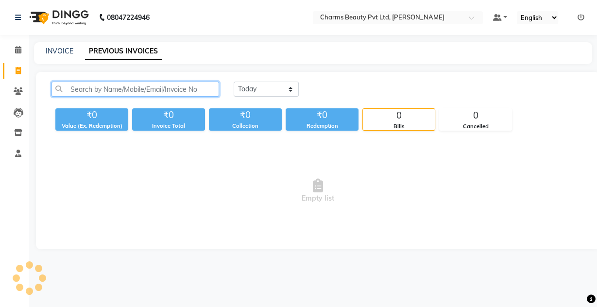
click at [124, 84] on input "text" at bounding box center [134, 89] width 167 height 15
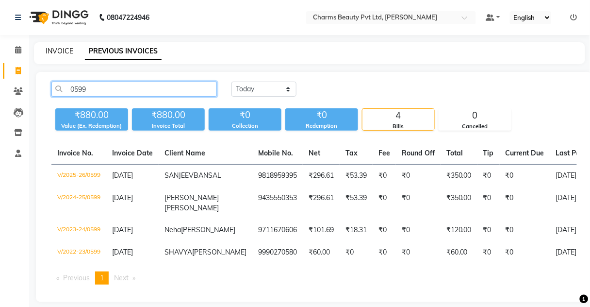
type input "0599"
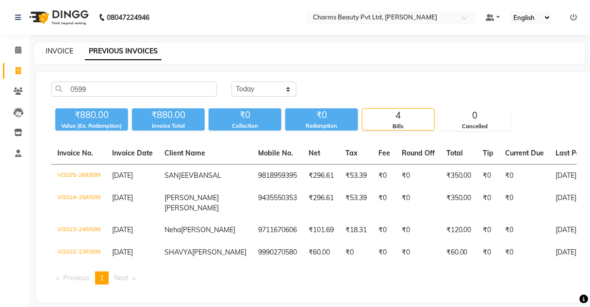
click at [69, 47] on link "INVOICE" at bounding box center [60, 51] width 28 height 9
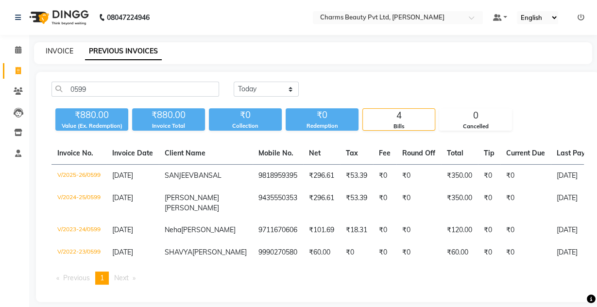
select select "3743"
select select "service"
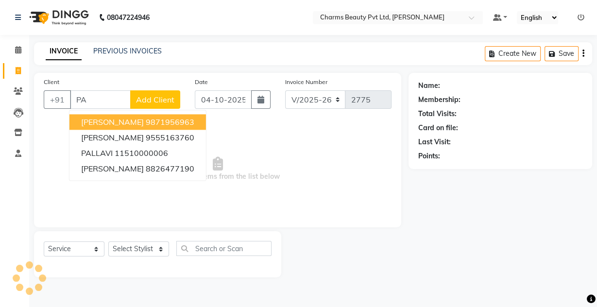
type input "P"
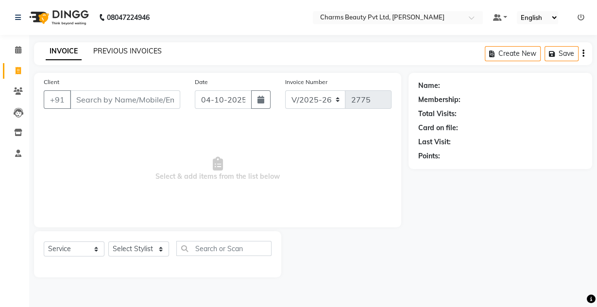
click at [106, 48] on link "PREVIOUS INVOICES" at bounding box center [127, 51] width 68 height 9
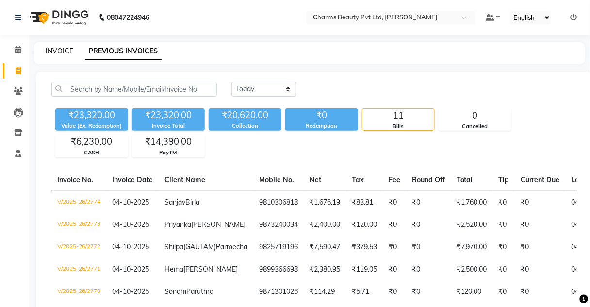
click at [61, 52] on link "INVOICE" at bounding box center [60, 51] width 28 height 9
select select "service"
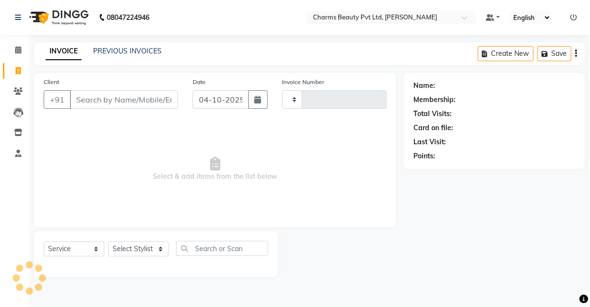
type input "2775"
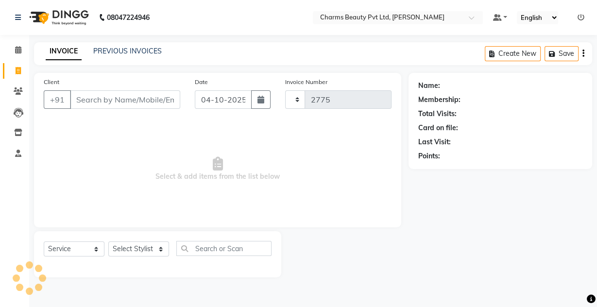
select select "3743"
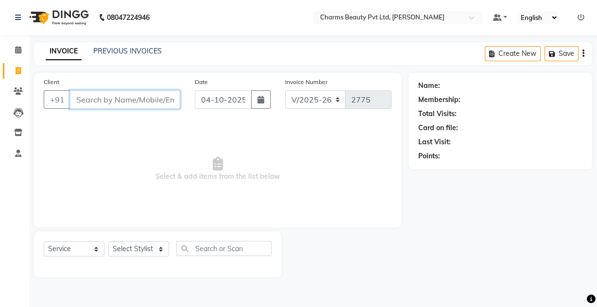
click at [81, 97] on input "Client" at bounding box center [125, 99] width 110 height 18
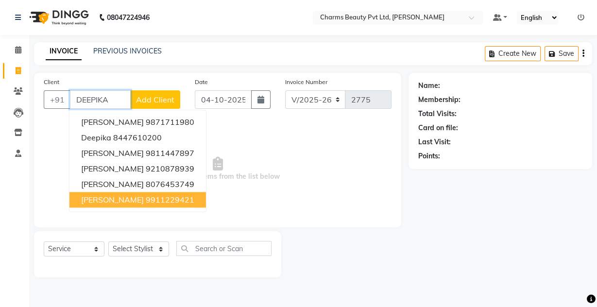
click at [131, 200] on span "Deepika Sharma" at bounding box center [112, 200] width 63 height 10
type input "9911229421"
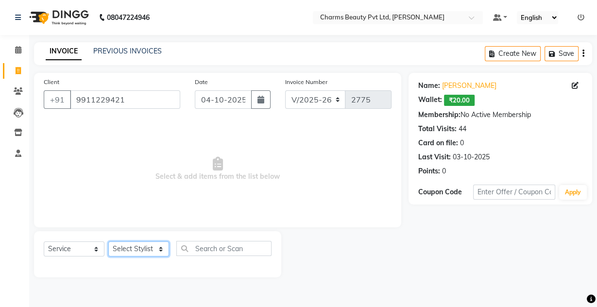
click at [136, 244] on select "Select Stylist Aarti Akash Asif BOBBY CHARMAYNE CHARMS DR. POOJA MITTAL HINA HU…" at bounding box center [138, 248] width 61 height 15
select select "17827"
click at [108, 241] on select "Select Stylist Aarti Akash Asif BOBBY CHARMAYNE CHARMS DR. POOJA MITTAL HINA HU…" at bounding box center [138, 248] width 61 height 15
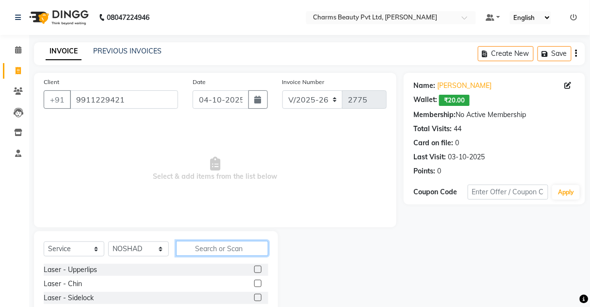
click at [240, 252] on input "text" at bounding box center [222, 248] width 92 height 15
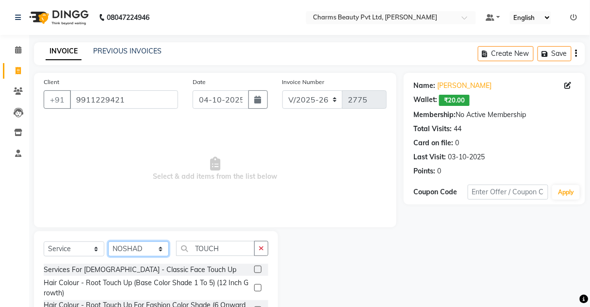
click at [139, 243] on select "Select Stylist Aarti Akash Asif BOBBY CHARMAYNE CHARMS DR. POOJA MITTAL HINA HU…" at bounding box center [138, 248] width 61 height 15
click at [250, 282] on div "Hair Colour - Root Touch Up (Base Color Shade 1 To 5) (12 Inch Growth)" at bounding box center [147, 288] width 207 height 20
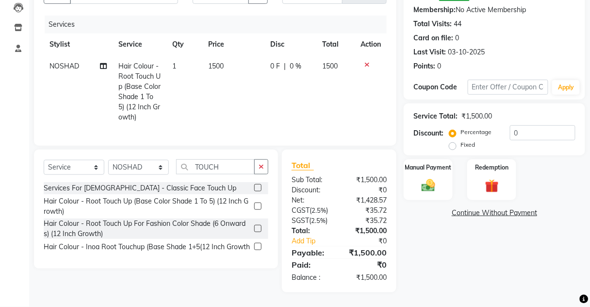
scroll to position [110, 0]
click at [437, 158] on div "Manual Payment" at bounding box center [428, 179] width 51 height 43
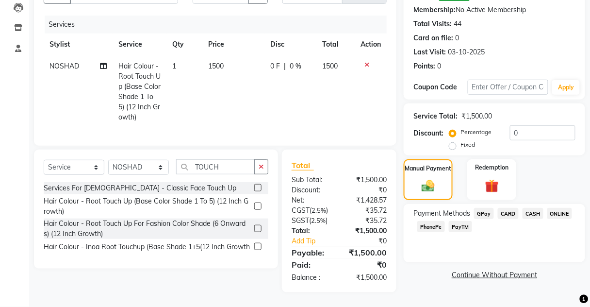
click at [533, 208] on span "CASH" at bounding box center [533, 213] width 21 height 11
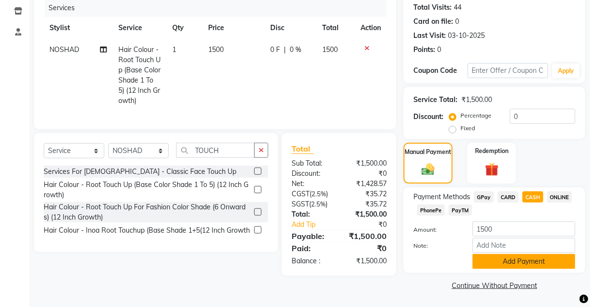
click at [497, 267] on button "Add Payment" at bounding box center [524, 261] width 103 height 15
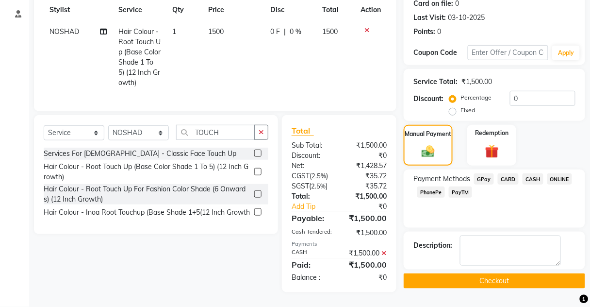
scroll to position [154, 0]
click at [497, 273] on button "Checkout" at bounding box center [495, 280] width 182 height 15
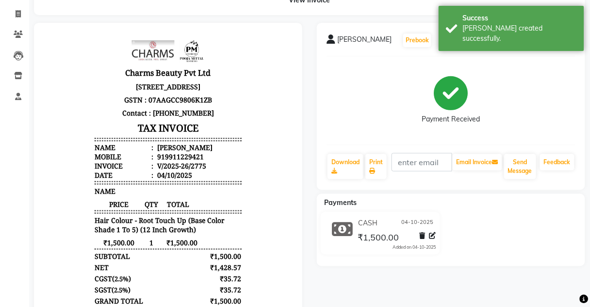
scroll to position [106, 0]
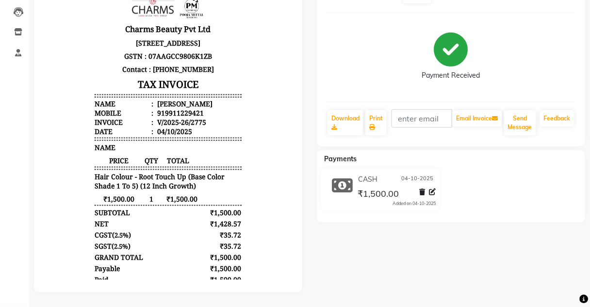
click at [587, 43] on div "Deepika Sharma Prebook Payment Received Download Print Email Invoice Send Messa…" at bounding box center [451, 135] width 283 height 313
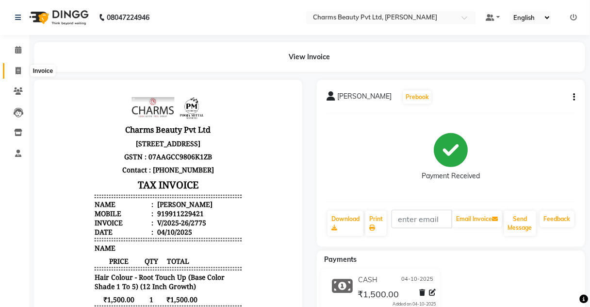
click at [17, 69] on icon at bounding box center [18, 70] width 5 height 7
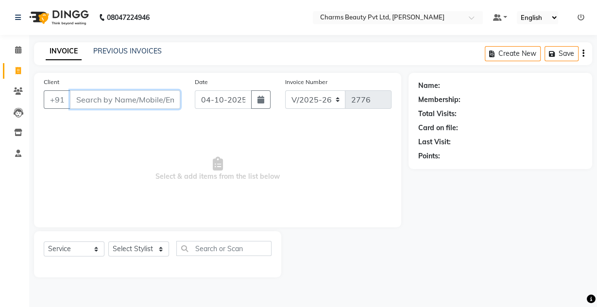
click at [103, 99] on input "Client" at bounding box center [125, 99] width 110 height 18
click at [95, 111] on div "Client +91" at bounding box center [111, 97] width 151 height 40
click at [96, 101] on input "Client" at bounding box center [125, 99] width 110 height 18
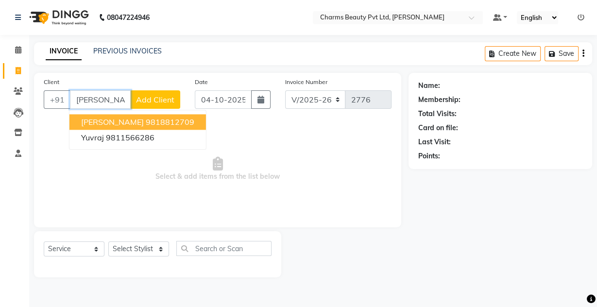
click at [104, 126] on button "Yuvraj Barsaly 9818812709" at bounding box center [137, 122] width 136 height 16
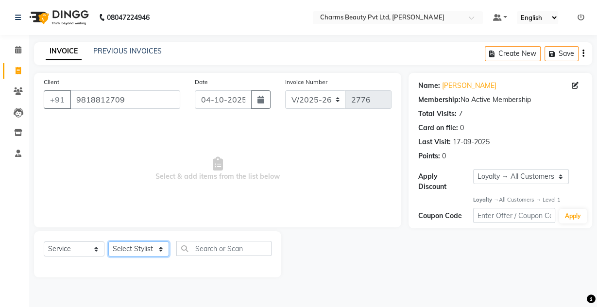
click at [134, 245] on select "Select Stylist Aarti Akash Asif BOBBY CHARMAYNE CHARMS DR. POOJA MITTAL HINA HU…" at bounding box center [138, 248] width 61 height 15
click at [108, 241] on select "Select Stylist Aarti Akash Asif BOBBY CHARMAYNE CHARMS DR. POOJA MITTAL HINA HU…" at bounding box center [138, 248] width 61 height 15
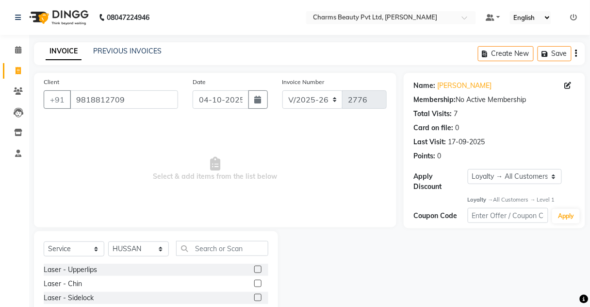
click at [199, 236] on div "Select Service Product Membership Package Voucher Prepaid Gift Card Select Styl…" at bounding box center [156, 302] width 244 height 143
click at [200, 247] on input "text" at bounding box center [222, 248] width 92 height 15
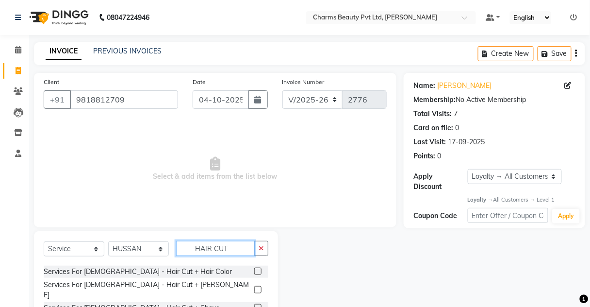
scroll to position [43, 0]
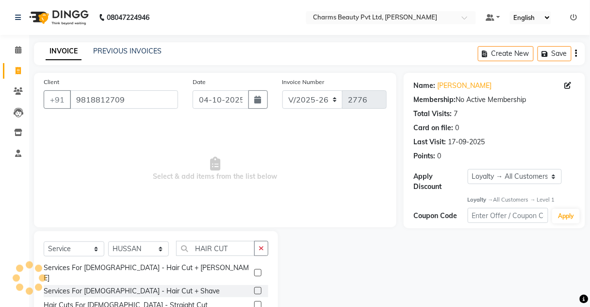
click at [254, 287] on label at bounding box center [257, 290] width 7 height 7
click at [254, 288] on input "checkbox" at bounding box center [257, 291] width 6 height 6
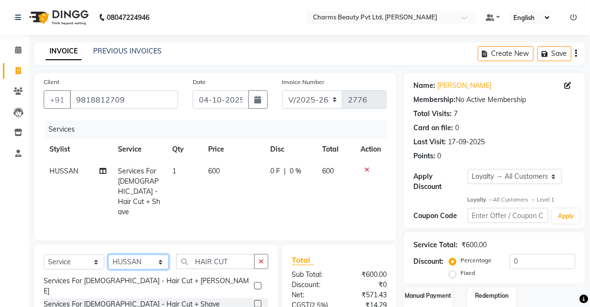
click at [161, 254] on select "Select Stylist Aarti Akash Asif BOBBY CHARMAYNE CHARMS DR. POOJA MITTAL HINA HU…" at bounding box center [138, 261] width 61 height 15
click at [108, 254] on select "Select Stylist Aarti Akash Asif BOBBY CHARMAYNE CHARMS DR. POOJA MITTAL HINA HU…" at bounding box center [138, 261] width 61 height 15
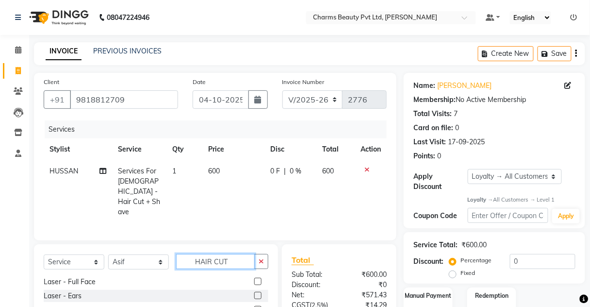
click at [225, 254] on input "HAIR CUT" at bounding box center [215, 261] width 79 height 15
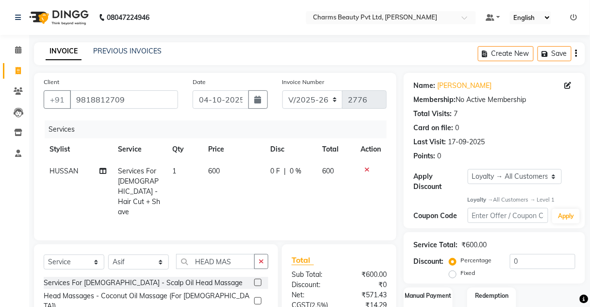
click at [258, 279] on label at bounding box center [257, 282] width 7 height 7
click at [258, 280] on input "checkbox" at bounding box center [257, 283] width 6 height 6
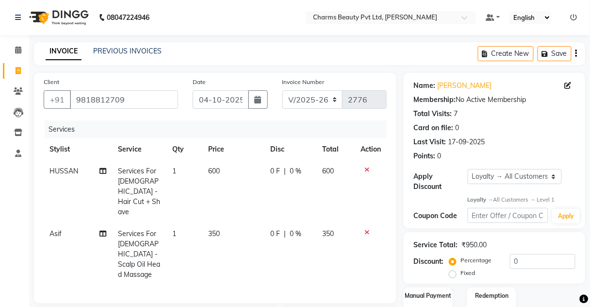
click at [243, 223] on td "350" at bounding box center [233, 254] width 62 height 63
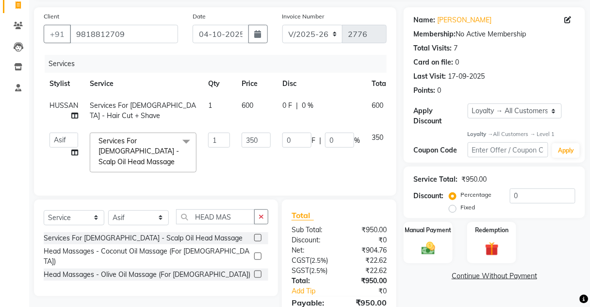
scroll to position [116, 0]
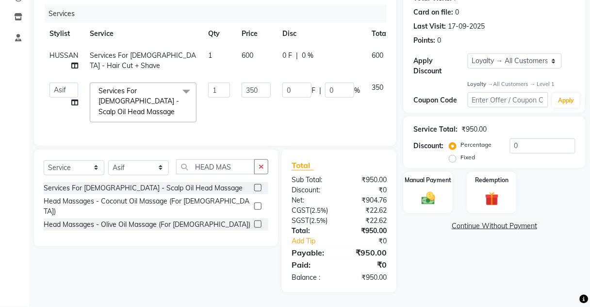
drag, startPoint x: 262, startPoint y: 171, endPoint x: 254, endPoint y: 171, distance: 7.3
click at [260, 170] on icon "button" at bounding box center [261, 166] width 5 height 7
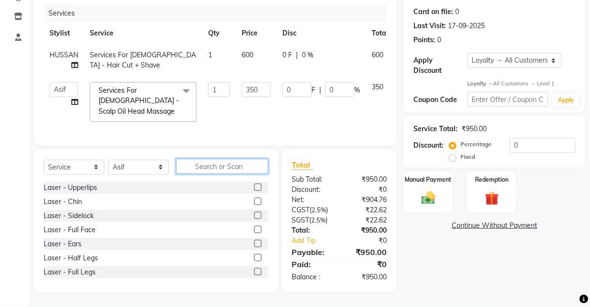
click at [249, 171] on input "text" at bounding box center [222, 166] width 92 height 15
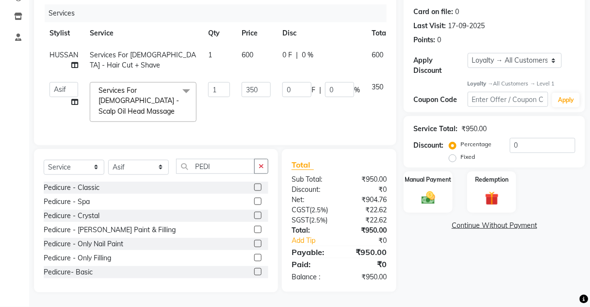
click at [254, 205] on label at bounding box center [257, 201] width 7 height 7
click at [254, 205] on input "checkbox" at bounding box center [257, 202] width 6 height 6
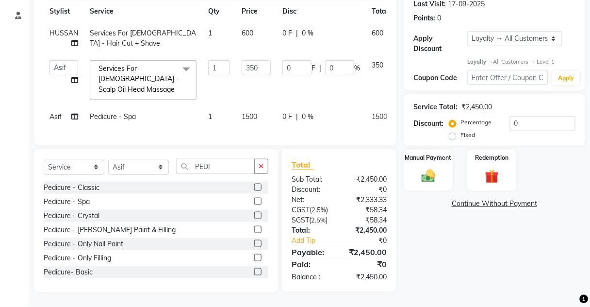
scroll to position [143, 0]
click at [422, 170] on img at bounding box center [428, 176] width 23 height 17
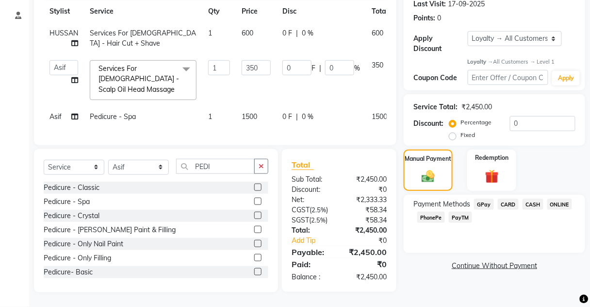
click at [459, 216] on span "PayTM" at bounding box center [460, 217] width 23 height 11
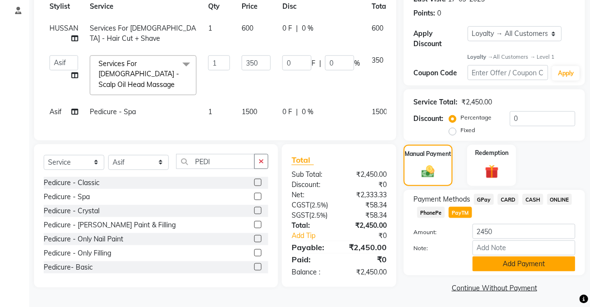
click at [498, 263] on button "Add Payment" at bounding box center [524, 263] width 103 height 15
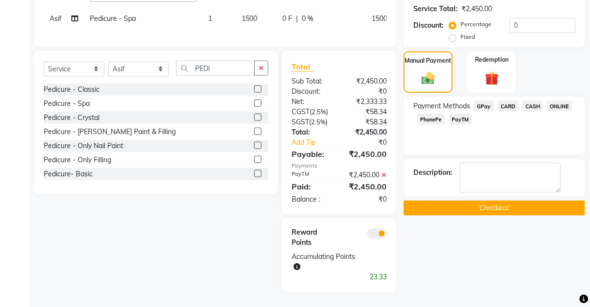
click at [461, 200] on button "Checkout" at bounding box center [495, 207] width 182 height 15
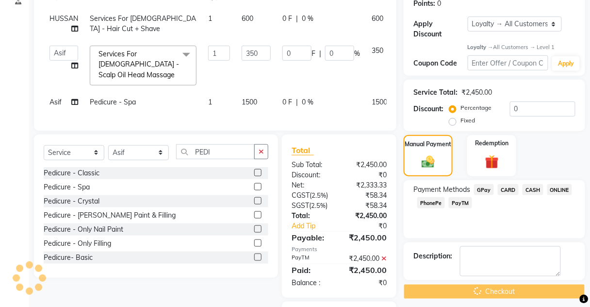
scroll to position [95, 0]
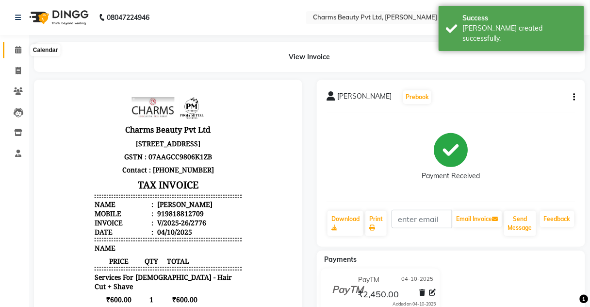
click at [18, 52] on icon at bounding box center [18, 49] width 6 height 7
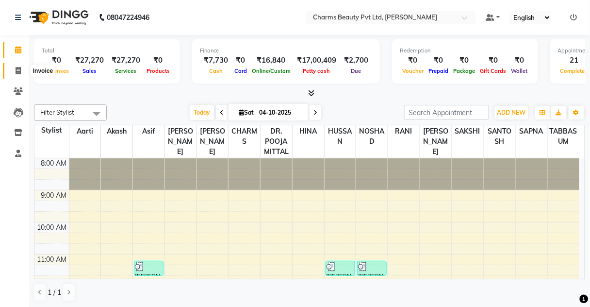
click at [16, 67] on icon at bounding box center [18, 70] width 5 height 7
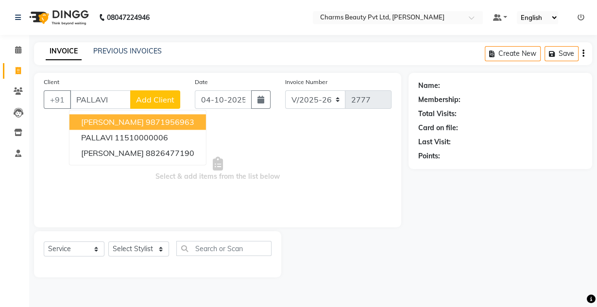
click at [179, 117] on ngb-highlight "9871956963" at bounding box center [170, 122] width 49 height 10
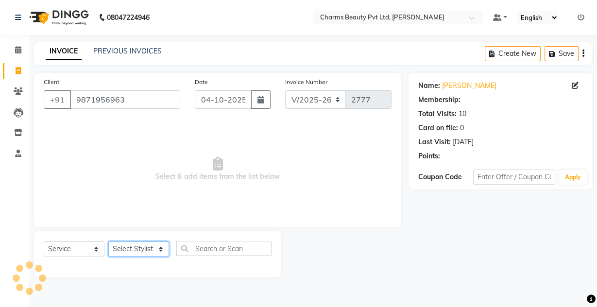
click at [146, 242] on select "Select Stylist Aarti Akash Asif BOBBY CHARMAYNE CHARMS DR. POOJA MITTAL HINA HU…" at bounding box center [138, 248] width 61 height 15
click at [108, 241] on select "Select Stylist Aarti Akash Asif BOBBY CHARMAYNE CHARMS DR. POOJA MITTAL HINA HU…" at bounding box center [138, 248] width 61 height 15
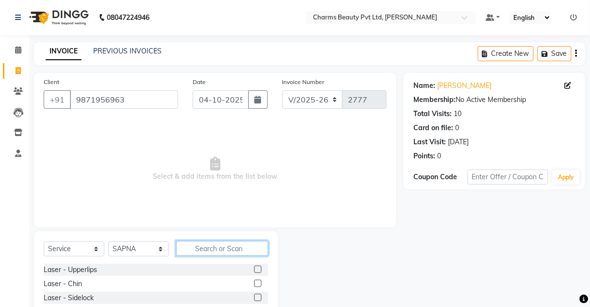
click at [207, 249] on input "text" at bounding box center [222, 248] width 92 height 15
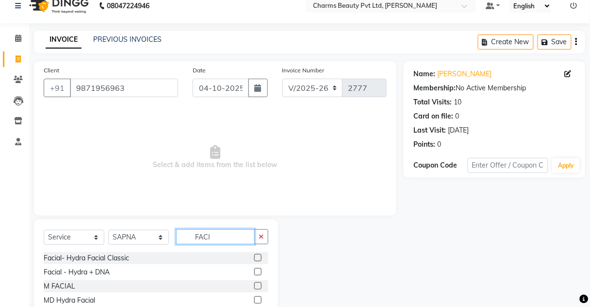
scroll to position [81, 0]
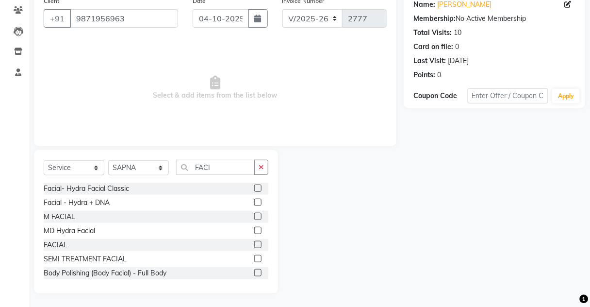
click at [254, 241] on label at bounding box center [257, 244] width 7 height 7
click at [254, 242] on input "checkbox" at bounding box center [257, 245] width 6 height 6
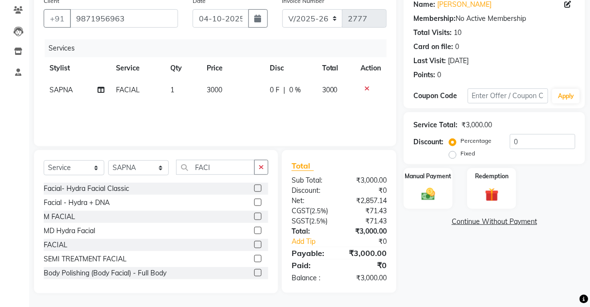
click at [236, 107] on div "Services Stylist Service Qty Price Disc Total Action SAPNA FACIAL 1 3000 0 F | …" at bounding box center [215, 87] width 343 height 97
click at [226, 94] on td "3000" at bounding box center [232, 90] width 63 height 22
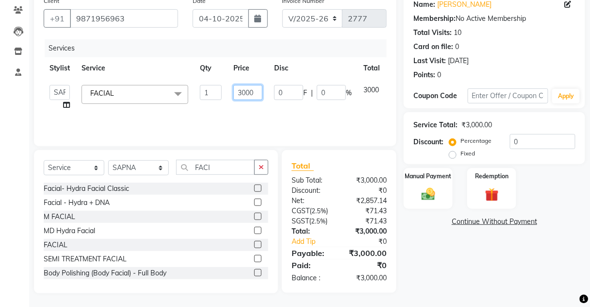
click at [248, 91] on input "3000" at bounding box center [247, 92] width 29 height 15
click at [253, 118] on div "Services Stylist Service Qty Price Disc Total Action Aarti Akash Asif BOBBY CHA…" at bounding box center [215, 87] width 343 height 97
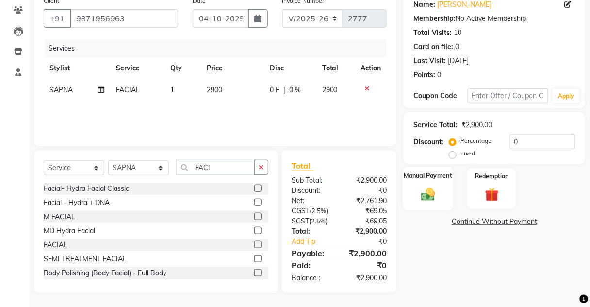
click at [434, 190] on img at bounding box center [428, 194] width 23 height 17
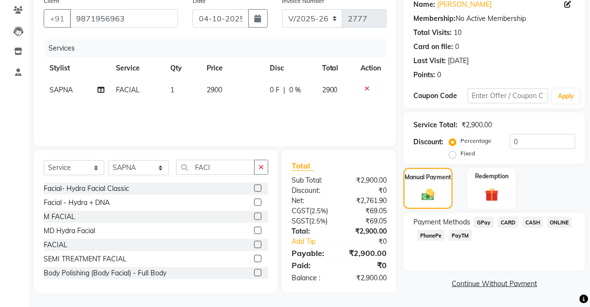
click at [450, 232] on span "PayTM" at bounding box center [460, 235] width 23 height 11
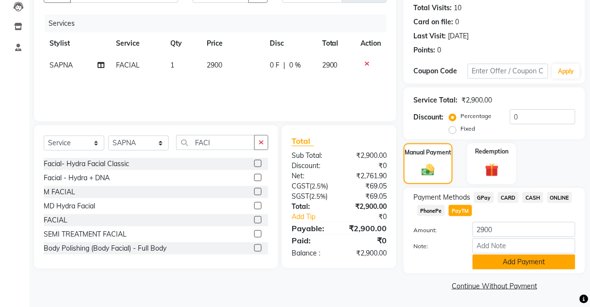
click at [502, 262] on button "Add Payment" at bounding box center [524, 261] width 103 height 15
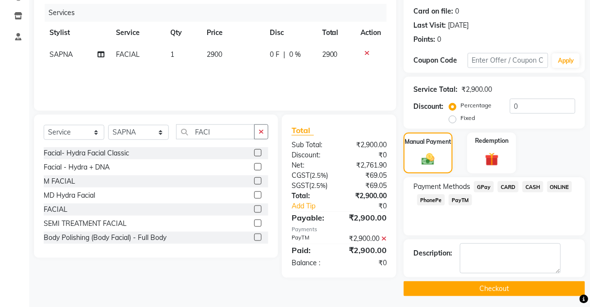
scroll to position [119, 0]
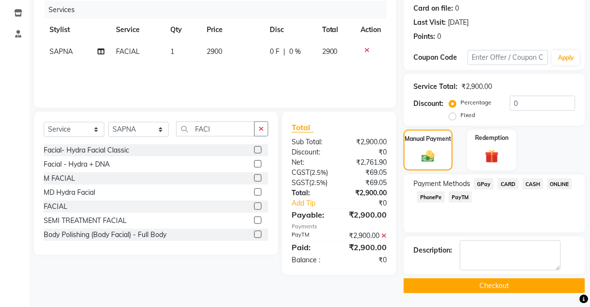
click at [482, 276] on div "Name: Pallavi Aggrawal Membership: No Active Membership Total Visits: 10 Card o…" at bounding box center [498, 123] width 189 height 340
click at [482, 281] on button "Checkout" at bounding box center [495, 285] width 182 height 15
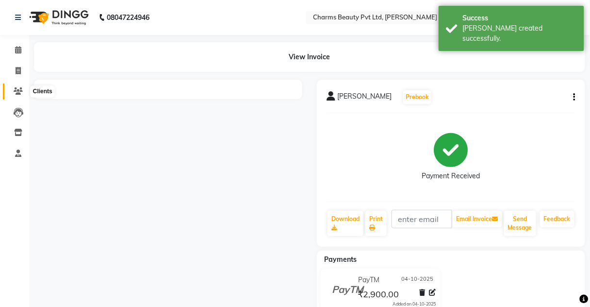
click at [18, 93] on icon at bounding box center [18, 90] width 9 height 7
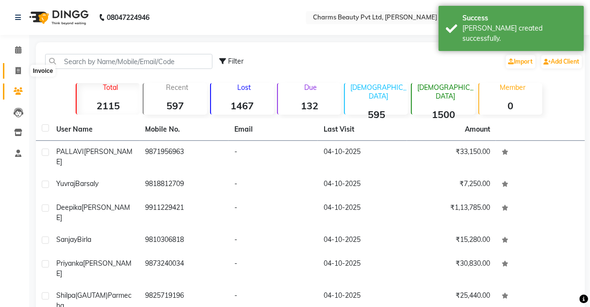
click at [18, 68] on icon at bounding box center [18, 70] width 5 height 7
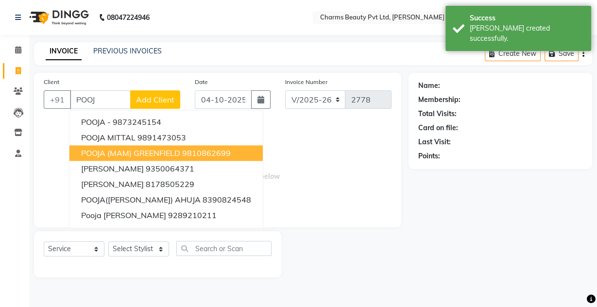
click at [115, 151] on span "POOJA (MAM) GREENFIELD" at bounding box center [130, 153] width 99 height 10
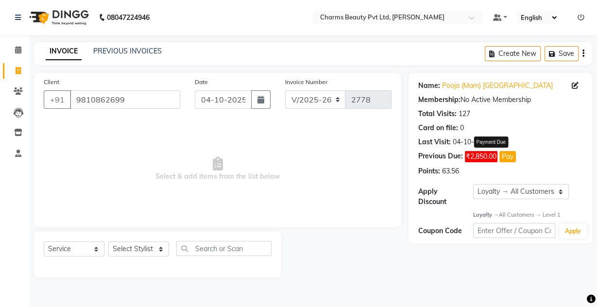
click at [503, 155] on button "Pay" at bounding box center [507, 156] width 17 height 11
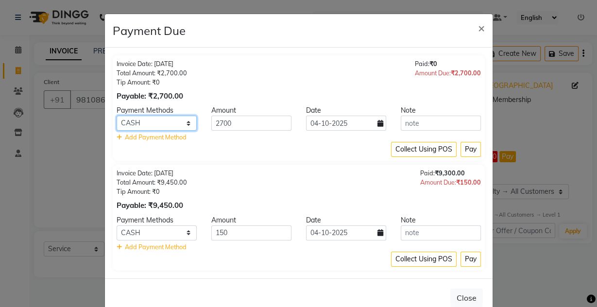
click at [150, 120] on select "GPay CARD CASH ONLINE PhonePe PayTM" at bounding box center [156, 123] width 80 height 15
click at [116, 116] on select "GPay CARD CASH ONLINE PhonePe PayTM" at bounding box center [156, 123] width 80 height 15
click at [466, 149] on button "Pay" at bounding box center [470, 149] width 20 height 15
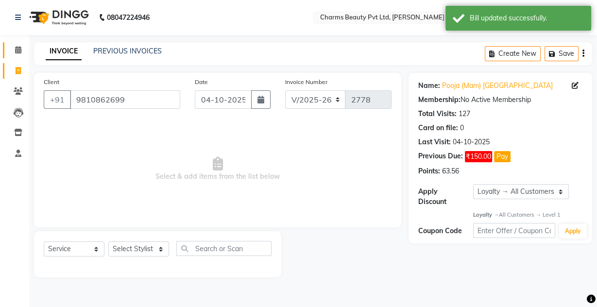
click at [14, 57] on link "Calendar" at bounding box center [14, 50] width 23 height 16
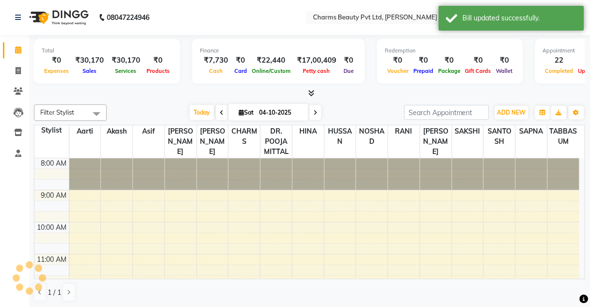
scroll to position [270, 0]
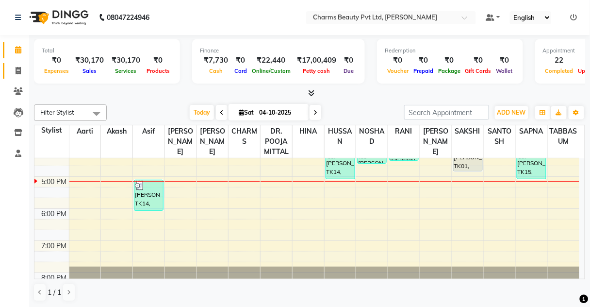
click at [18, 66] on span at bounding box center [18, 71] width 17 height 11
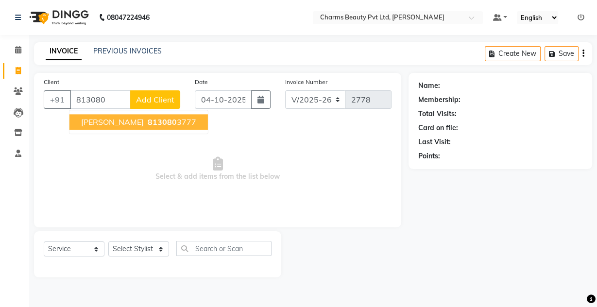
click at [126, 122] on span "ABHISHEK KUMAR" at bounding box center [112, 122] width 63 height 10
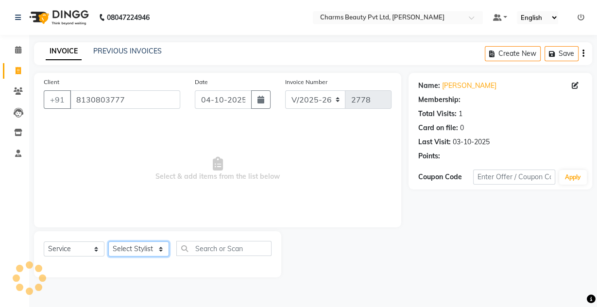
click at [148, 254] on select "Select Stylist Aarti Akash Asif BOBBY CHARMAYNE CHARMS DR. POOJA MITTAL HINA HU…" at bounding box center [138, 248] width 61 height 15
click at [108, 241] on select "Select Stylist Aarti Akash Asif BOBBY CHARMAYNE CHARMS DR. POOJA MITTAL HINA HU…" at bounding box center [138, 248] width 61 height 15
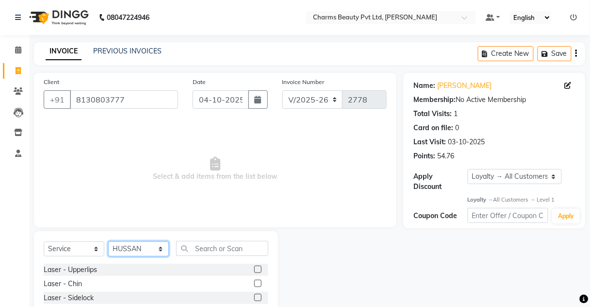
click at [164, 249] on select "Select Stylist Aarti Akash Asif BOBBY CHARMAYNE CHARMS DR. POOJA MITTAL HINA HU…" at bounding box center [138, 248] width 61 height 15
click at [108, 241] on select "Select Stylist Aarti Akash Asif BOBBY CHARMAYNE CHARMS DR. POOJA MITTAL HINA HU…" at bounding box center [138, 248] width 61 height 15
click at [152, 246] on select "Select Stylist Aarti Akash Asif BOBBY CHARMAYNE CHARMS DR. POOJA MITTAL HINA HU…" at bounding box center [138, 248] width 61 height 15
click at [108, 241] on select "Select Stylist Aarti Akash Asif BOBBY CHARMAYNE CHARMS DR. POOJA MITTAL HINA HU…" at bounding box center [138, 248] width 61 height 15
click at [216, 245] on input "text" at bounding box center [222, 248] width 92 height 15
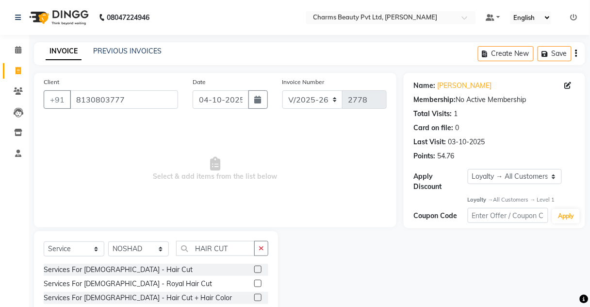
click at [254, 270] on label at bounding box center [257, 269] width 7 height 7
click at [254, 270] on input "checkbox" at bounding box center [257, 269] width 6 height 6
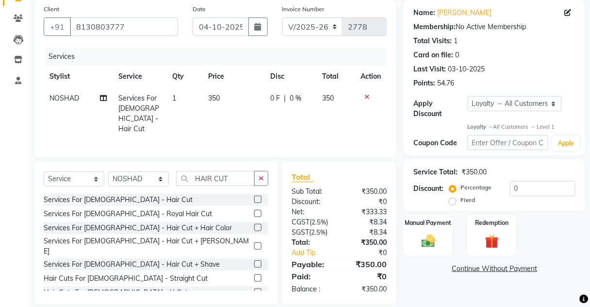
scroll to position [81, 0]
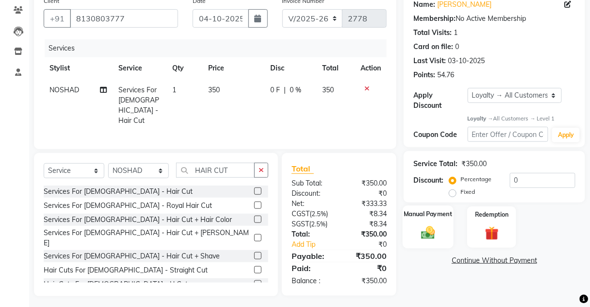
click at [418, 241] on div "Manual Payment" at bounding box center [428, 227] width 51 height 43
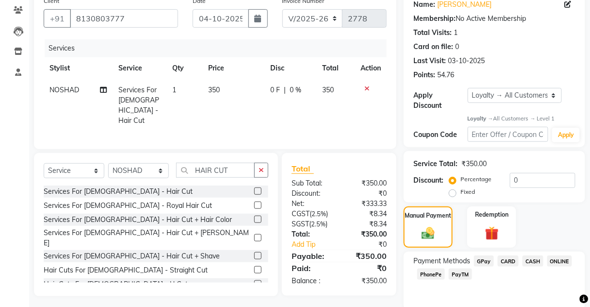
click at [459, 275] on span "PayTM" at bounding box center [460, 273] width 23 height 11
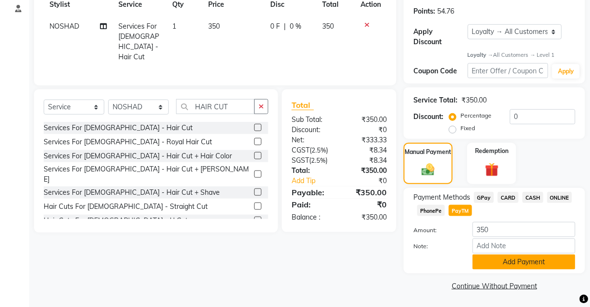
click at [487, 262] on button "Add Payment" at bounding box center [524, 261] width 103 height 15
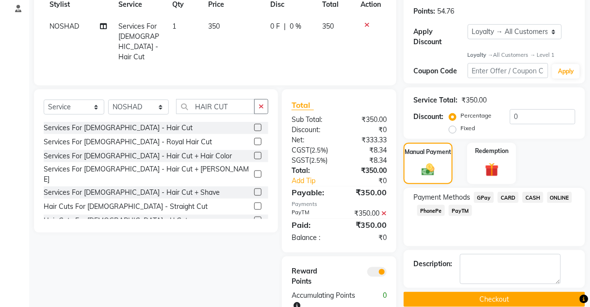
scroll to position [169, 0]
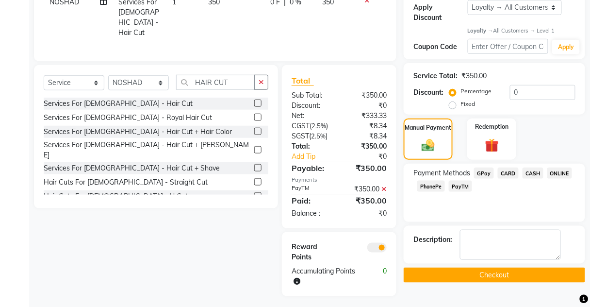
click at [485, 269] on button "Checkout" at bounding box center [495, 274] width 182 height 15
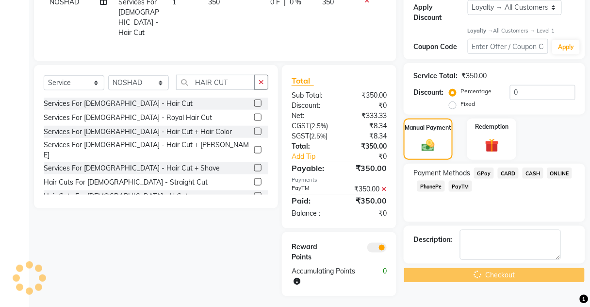
scroll to position [79, 0]
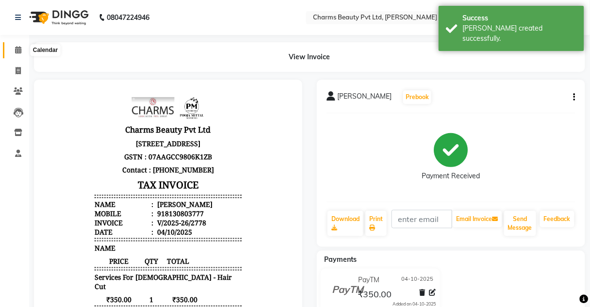
click at [17, 55] on span at bounding box center [18, 50] width 17 height 11
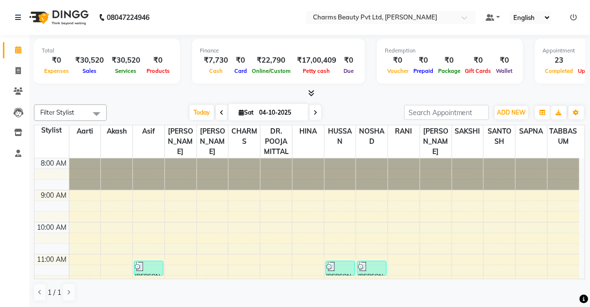
click at [14, 82] on li "Clients" at bounding box center [14, 91] width 29 height 21
click at [15, 73] on span at bounding box center [18, 71] width 17 height 11
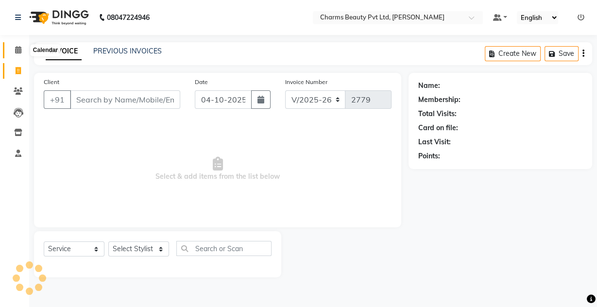
click at [19, 52] on icon at bounding box center [18, 49] width 6 height 7
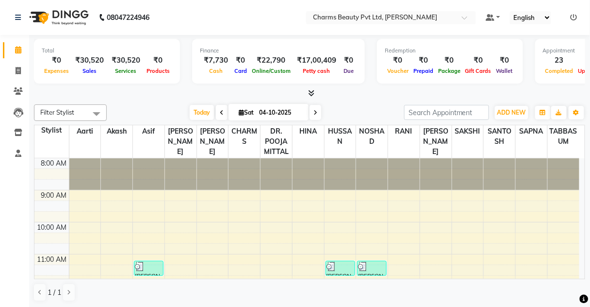
click at [22, 58] on link "Calendar" at bounding box center [14, 50] width 23 height 16
click at [9, 72] on link "Invoice" at bounding box center [14, 71] width 23 height 16
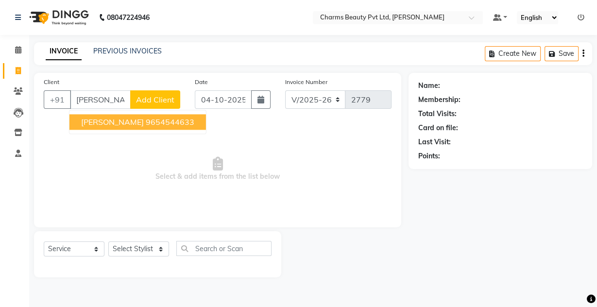
click at [146, 125] on ngb-highlight "9654544633" at bounding box center [170, 122] width 49 height 10
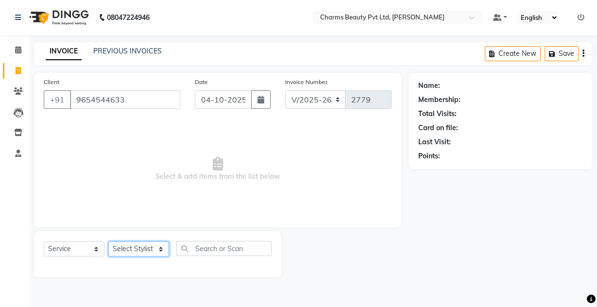
click at [132, 242] on select "Select Stylist Aarti Akash Asif BOBBY CHARMAYNE CHARMS DR. POOJA MITTAL HINA HU…" at bounding box center [138, 248] width 61 height 15
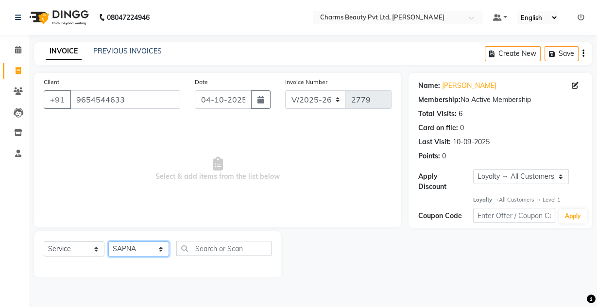
click at [108, 241] on select "Select Stylist Aarti Akash Asif BOBBY CHARMAYNE CHARMS DR. POOJA MITTAL HINA HU…" at bounding box center [138, 248] width 61 height 15
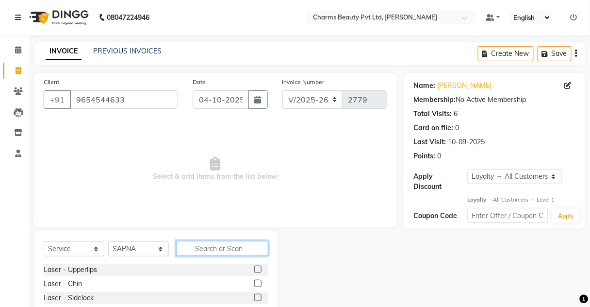
click at [181, 249] on input "text" at bounding box center [222, 248] width 92 height 15
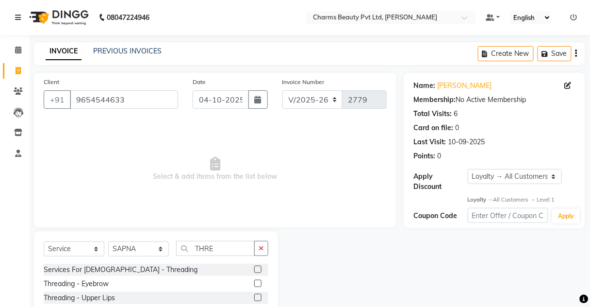
click at [254, 282] on label at bounding box center [257, 283] width 7 height 7
click at [254, 282] on input "checkbox" at bounding box center [257, 284] width 6 height 6
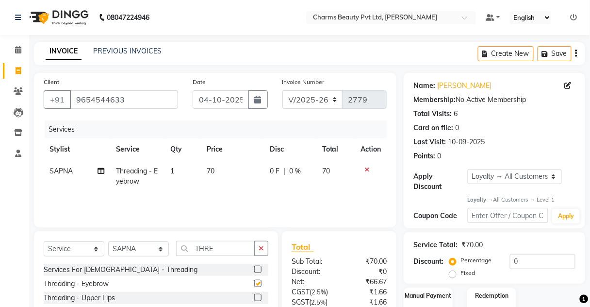
scroll to position [78, 0]
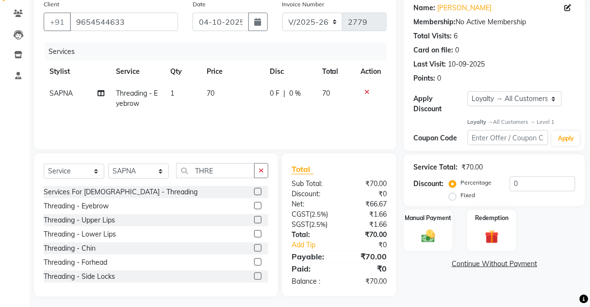
drag, startPoint x: 464, startPoint y: 231, endPoint x: 454, endPoint y: 233, distance: 9.9
click at [458, 232] on div "Manual Payment Redemption" at bounding box center [495, 230] width 196 height 41
click at [452, 233] on div "Manual Payment" at bounding box center [428, 230] width 51 height 43
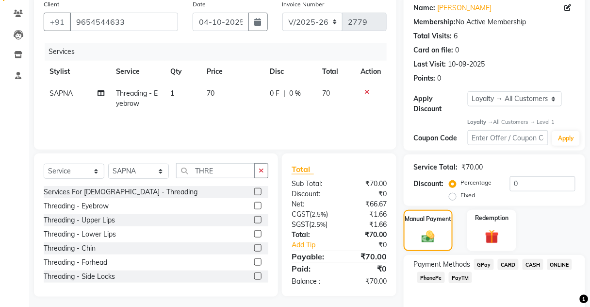
click at [532, 260] on span "CASH" at bounding box center [533, 264] width 21 height 11
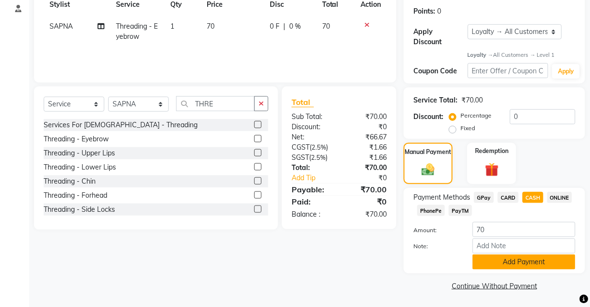
click at [493, 260] on button "Add Payment" at bounding box center [524, 261] width 103 height 15
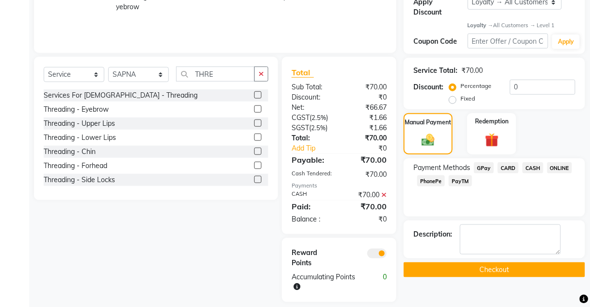
scroll to position [183, 0]
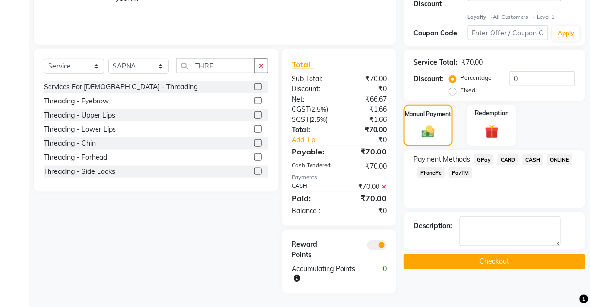
click at [493, 257] on button "Checkout" at bounding box center [495, 261] width 182 height 15
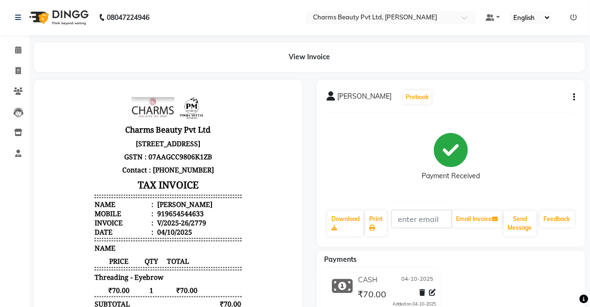
click at [516, 176] on div "Payment Received" at bounding box center [451, 157] width 249 height 73
click at [19, 47] on icon at bounding box center [18, 49] width 6 height 7
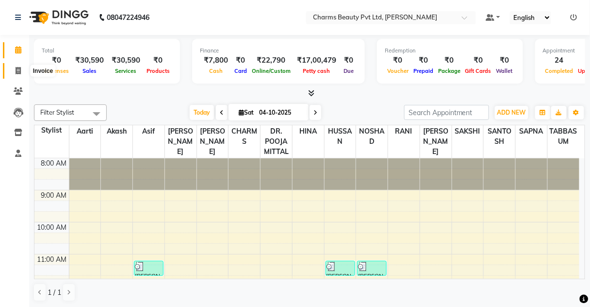
click at [15, 72] on span at bounding box center [18, 71] width 17 height 11
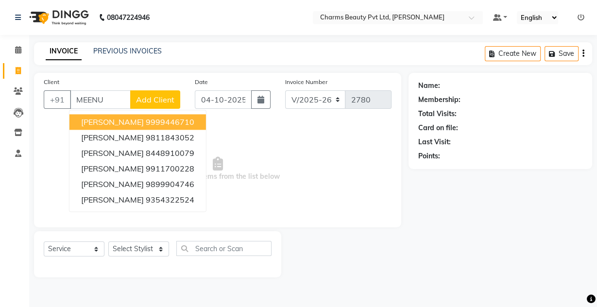
click at [158, 122] on ngb-highlight "9999446710" at bounding box center [170, 122] width 49 height 10
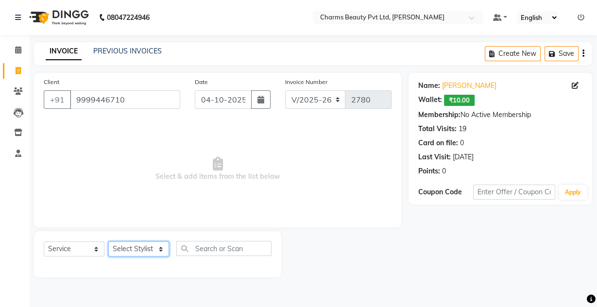
click at [133, 249] on select "Select Stylist Aarti Akash Asif BOBBY CHARMAYNE CHARMS DR. POOJA MITTAL HINA HU…" at bounding box center [138, 248] width 61 height 15
click at [108, 241] on select "Select Stylist Aarti Akash Asif BOBBY CHARMAYNE CHARMS DR. POOJA MITTAL HINA HU…" at bounding box center [138, 248] width 61 height 15
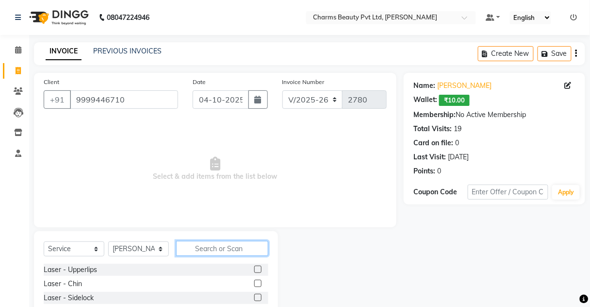
click at [229, 241] on input "text" at bounding box center [222, 248] width 92 height 15
click at [145, 249] on select "Select Stylist Aarti Akash Asif BOBBY CHARMAYNE CHARMS DR. POOJA MITTAL HINA HU…" at bounding box center [138, 248] width 61 height 15
click at [108, 241] on select "Select Stylist Aarti Akash Asif BOBBY CHARMAYNE CHARMS DR. POOJA MITTAL HINA HU…" at bounding box center [138, 248] width 61 height 15
click at [223, 248] on input "text" at bounding box center [222, 248] width 92 height 15
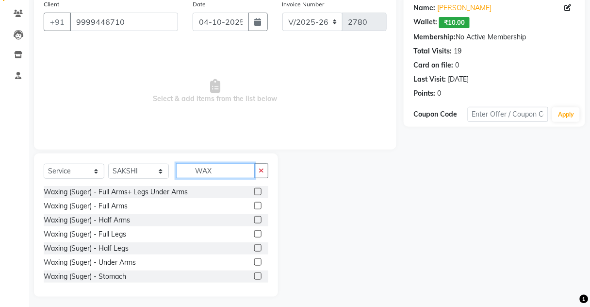
scroll to position [81, 0]
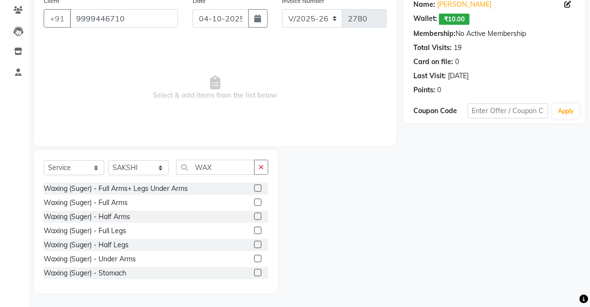
click at [254, 202] on label at bounding box center [257, 202] width 7 height 7
click at [254, 202] on input "checkbox" at bounding box center [257, 202] width 6 height 6
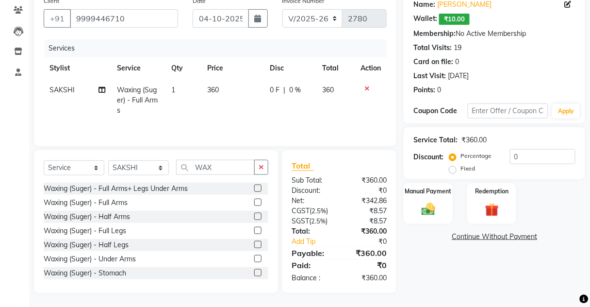
click at [254, 241] on label at bounding box center [257, 244] width 7 height 7
click at [254, 242] on input "checkbox" at bounding box center [257, 245] width 6 height 6
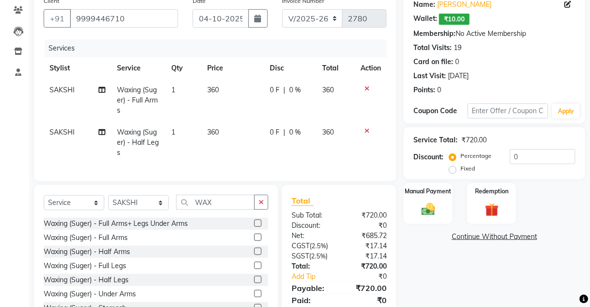
scroll to position [122, 0]
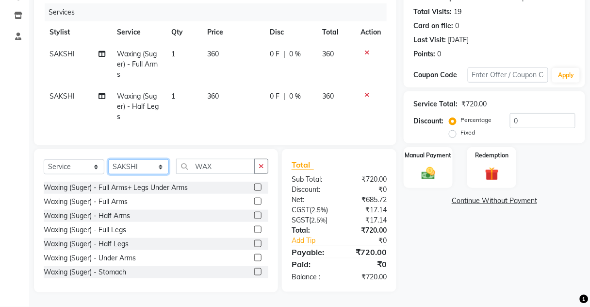
click at [128, 167] on select "Select Stylist Aarti Akash Asif BOBBY CHARMAYNE CHARMS DR. POOJA MITTAL HINA HU…" at bounding box center [138, 166] width 61 height 15
click at [108, 160] on select "Select Stylist Aarti Akash Asif BOBBY CHARMAYNE CHARMS DR. POOJA MITTAL HINA HU…" at bounding box center [138, 166] width 61 height 15
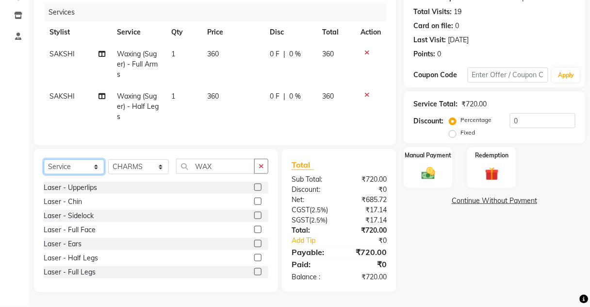
click at [89, 166] on select "Select Service Product Membership Package Voucher Prepaid Gift Card" at bounding box center [74, 166] width 61 height 15
click at [44, 160] on select "Select Service Product Membership Package Voucher Prepaid Gift Card" at bounding box center [74, 166] width 61 height 15
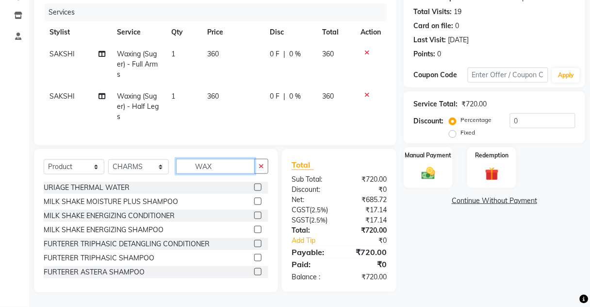
click at [226, 169] on input "WAX" at bounding box center [215, 166] width 79 height 15
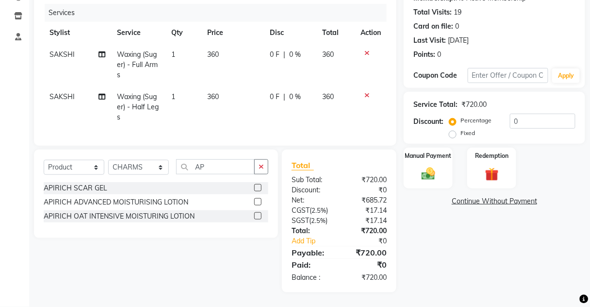
click at [251, 215] on div "APIRICH OAT INTENSIVE MOISTURING LOTION" at bounding box center [156, 216] width 225 height 12
click at [255, 216] on label at bounding box center [257, 215] width 7 height 7
click at [255, 216] on input "checkbox" at bounding box center [257, 216] width 6 height 6
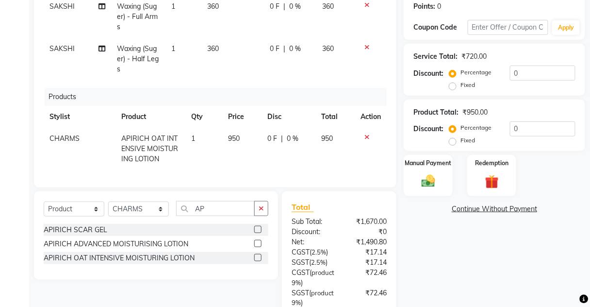
scroll to position [199, 0]
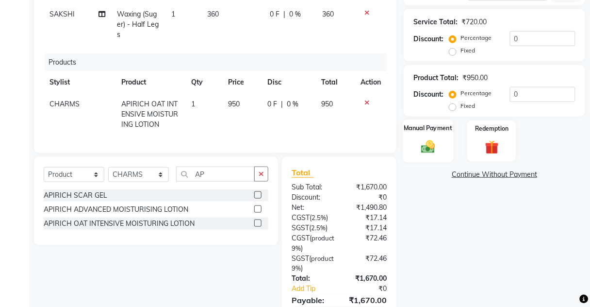
click at [443, 135] on div "Manual Payment" at bounding box center [428, 140] width 51 height 43
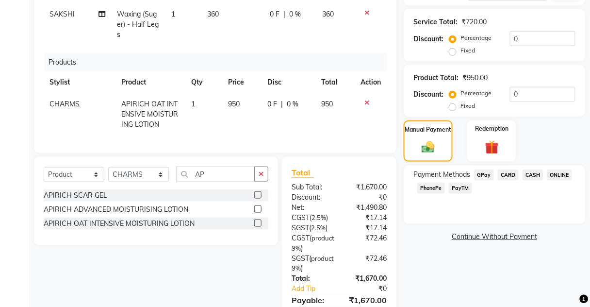
click at [525, 167] on div "Payment Methods GPay CARD CASH ONLINE PhonePe PayTM" at bounding box center [495, 195] width 182 height 58
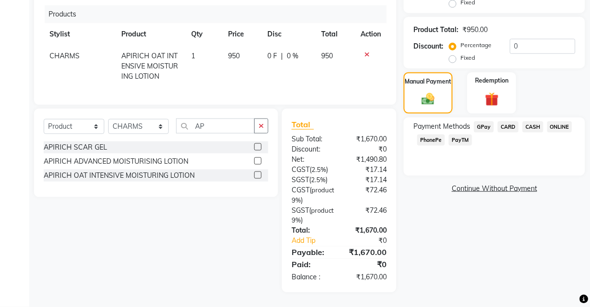
scroll to position [252, 0]
click at [529, 121] on span "CASH" at bounding box center [533, 126] width 21 height 11
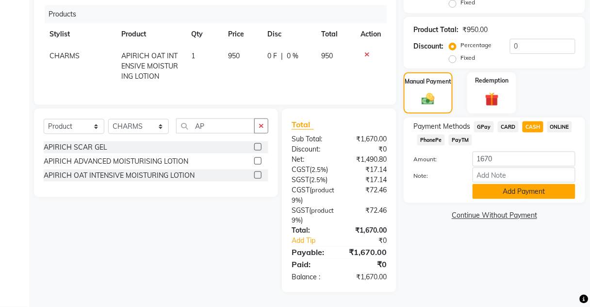
click at [502, 186] on button "Add Payment" at bounding box center [524, 191] width 103 height 15
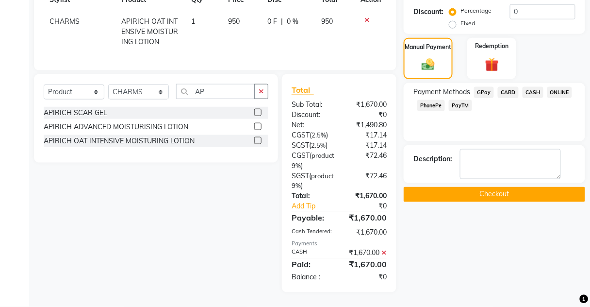
scroll to position [297, 0]
click at [502, 187] on button "Checkout" at bounding box center [495, 194] width 182 height 15
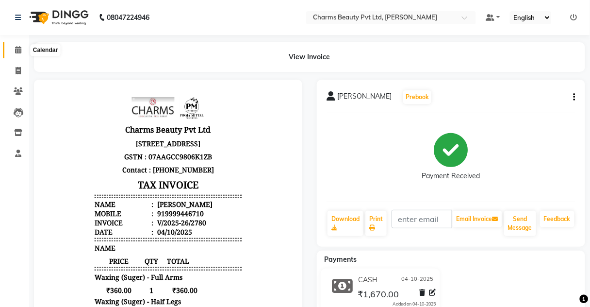
click at [16, 49] on icon at bounding box center [18, 49] width 6 height 7
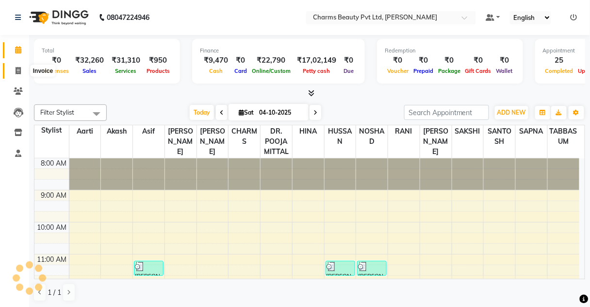
click at [18, 68] on icon at bounding box center [18, 70] width 5 height 7
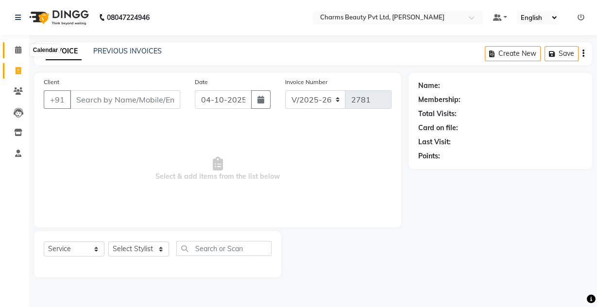
click at [21, 52] on span at bounding box center [18, 50] width 17 height 11
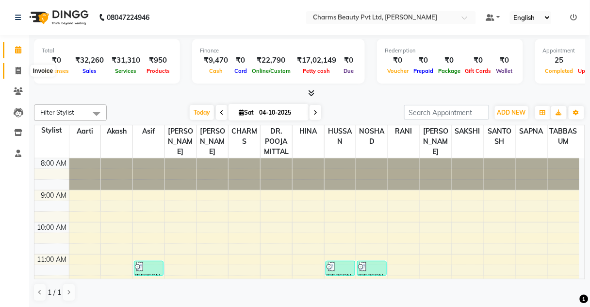
click at [21, 72] on span at bounding box center [18, 71] width 17 height 11
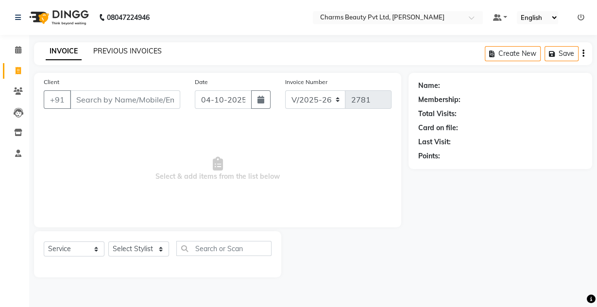
click at [112, 49] on link "PREVIOUS INVOICES" at bounding box center [127, 51] width 68 height 9
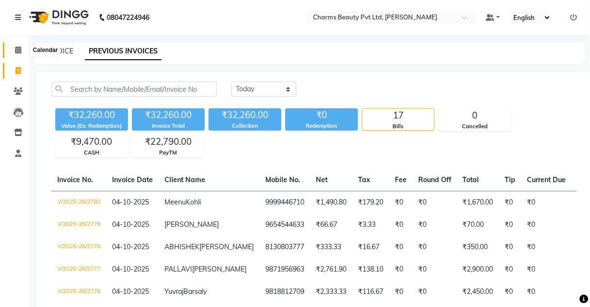
click at [14, 46] on span at bounding box center [18, 50] width 17 height 11
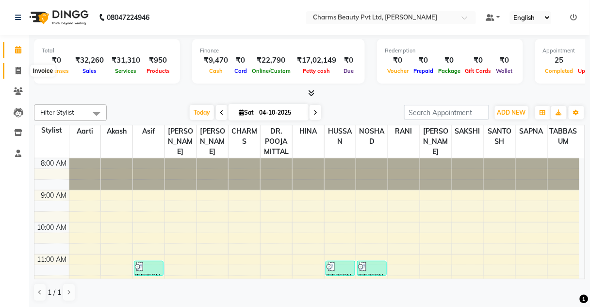
click at [12, 66] on span at bounding box center [18, 71] width 17 height 11
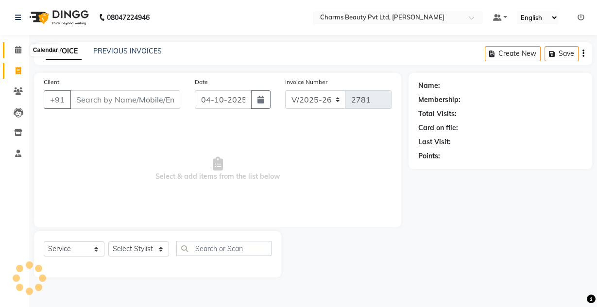
click at [18, 45] on span at bounding box center [18, 50] width 17 height 11
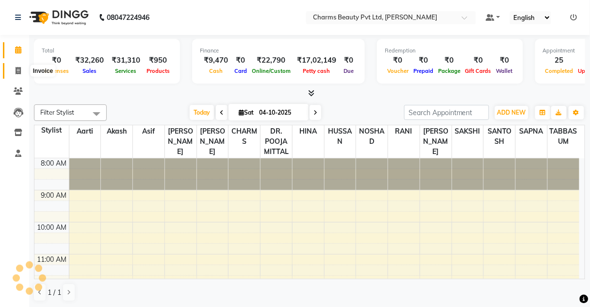
click at [16, 67] on icon at bounding box center [18, 70] width 5 height 7
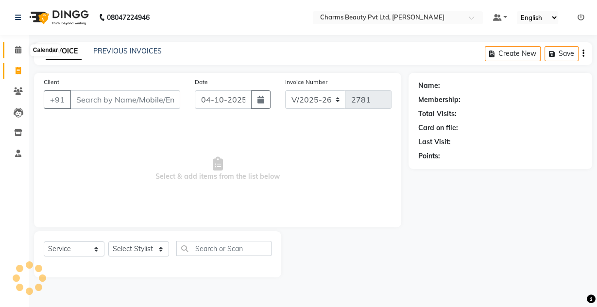
click at [17, 50] on icon at bounding box center [18, 49] width 6 height 7
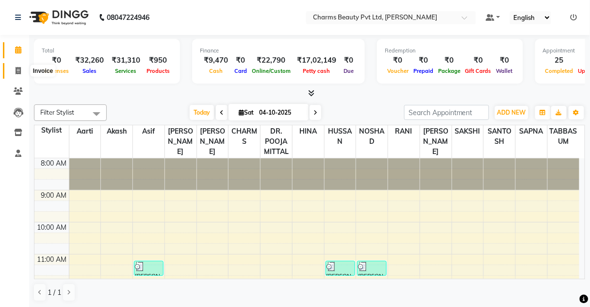
click at [10, 67] on span at bounding box center [18, 71] width 17 height 11
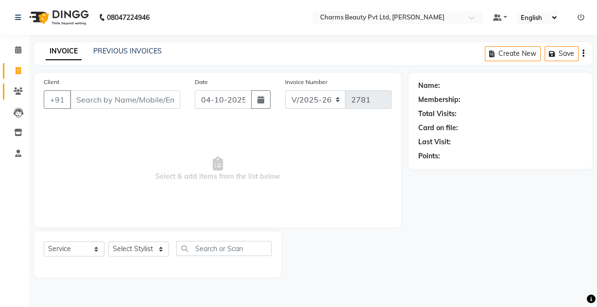
click at [19, 98] on link "Clients" at bounding box center [14, 91] width 23 height 16
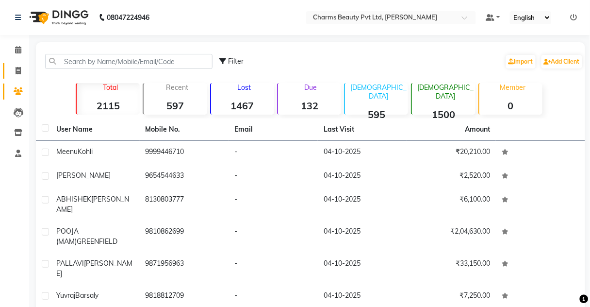
click at [20, 71] on icon at bounding box center [18, 70] width 5 height 7
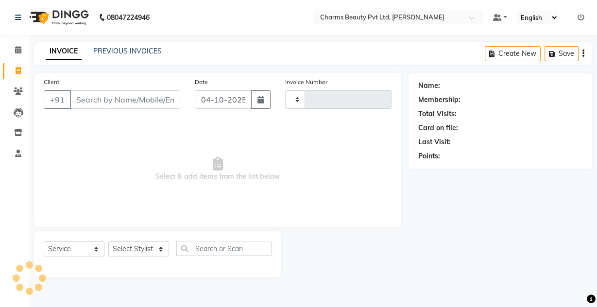
click at [20, 71] on icon at bounding box center [18, 70] width 5 height 7
click at [24, 75] on span at bounding box center [18, 71] width 17 height 11
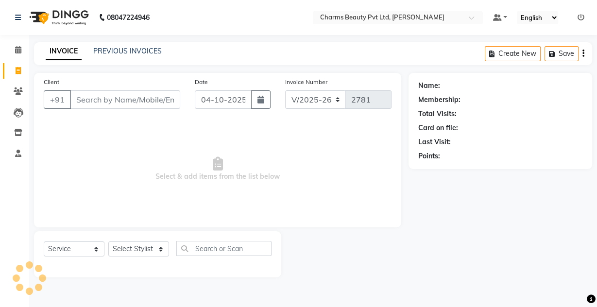
click at [121, 93] on input "Client" at bounding box center [125, 99] width 110 height 18
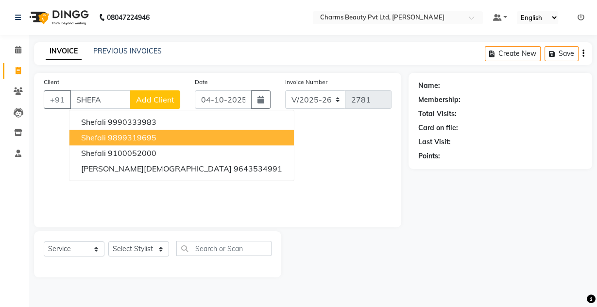
click at [136, 138] on ngb-highlight "9899319695" at bounding box center [132, 138] width 49 height 10
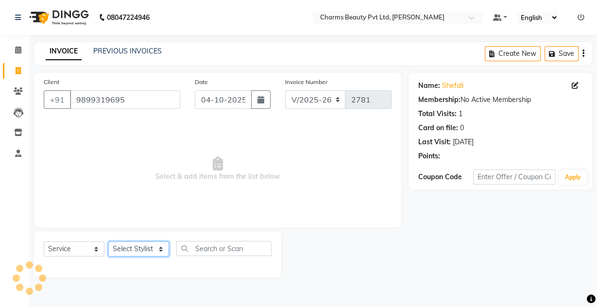
click at [144, 250] on select "Select Stylist Aarti Akash Asif BOBBY CHARMAYNE CHARMS DR. POOJA MITTAL HINA HU…" at bounding box center [138, 248] width 61 height 15
click at [108, 241] on select "Select Stylist Aarti Akash Asif BOBBY CHARMAYNE CHARMS DR. POOJA MITTAL HINA HU…" at bounding box center [138, 248] width 61 height 15
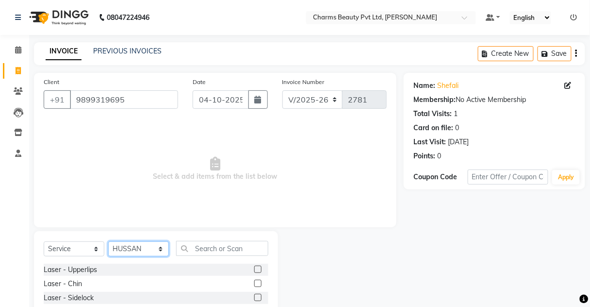
click at [146, 252] on select "Select Stylist Aarti Akash Asif BOBBY CHARMAYNE CHARMS DR. POOJA MITTAL HINA HU…" at bounding box center [138, 248] width 61 height 15
click at [108, 241] on select "Select Stylist Aarti Akash Asif BOBBY CHARMAYNE CHARMS DR. POOJA MITTAL HINA HU…" at bounding box center [138, 248] width 61 height 15
click at [205, 248] on input "text" at bounding box center [222, 248] width 92 height 15
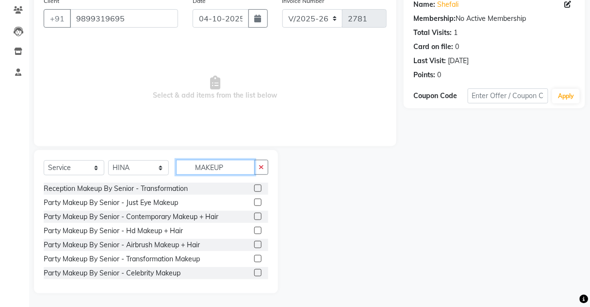
scroll to position [116, 0]
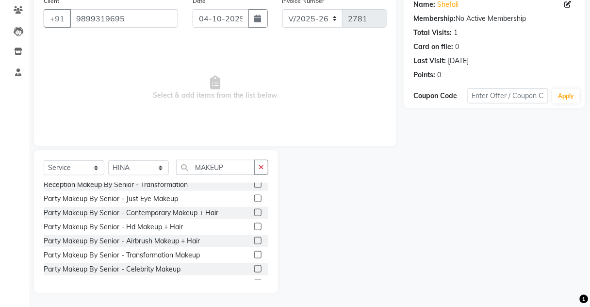
click at [255, 212] on div at bounding box center [261, 213] width 14 height 12
click at [254, 212] on label at bounding box center [257, 212] width 7 height 7
click at [254, 212] on input "checkbox" at bounding box center [257, 213] width 6 height 6
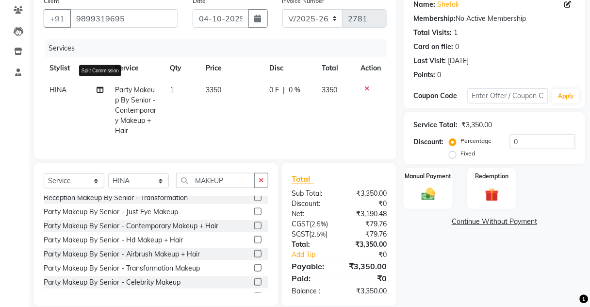
click at [98, 89] on icon at bounding box center [100, 89] width 7 height 7
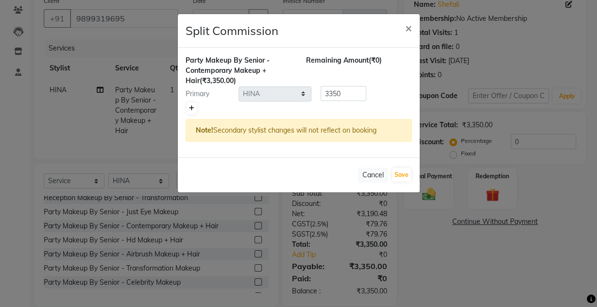
click at [192, 106] on icon at bounding box center [191, 108] width 5 height 6
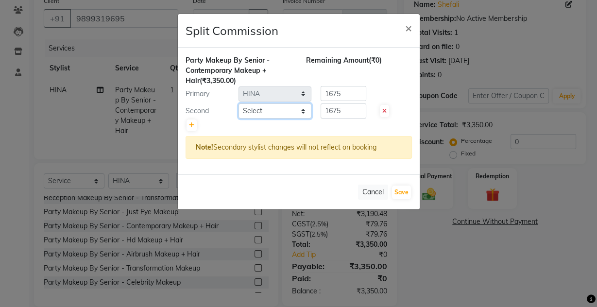
click at [265, 112] on select "Select Aarti Akash Asif BOBBY CHARMAYNE CHARMS DR. POOJA MITTAL HINA HUSSAN NOS…" at bounding box center [274, 110] width 73 height 15
click at [288, 115] on select "Select Aarti Akash Asif BOBBY CHARMAYNE CHARMS DR. POOJA MITTAL HINA HUSSAN NOS…" at bounding box center [274, 110] width 73 height 15
click at [238, 103] on select "Select Aarti Akash Asif BOBBY CHARMAYNE CHARMS DR. POOJA MITTAL HINA HUSSAN NOS…" at bounding box center [274, 110] width 73 height 15
click at [395, 190] on button "Save" at bounding box center [401, 192] width 19 height 14
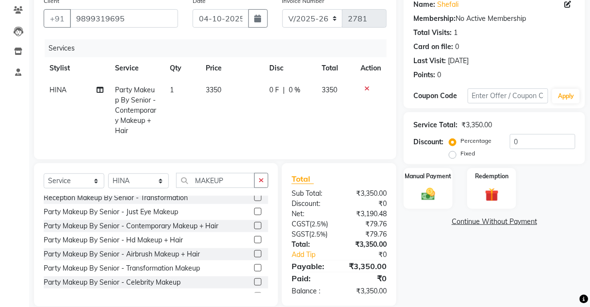
click at [433, 210] on div "Name: Shefali Membership: No Active Membership Total Visits: 1 Card on file: 0 …" at bounding box center [498, 149] width 189 height 315
click at [430, 182] on div "Manual Payment" at bounding box center [428, 188] width 51 height 43
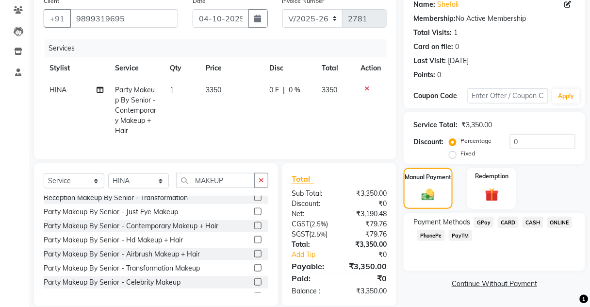
click at [459, 236] on span "PayTM" at bounding box center [460, 235] width 23 height 11
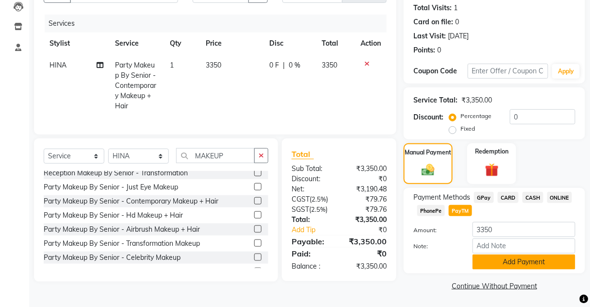
click at [496, 259] on button "Add Payment" at bounding box center [524, 261] width 103 height 15
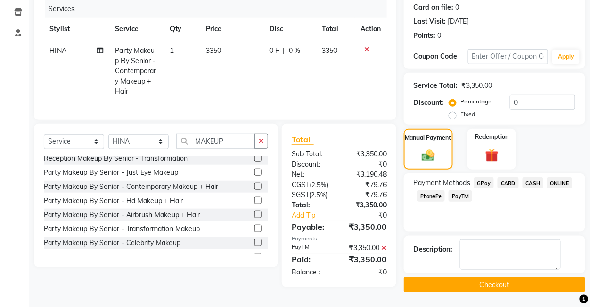
scroll to position [130, 0]
drag, startPoint x: 495, startPoint y: 275, endPoint x: 493, endPoint y: 267, distance: 8.0
click at [495, 277] on button "Checkout" at bounding box center [495, 284] width 182 height 15
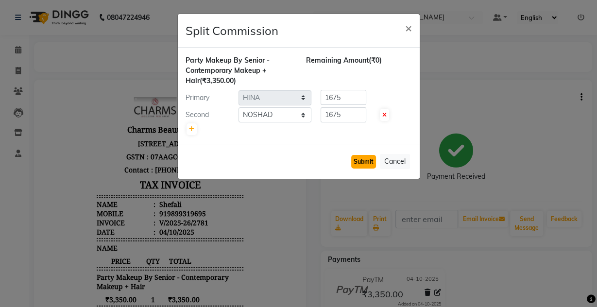
click at [363, 163] on button "Submit" at bounding box center [363, 162] width 25 height 14
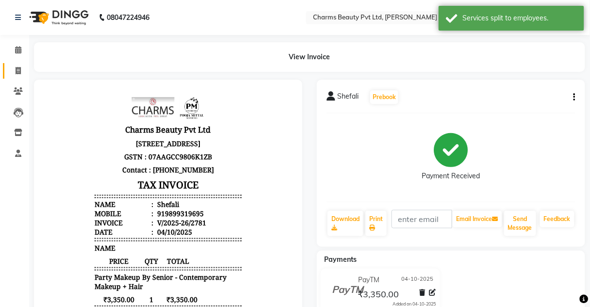
click at [21, 78] on link "Invoice" at bounding box center [14, 71] width 23 height 16
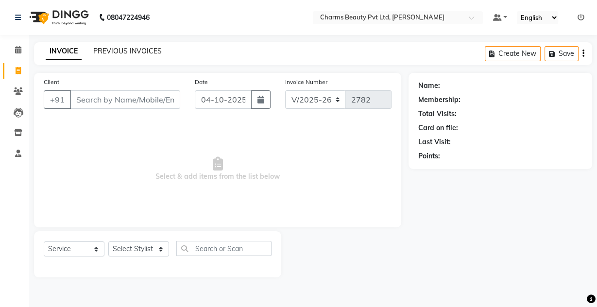
click at [117, 47] on link "PREVIOUS INVOICES" at bounding box center [127, 51] width 68 height 9
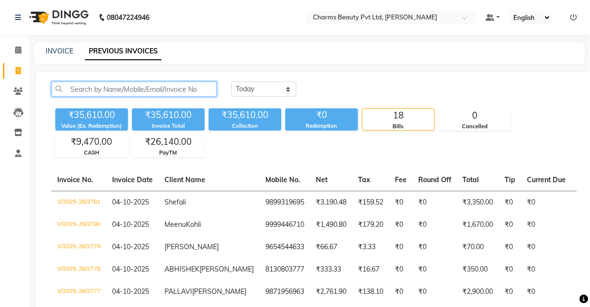
click at [90, 94] on input "text" at bounding box center [134, 89] width 166 height 15
click at [103, 82] on input "text" at bounding box center [134, 89] width 166 height 15
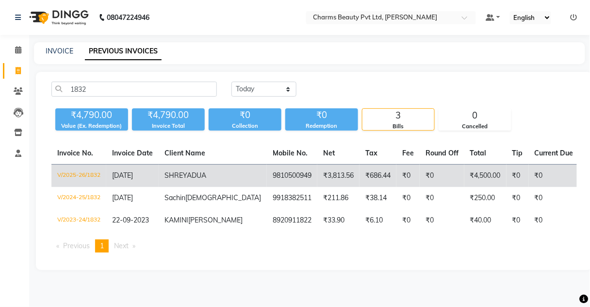
click at [267, 187] on td "9810500949" at bounding box center [292, 176] width 50 height 23
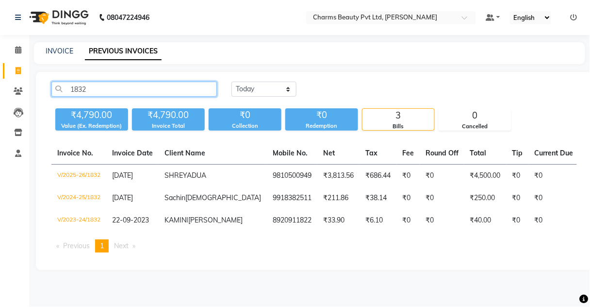
click at [129, 89] on input "1832" at bounding box center [134, 89] width 166 height 15
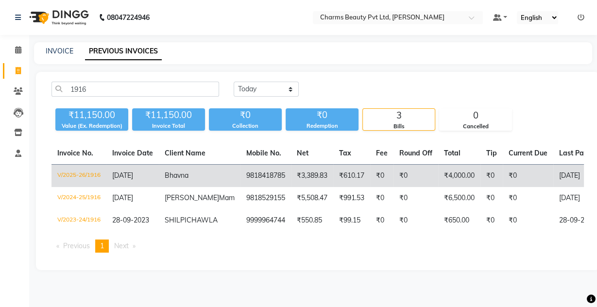
click at [209, 178] on td "Bhavna" at bounding box center [200, 176] width 82 height 23
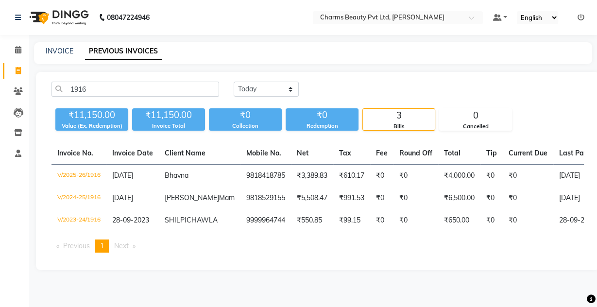
click at [120, 78] on div "1916 Today Yesterday Custom Range ₹11,150.00 Value (Ex. Redemption) ₹11,150.00 …" at bounding box center [317, 171] width 563 height 198
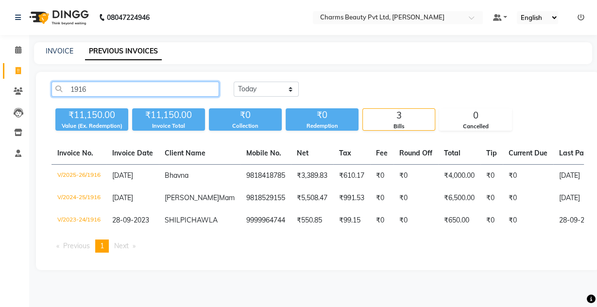
click at [115, 89] on input "1916" at bounding box center [134, 89] width 167 height 15
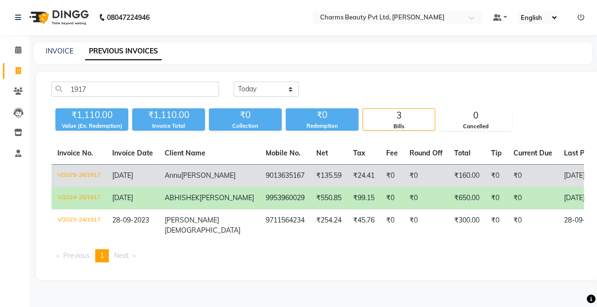
click at [380, 180] on td "₹0" at bounding box center [391, 176] width 23 height 23
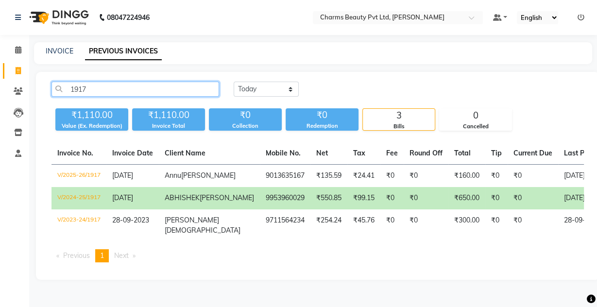
click at [110, 88] on input "1917" at bounding box center [134, 89] width 167 height 15
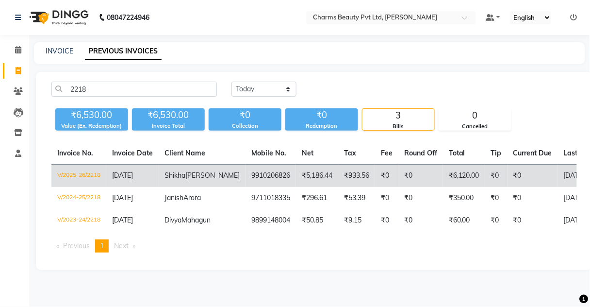
click at [205, 169] on td "Shikha Gupta" at bounding box center [202, 176] width 87 height 23
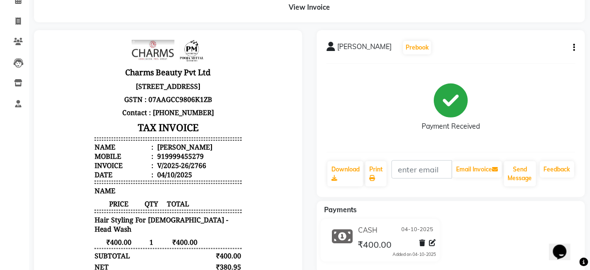
scroll to position [116, 0]
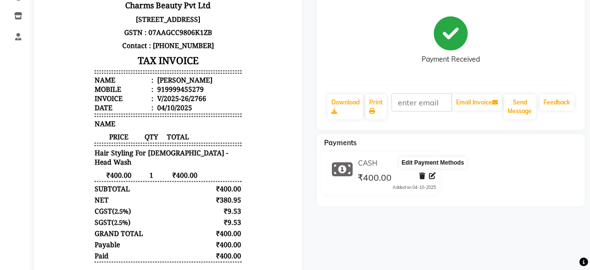
click at [435, 176] on icon at bounding box center [433, 175] width 7 height 7
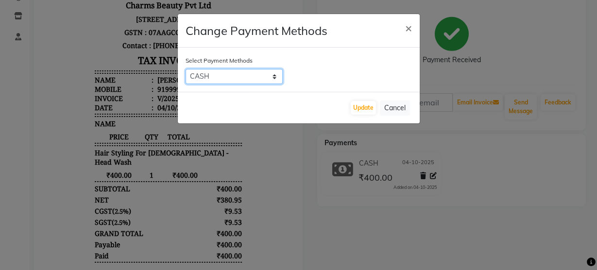
click at [243, 74] on select "GPay CARD CASH ONLINE PhonePe PayTM" at bounding box center [233, 76] width 97 height 15
select select "6"
click at [185, 69] on select "GPay CARD CASH ONLINE PhonePe PayTM" at bounding box center [233, 76] width 97 height 15
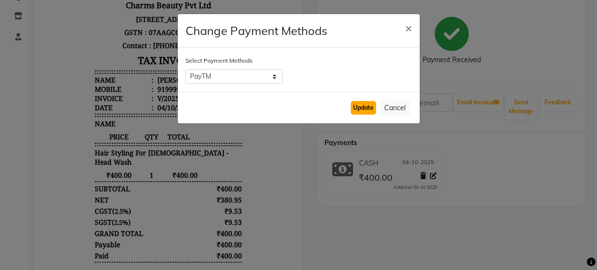
click at [358, 110] on button "Update" at bounding box center [362, 108] width 25 height 14
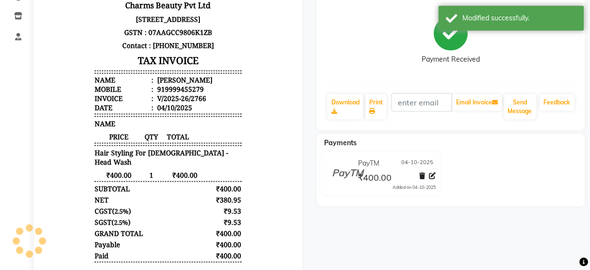
scroll to position [0, 0]
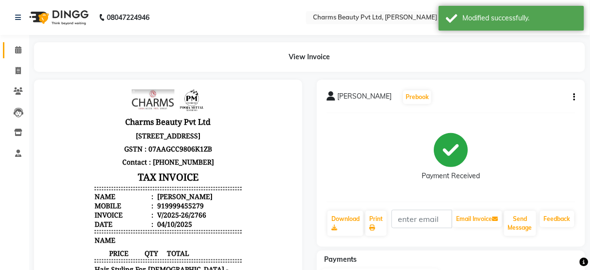
click at [12, 57] on link "Calendar" at bounding box center [14, 50] width 23 height 16
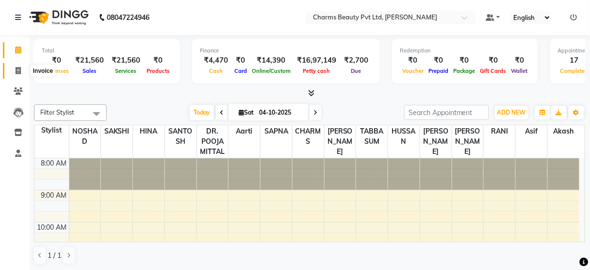
click at [10, 73] on span at bounding box center [18, 71] width 17 height 11
select select "service"
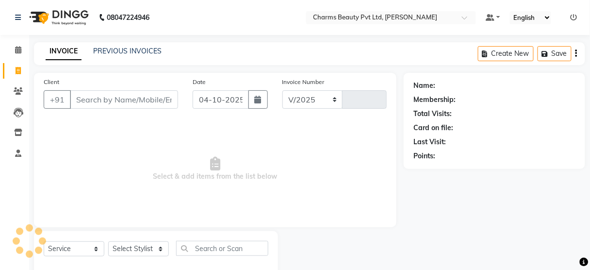
select select "3743"
type input "2774"
click at [19, 94] on icon at bounding box center [18, 90] width 9 height 7
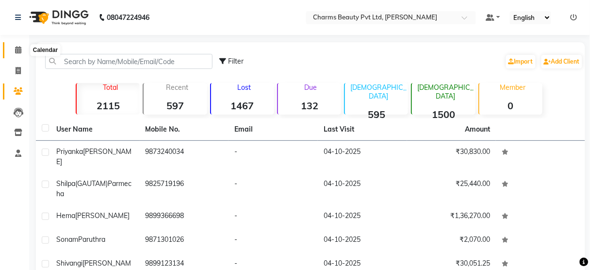
click at [17, 50] on icon at bounding box center [18, 49] width 6 height 7
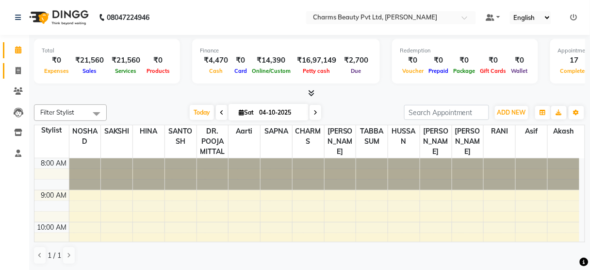
click at [8, 68] on link "Invoice" at bounding box center [14, 71] width 23 height 16
select select "service"
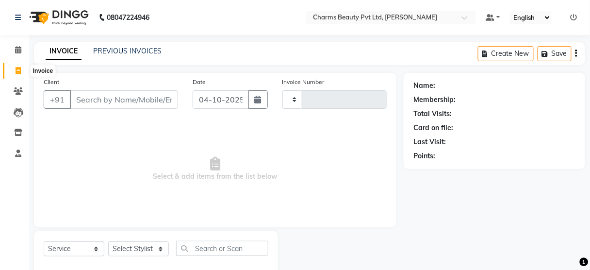
type input "2774"
select select "3743"
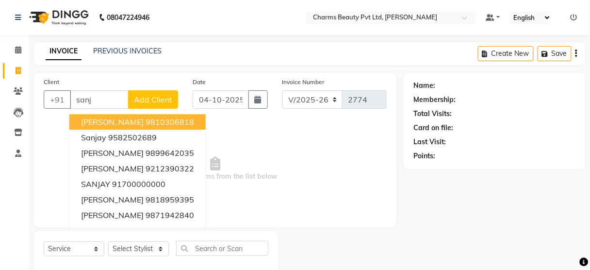
click at [107, 121] on span "Sanjay Birla" at bounding box center [112, 122] width 63 height 10
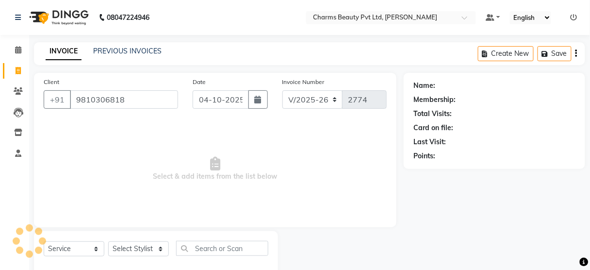
type input "9810306818"
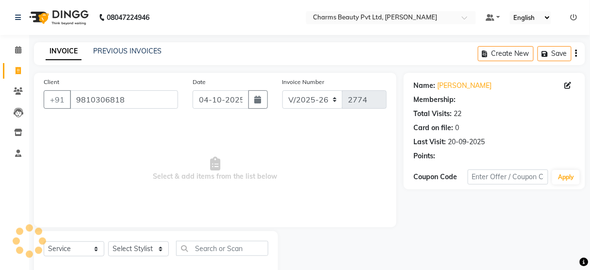
select select "1: Object"
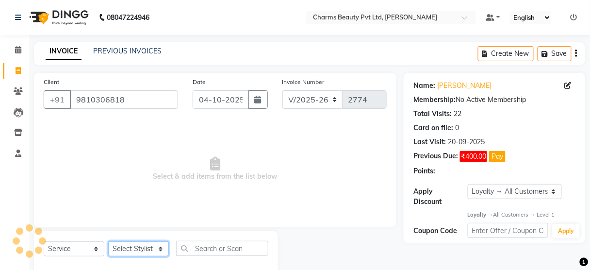
drag, startPoint x: 143, startPoint y: 249, endPoint x: 143, endPoint y: 241, distance: 7.3
click at [143, 247] on select "Select Stylist Aarti Akash Asif BOBBY CHARMAYNE CHARMS DR. POOJA MITTAL HINA HU…" at bounding box center [138, 248] width 61 height 15
select select "43786"
click at [108, 241] on select "Select Stylist Aarti Akash Asif BOBBY CHARMAYNE CHARMS DR. POOJA MITTAL HINA HU…" at bounding box center [138, 248] width 61 height 15
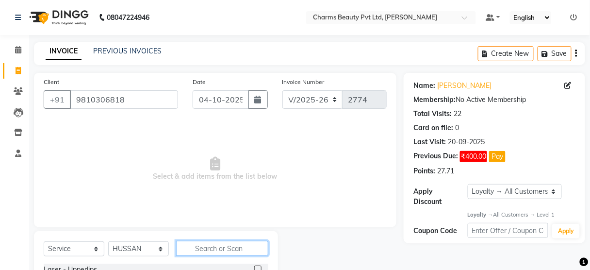
click at [202, 244] on input "text" at bounding box center [222, 248] width 92 height 15
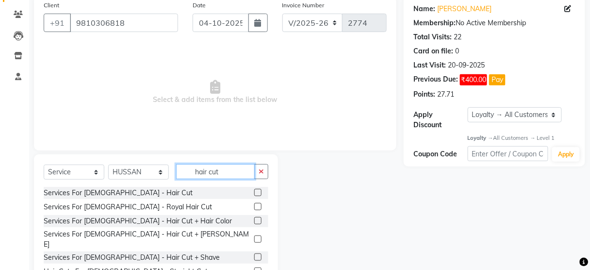
scroll to position [118, 0]
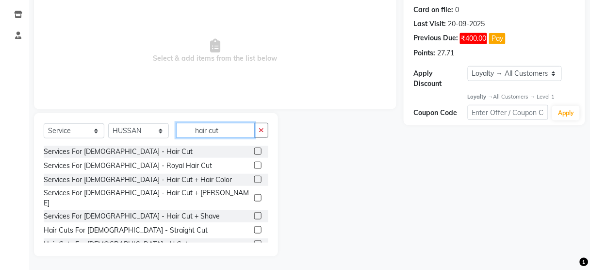
type input "hair cut"
click at [254, 177] on label at bounding box center [257, 179] width 7 height 7
click at [254, 177] on input "checkbox" at bounding box center [257, 180] width 6 height 6
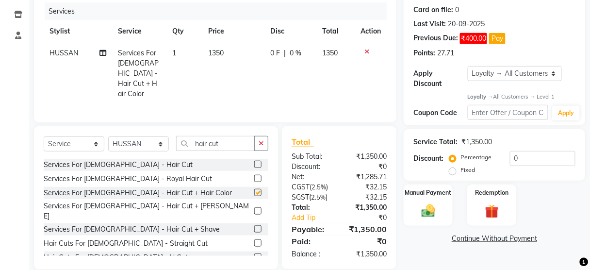
checkbox input "false"
click at [144, 140] on select "Select Stylist Aarti Akash Asif BOBBY CHARMAYNE CHARMS DR. POOJA MITTAL HINA HU…" at bounding box center [138, 143] width 61 height 15
click at [108, 136] on select "Select Stylist Aarti Akash Asif BOBBY CHARMAYNE CHARMS DR. POOJA MITTAL HINA HU…" at bounding box center [138, 143] width 61 height 15
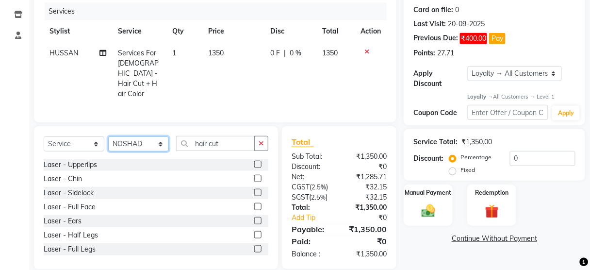
click at [138, 136] on select "Select Stylist Aarti Akash Asif BOBBY CHARMAYNE CHARMS DR. POOJA MITTAL HINA HU…" at bounding box center [138, 143] width 61 height 15
select select "43786"
click at [108, 136] on select "Select Stylist Aarti Akash Asif BOBBY CHARMAYNE CHARMS DR. POOJA MITTAL HINA HU…" at bounding box center [138, 143] width 61 height 15
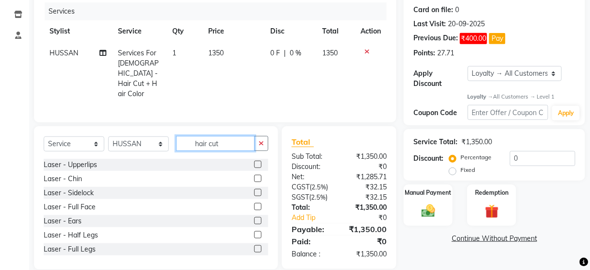
click at [222, 138] on input "hair cut" at bounding box center [215, 143] width 79 height 15
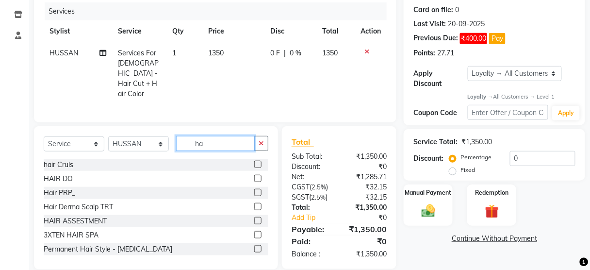
type input "h"
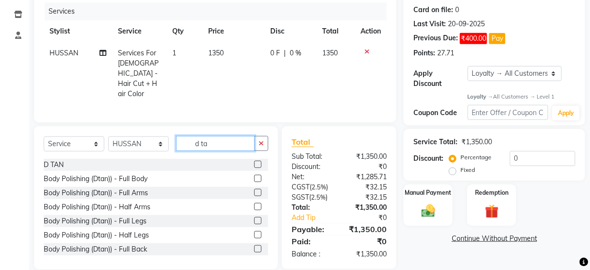
type input "d ta"
click at [254, 161] on label at bounding box center [257, 164] width 7 height 7
click at [254, 162] on input "checkbox" at bounding box center [257, 165] width 6 height 6
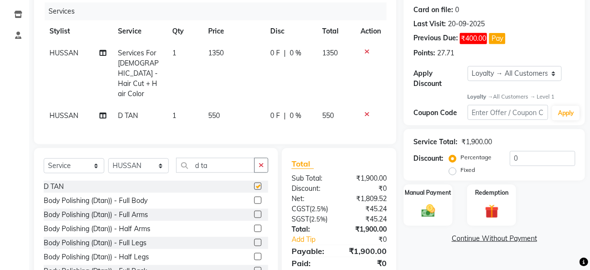
checkbox input "false"
click at [230, 105] on td "550" at bounding box center [233, 116] width 62 height 22
select select "43786"
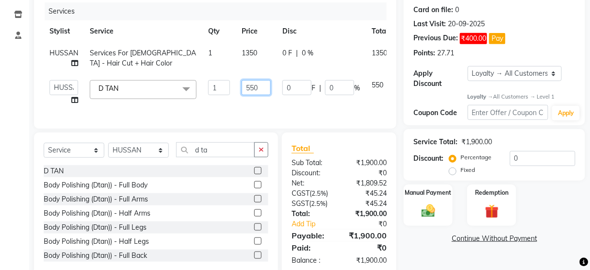
click at [249, 87] on input "550" at bounding box center [256, 87] width 29 height 15
type input "850"
click at [233, 115] on div "Services Stylist Service Qty Price Disc Total Action HUSSAN Services For Gents …" at bounding box center [215, 60] width 343 height 116
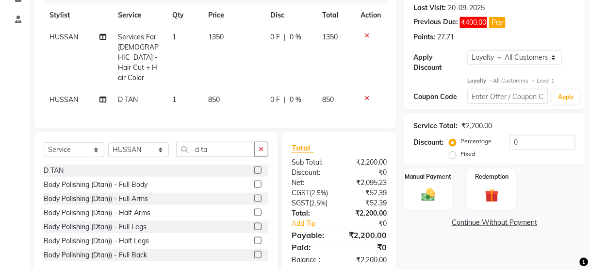
scroll to position [149, 0]
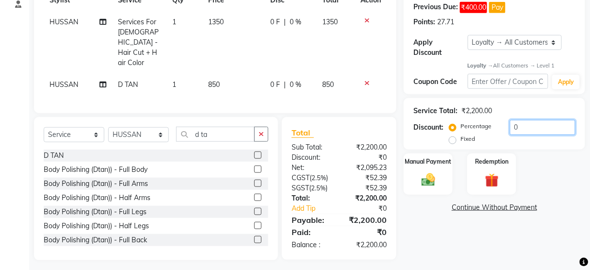
click at [535, 121] on input "0" at bounding box center [543, 127] width 66 height 15
type input "20"
click at [445, 182] on div "Manual Payment" at bounding box center [428, 174] width 51 height 43
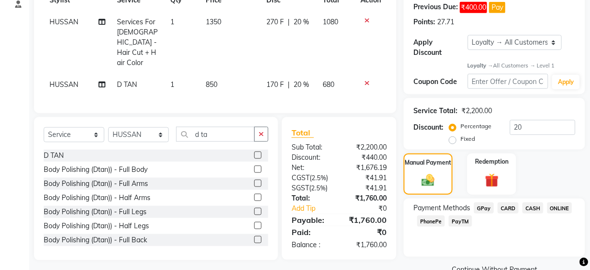
click at [538, 209] on span "CASH" at bounding box center [533, 207] width 21 height 11
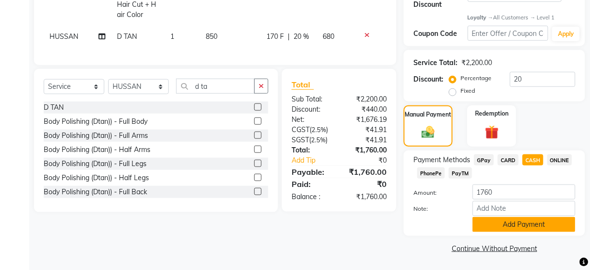
click at [514, 219] on button "Add Payment" at bounding box center [524, 224] width 103 height 15
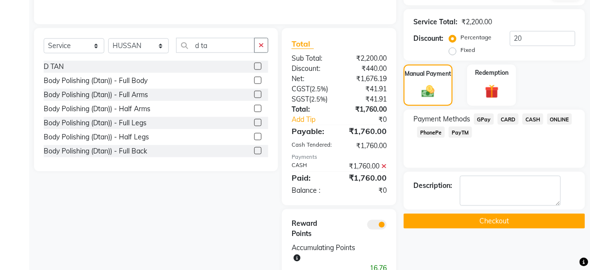
scroll to position [271, 0]
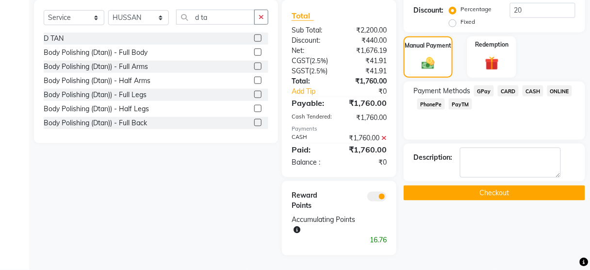
drag, startPoint x: 500, startPoint y: 199, endPoint x: 496, endPoint y: 184, distance: 15.3
click at [500, 198] on div "Name: Sanjay Birla Membership: No Active Membership Total Visits: 22 Card on fi…" at bounding box center [498, 31] width 189 height 448
click at [495, 185] on button "Checkout" at bounding box center [495, 192] width 182 height 15
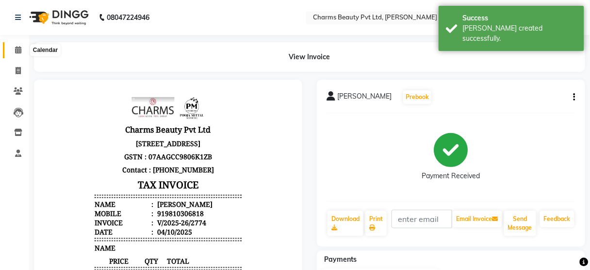
click at [20, 53] on icon at bounding box center [18, 49] width 6 height 7
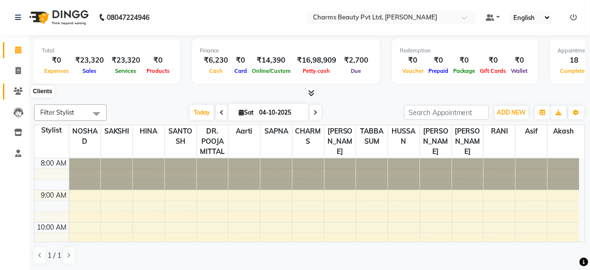
click at [18, 88] on icon at bounding box center [18, 90] width 9 height 7
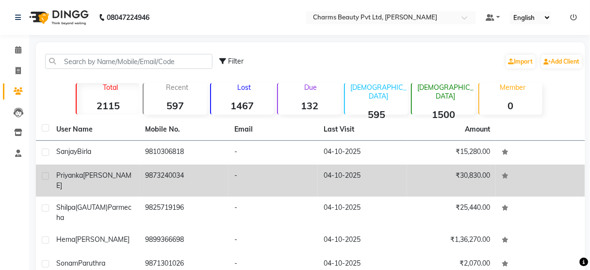
click at [142, 172] on td "9873240034" at bounding box center [184, 181] width 89 height 32
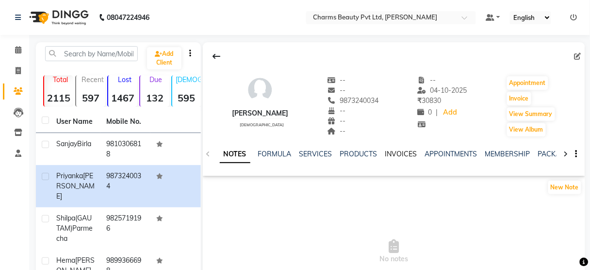
click at [393, 155] on link "INVOICES" at bounding box center [401, 153] width 32 height 9
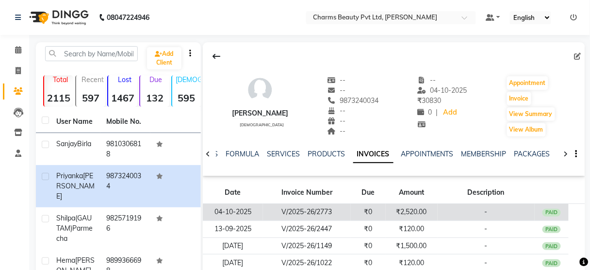
click at [390, 207] on td "₹2,520.00" at bounding box center [412, 212] width 52 height 17
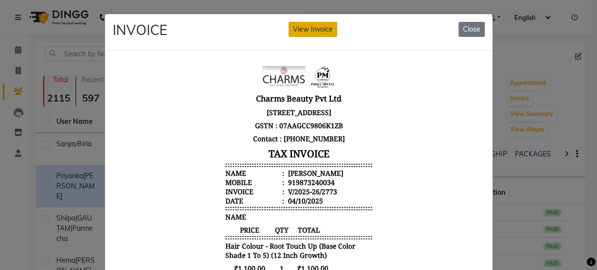
click at [311, 27] on button "View Invoice" at bounding box center [312, 29] width 49 height 15
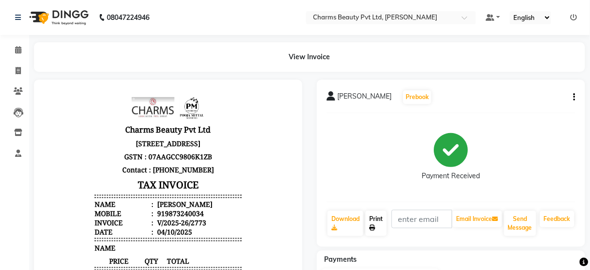
click at [375, 215] on link "Print" at bounding box center [375, 223] width 21 height 25
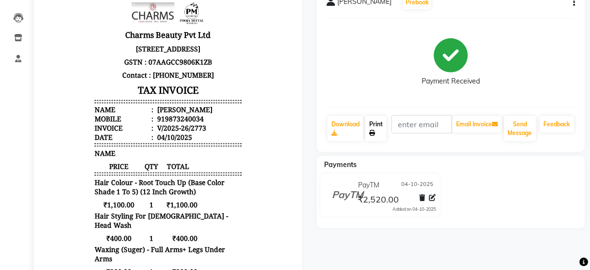
scroll to position [39, 0]
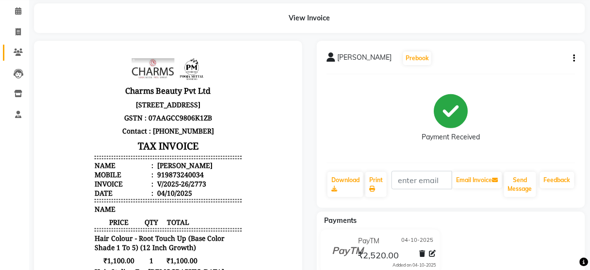
click at [13, 46] on link "Clients" at bounding box center [14, 53] width 23 height 16
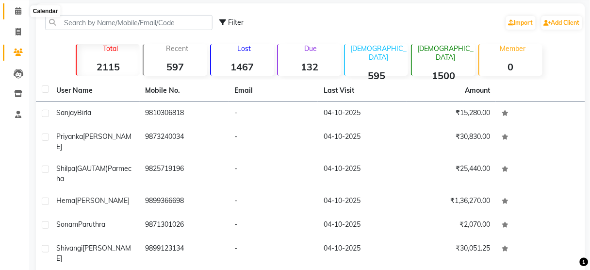
drag, startPoint x: 18, startPoint y: 14, endPoint x: 21, endPoint y: 28, distance: 14.4
click at [19, 14] on icon at bounding box center [18, 10] width 6 height 7
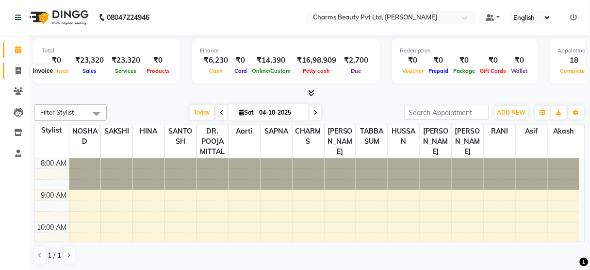
click at [21, 70] on span at bounding box center [18, 71] width 17 height 11
select select "service"
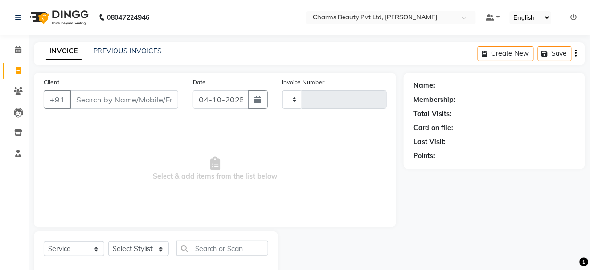
type input "2775"
select select "3743"
click at [19, 56] on link "Calendar" at bounding box center [14, 50] width 23 height 16
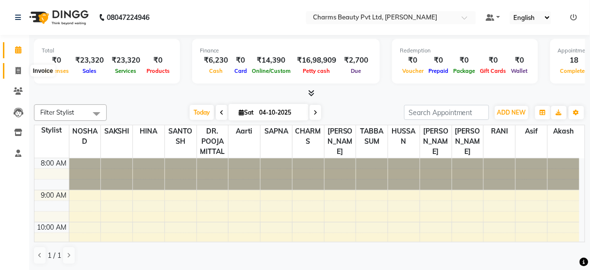
click at [14, 71] on span at bounding box center [18, 71] width 17 height 11
select select "service"
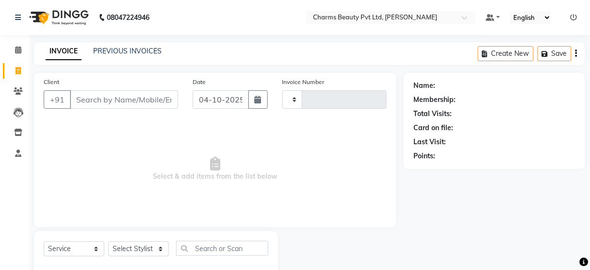
type input "2775"
select select "3743"
click at [107, 56] on div "INVOICE PREVIOUS INVOICES Create New Save" at bounding box center [309, 53] width 551 height 23
click at [106, 54] on link "PREVIOUS INVOICES" at bounding box center [127, 51] width 68 height 9
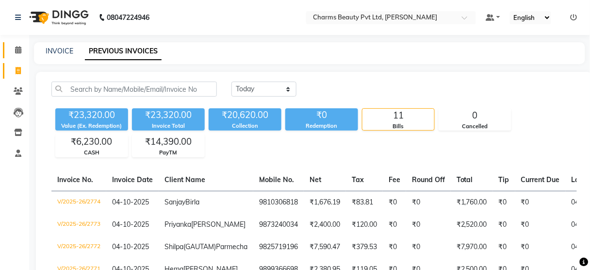
click at [9, 54] on link "Calendar" at bounding box center [14, 50] width 23 height 16
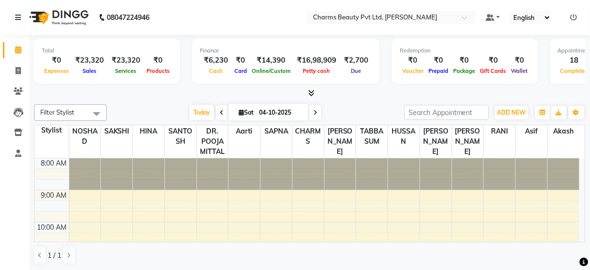
click at [575, 15] on icon at bounding box center [574, 17] width 7 height 7
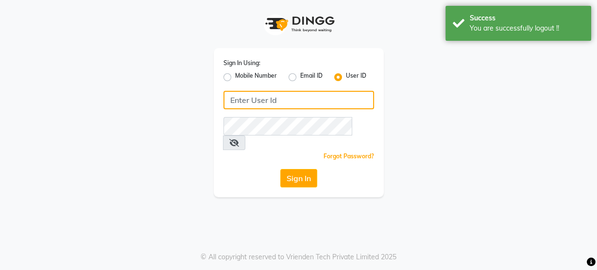
type input "9599343200"
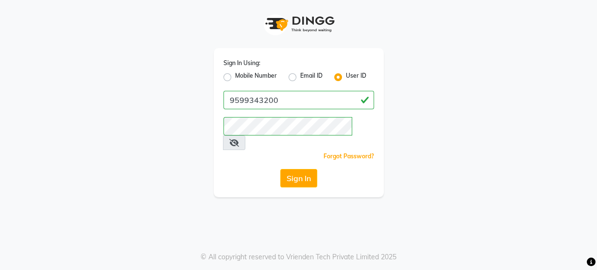
click at [235, 74] on label "Mobile Number" at bounding box center [256, 77] width 42 height 12
click at [235, 74] on input "Mobile Number" at bounding box center [238, 74] width 6 height 6
radio input "true"
radio input "false"
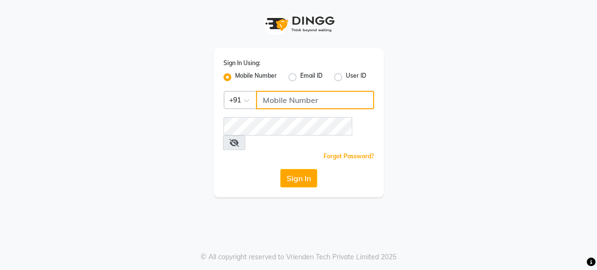
click at [288, 100] on input "Username" at bounding box center [315, 100] width 118 height 18
type input "9818655467"
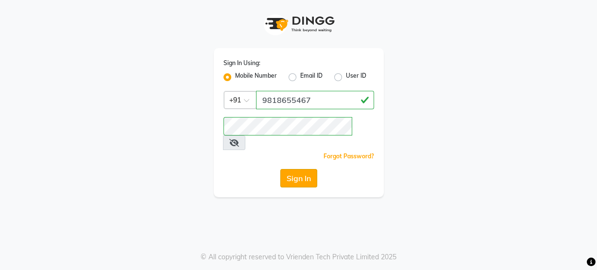
click at [310, 169] on button "Sign In" at bounding box center [298, 178] width 37 height 18
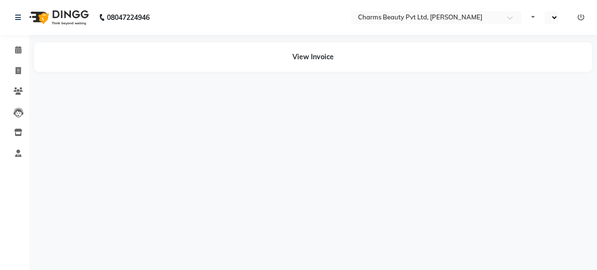
select select "en"
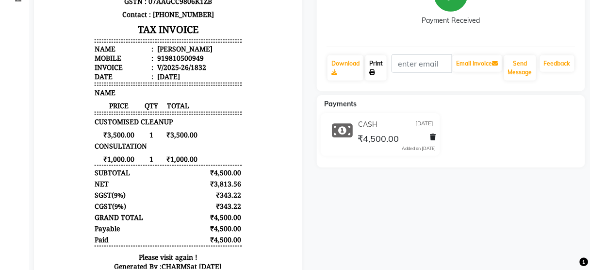
click at [369, 63] on link "Print" at bounding box center [375, 67] width 21 height 25
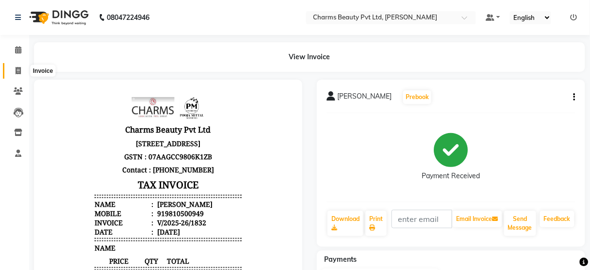
drag, startPoint x: 15, startPoint y: 68, endPoint x: 42, endPoint y: 65, distance: 26.9
click at [16, 68] on icon at bounding box center [18, 70] width 5 height 7
select select "service"
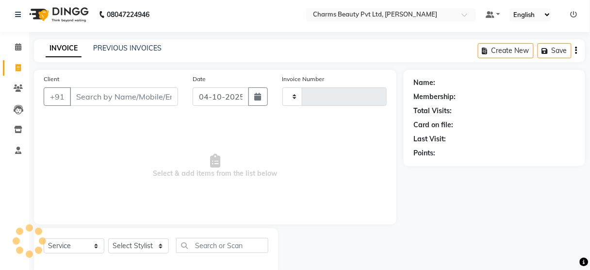
type input "2782"
select select "3743"
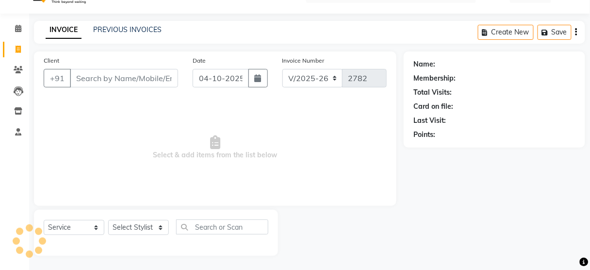
click at [117, 34] on div "PREVIOUS INVOICES" at bounding box center [127, 30] width 68 height 10
click at [116, 26] on link "PREVIOUS INVOICES" at bounding box center [127, 29] width 68 height 9
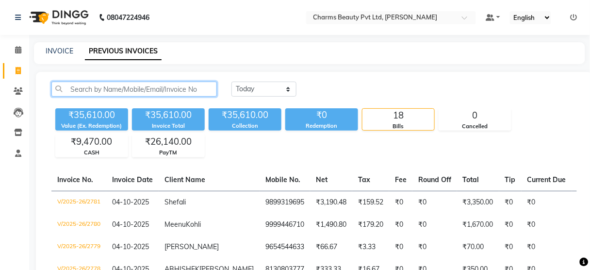
click at [93, 87] on input "text" at bounding box center [134, 89] width 166 height 15
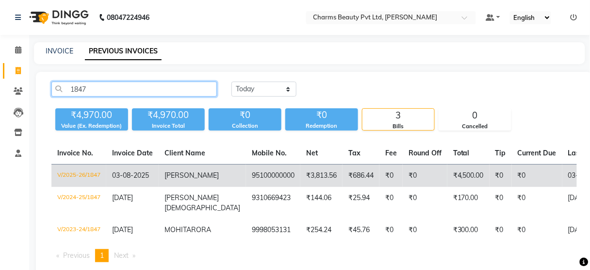
type input "1847"
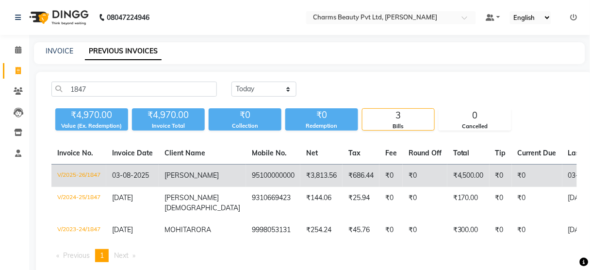
click at [300, 171] on td "₹3,813.56" at bounding box center [321, 176] width 42 height 23
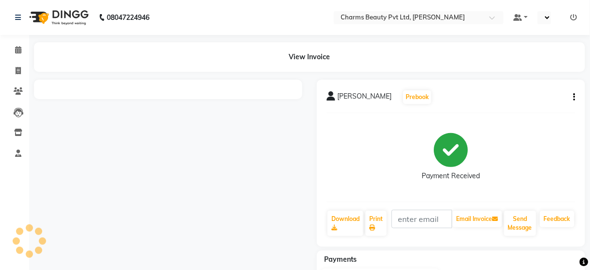
select select "en"
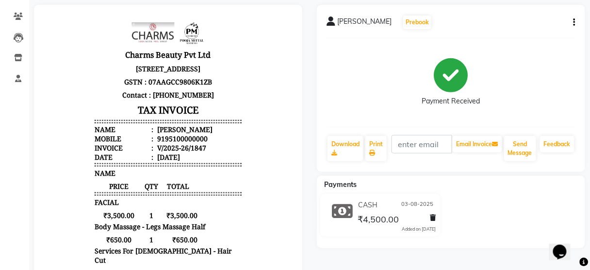
scroll to position [116, 0]
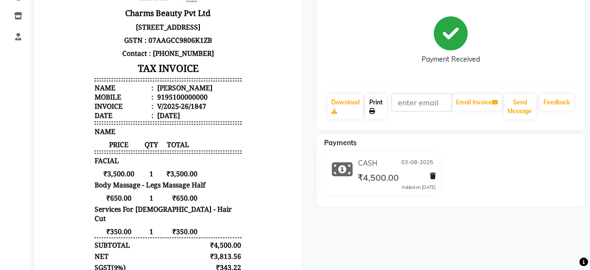
click at [378, 98] on link "Print" at bounding box center [375, 106] width 21 height 25
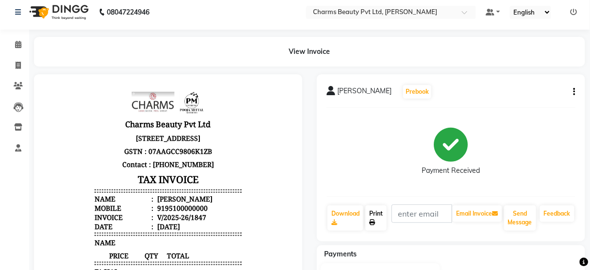
scroll to position [0, 0]
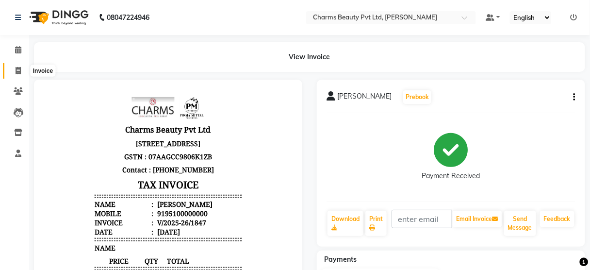
click at [15, 66] on span at bounding box center [18, 71] width 17 height 11
select select "service"
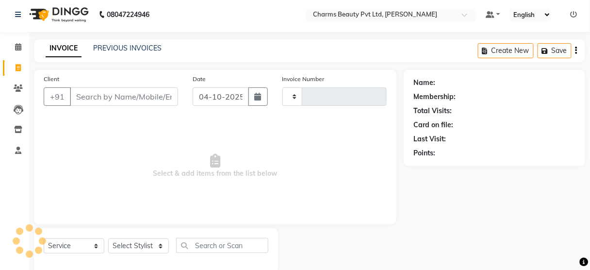
type input "2782"
select select "3743"
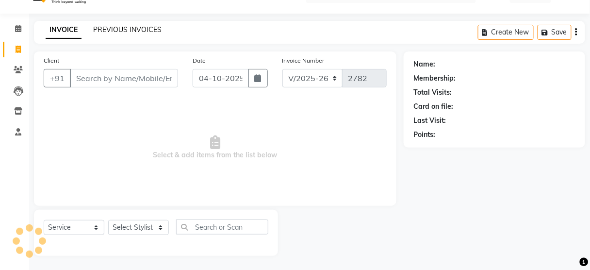
click at [125, 33] on link "PREVIOUS INVOICES" at bounding box center [127, 29] width 68 height 9
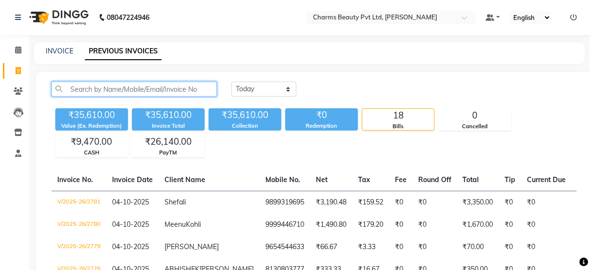
click at [112, 91] on input "text" at bounding box center [134, 89] width 166 height 15
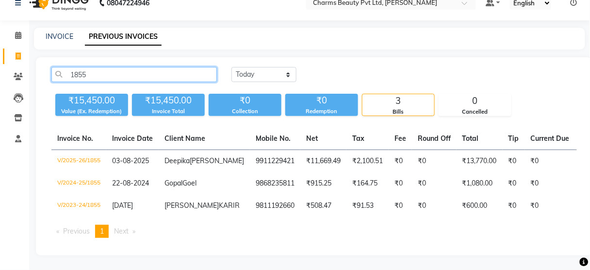
scroll to position [39, 0]
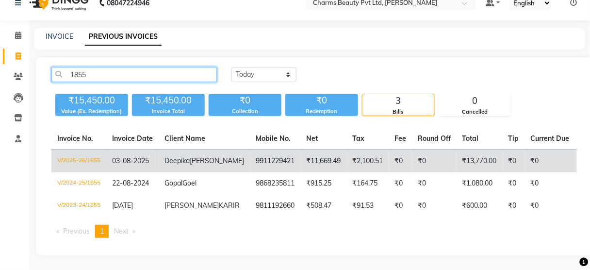
type input "1855"
click at [347, 151] on td "₹2,100.51" at bounding box center [368, 161] width 42 height 23
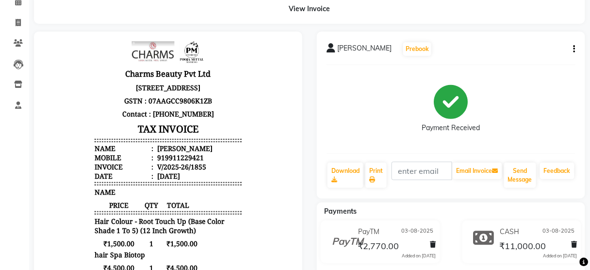
scroll to position [78, 0]
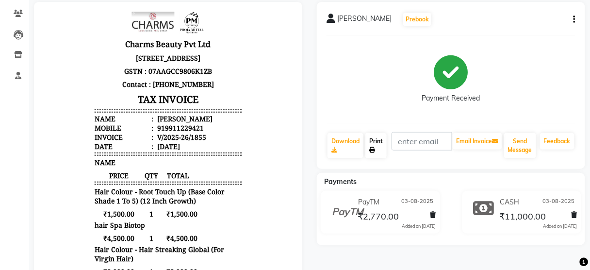
click at [384, 144] on link "Print" at bounding box center [375, 145] width 21 height 25
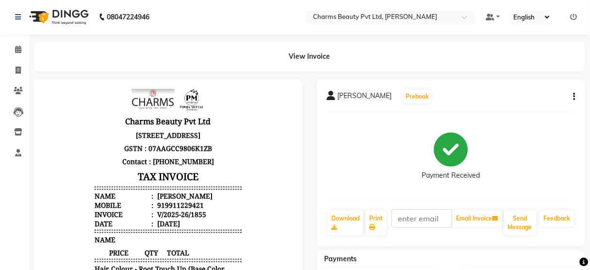
scroll to position [0, 0]
click at [8, 69] on link "Invoice" at bounding box center [14, 71] width 23 height 16
select select "3743"
select select "service"
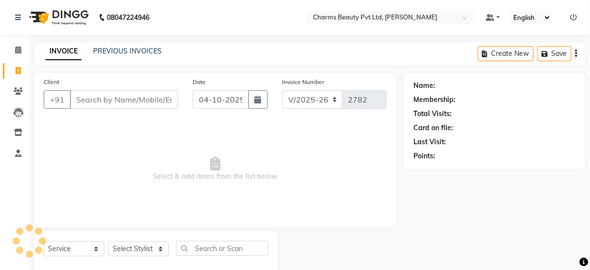
scroll to position [21, 0]
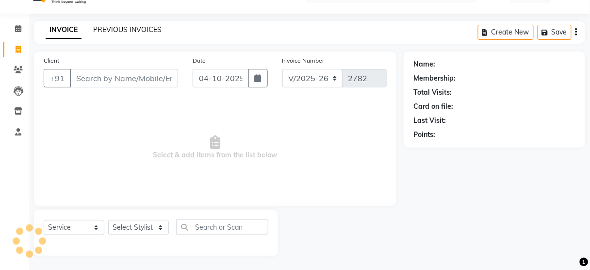
click at [114, 30] on link "PREVIOUS INVOICES" at bounding box center [127, 29] width 68 height 9
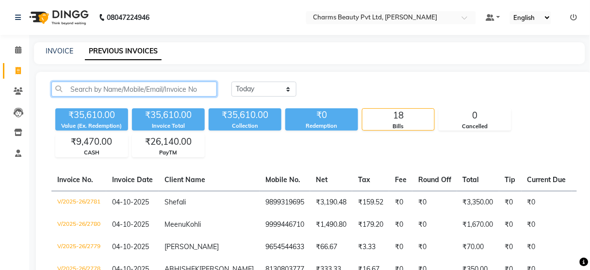
click at [125, 88] on input "text" at bounding box center [134, 89] width 166 height 15
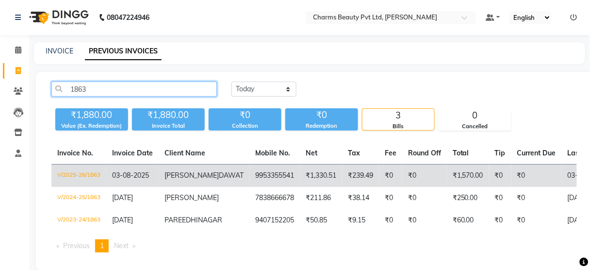
type input "1863"
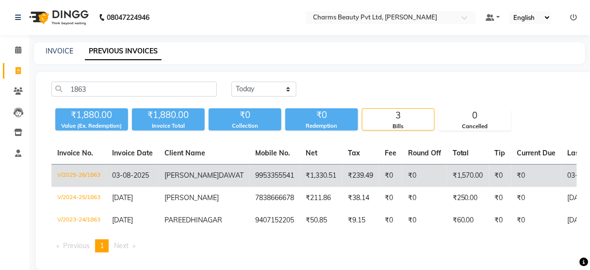
click at [249, 182] on td "9953355541" at bounding box center [274, 176] width 50 height 23
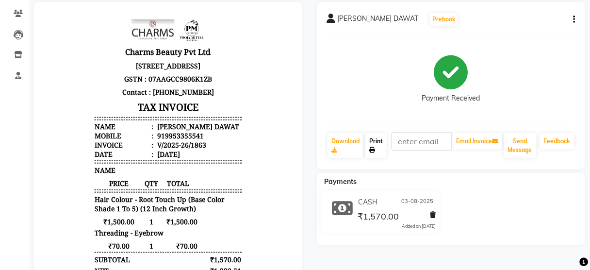
click at [379, 146] on link "Print" at bounding box center [375, 145] width 21 height 25
click at [537, 112] on div "Payment Received" at bounding box center [451, 79] width 249 height 73
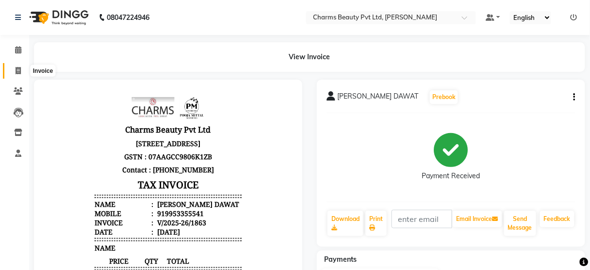
click at [12, 67] on span at bounding box center [18, 71] width 17 height 11
select select "3743"
select select "service"
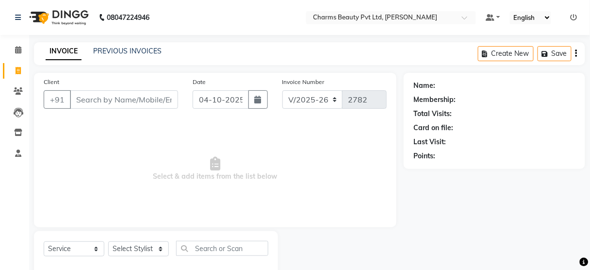
scroll to position [21, 0]
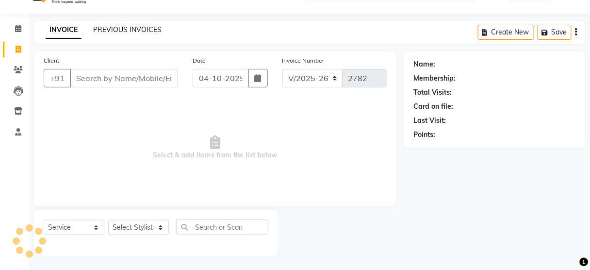
click at [112, 30] on link "PREVIOUS INVOICES" at bounding box center [127, 29] width 68 height 9
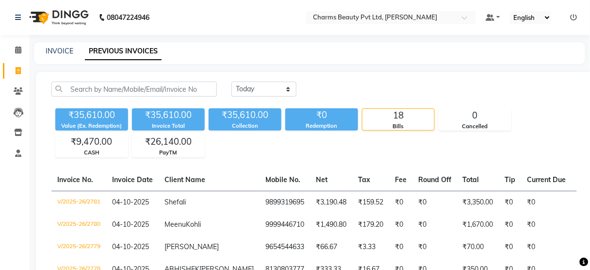
click at [100, 82] on div at bounding box center [134, 89] width 180 height 15
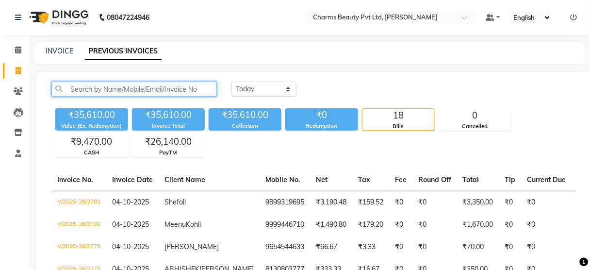
click at [102, 87] on input "text" at bounding box center [134, 89] width 166 height 15
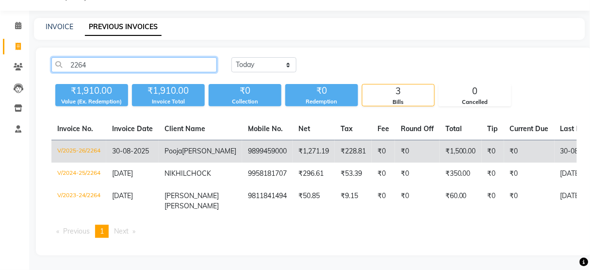
type input "2264"
click at [166, 140] on td "Pooja Gupta" at bounding box center [200, 151] width 83 height 23
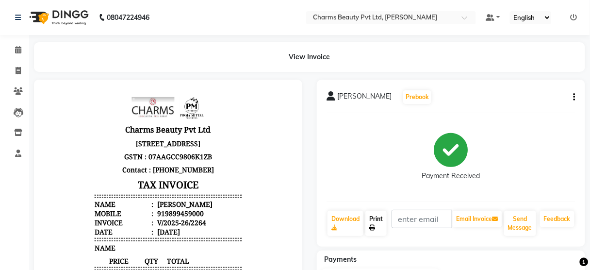
click at [376, 226] on link "Print" at bounding box center [375, 223] width 21 height 25
click at [482, 30] on nav "08047224946 Select Location × Charms Beauty Pvt Ltd, Yojana Vihar Default Panel…" at bounding box center [295, 17] width 590 height 35
click at [10, 69] on span at bounding box center [18, 71] width 17 height 11
select select "service"
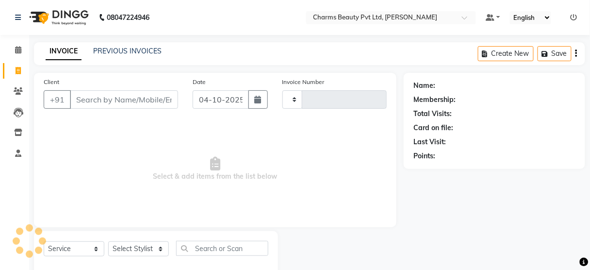
type input "2782"
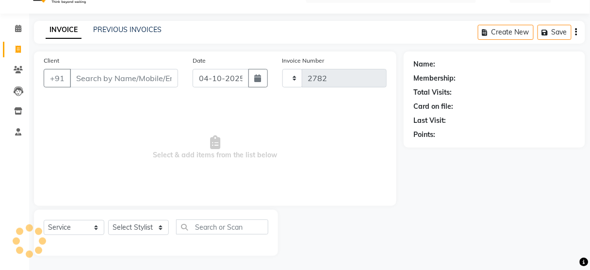
select select "3743"
click at [128, 33] on div "PREVIOUS INVOICES" at bounding box center [127, 30] width 68 height 10
click at [106, 26] on link "PREVIOUS INVOICES" at bounding box center [127, 29] width 68 height 9
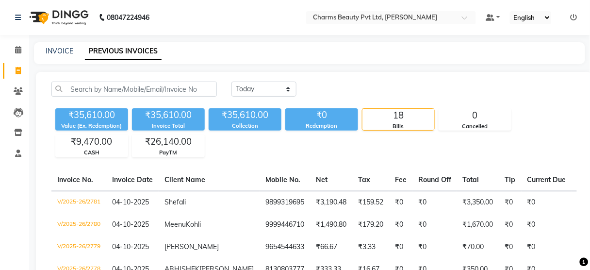
click at [77, 98] on div "Today Yesterday Custom Range" at bounding box center [314, 93] width 540 height 23
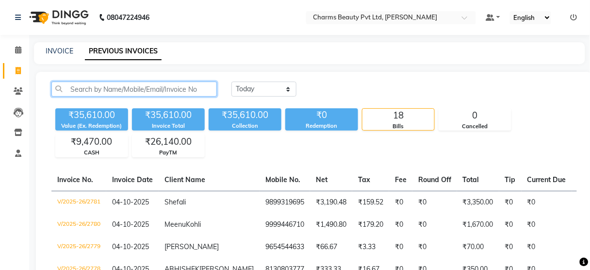
click at [83, 88] on input "text" at bounding box center [134, 89] width 166 height 15
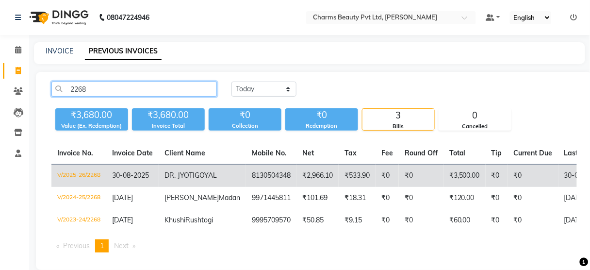
type input "2268"
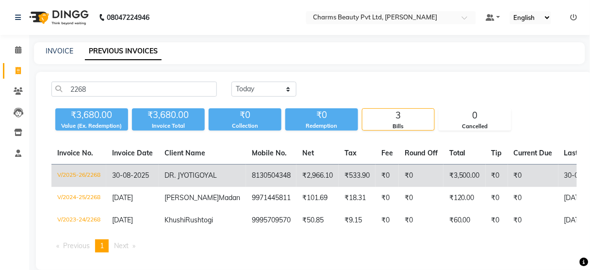
click at [246, 175] on td "8130504348" at bounding box center [271, 176] width 50 height 23
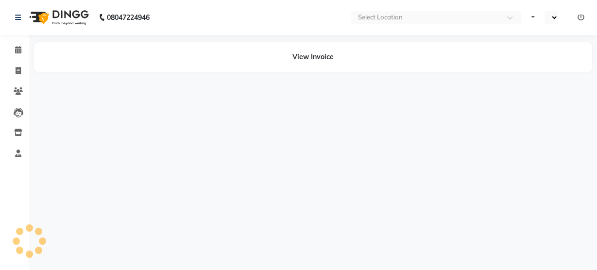
select select "en"
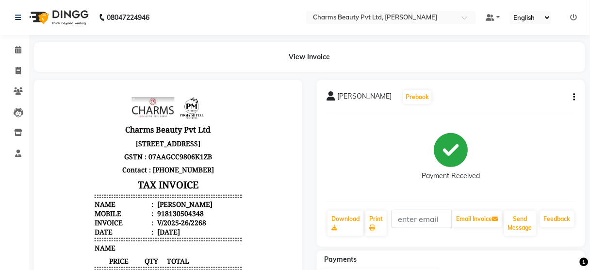
scroll to position [78, 0]
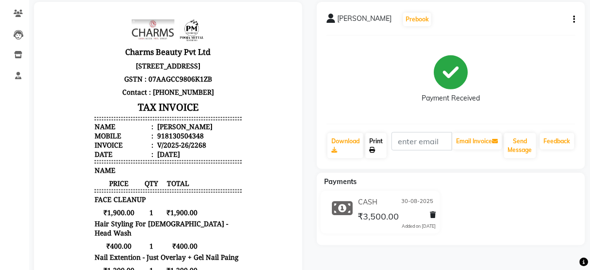
click at [383, 147] on link "Print" at bounding box center [375, 145] width 21 height 25
click at [505, 189] on div "Payments CASH [DATE] ₹3,500.00 Added on [DATE]" at bounding box center [451, 209] width 268 height 72
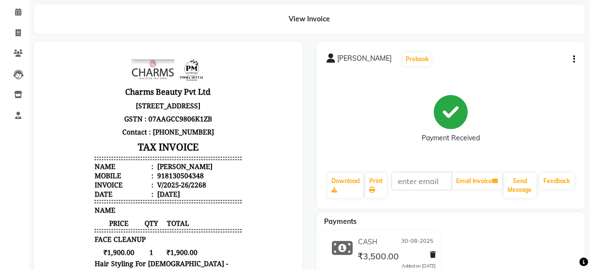
scroll to position [0, 0]
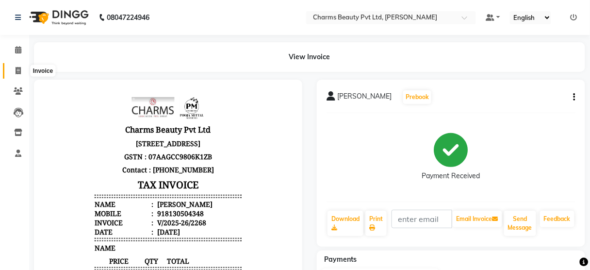
click at [20, 68] on icon at bounding box center [18, 70] width 5 height 7
select select "service"
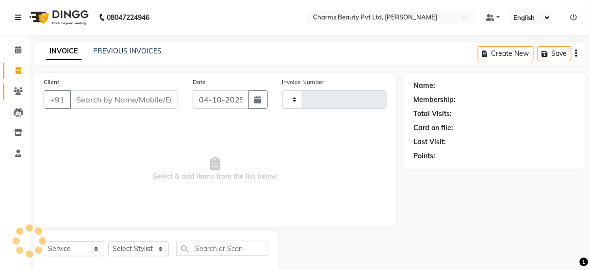
scroll to position [21, 0]
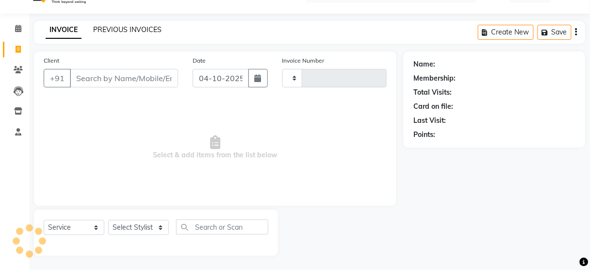
click at [124, 30] on link "PREVIOUS INVOICES" at bounding box center [127, 29] width 68 height 9
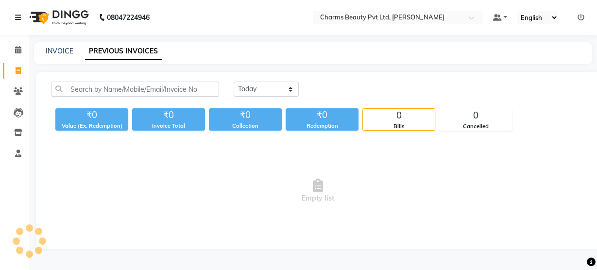
drag, startPoint x: 130, startPoint y: 97, endPoint x: 131, endPoint y: 92, distance: 5.1
click at [131, 93] on div "[DATE] [DATE] Custom Range" at bounding box center [317, 93] width 547 height 23
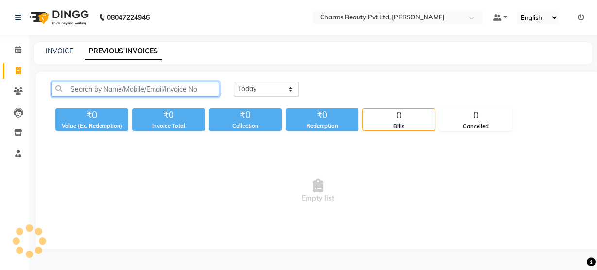
click at [131, 91] on input "text" at bounding box center [134, 89] width 167 height 15
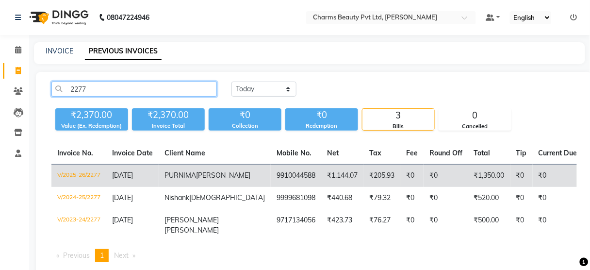
type input "2277"
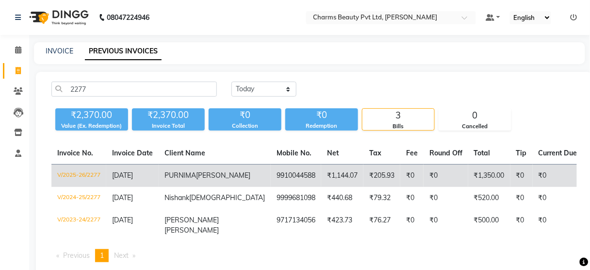
click at [533, 187] on td "₹0" at bounding box center [558, 176] width 50 height 23
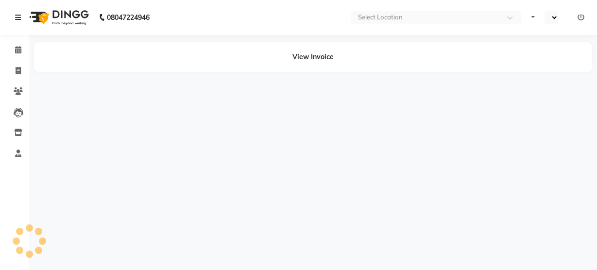
select select "en"
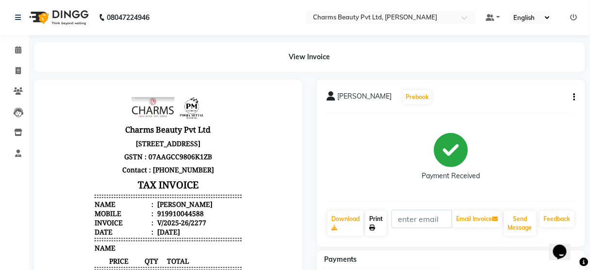
click at [377, 223] on link "Print" at bounding box center [375, 223] width 21 height 25
click at [14, 69] on span at bounding box center [18, 71] width 17 height 11
select select "service"
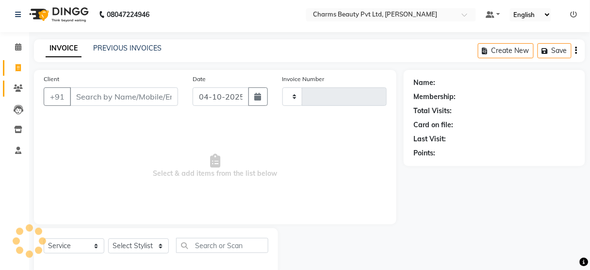
type input "2782"
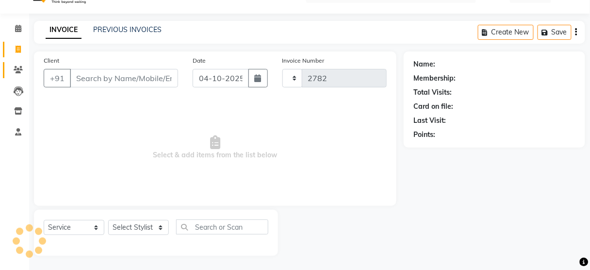
select select "3743"
drag, startPoint x: 115, startPoint y: 35, endPoint x: 116, endPoint y: 30, distance: 5.4
click at [116, 30] on div "INVOICE PREVIOUS INVOICES" at bounding box center [103, 30] width 139 height 11
click at [116, 30] on link "PREVIOUS INVOICES" at bounding box center [127, 29] width 68 height 9
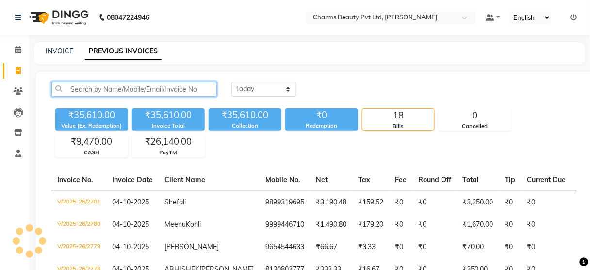
click at [111, 91] on input "text" at bounding box center [134, 89] width 166 height 15
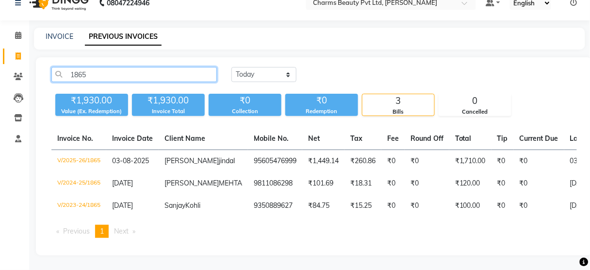
scroll to position [30, 0]
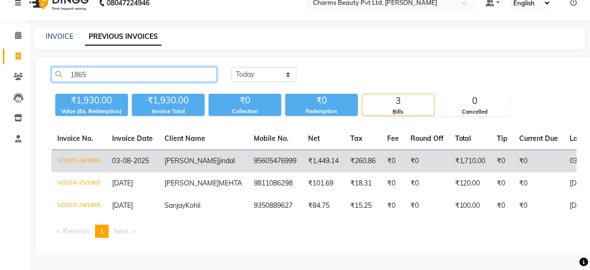
type input "1865"
click at [157, 150] on td "03-08-2025" at bounding box center [132, 161] width 52 height 23
